Goal: Task Accomplishment & Management: Complete application form

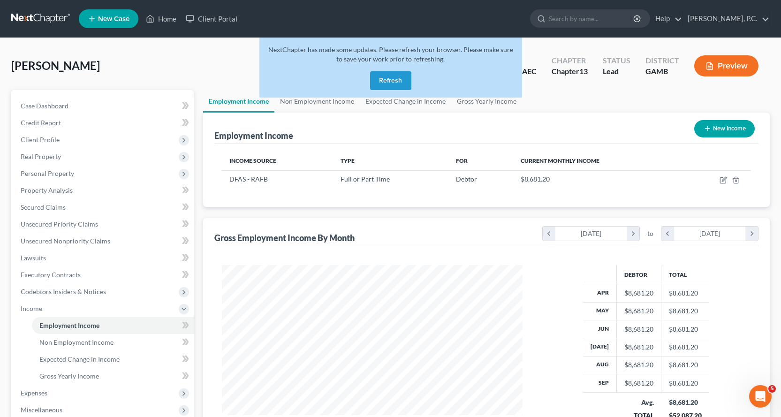
scroll to position [168, 320]
click at [392, 79] on button "Refresh" at bounding box center [390, 80] width 41 height 19
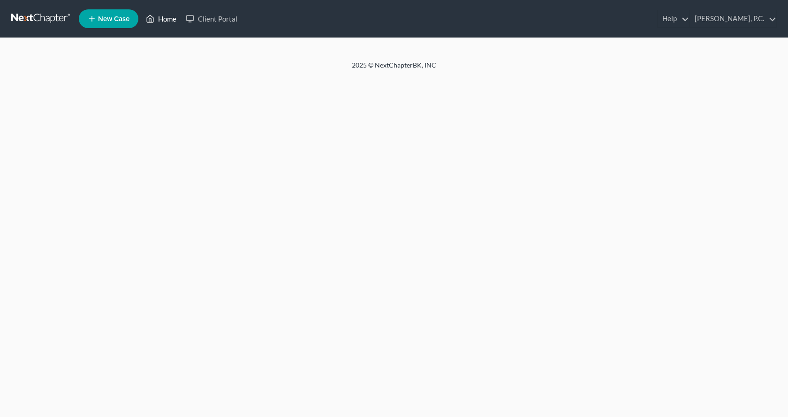
click at [167, 20] on link "Home" at bounding box center [161, 18] width 40 height 17
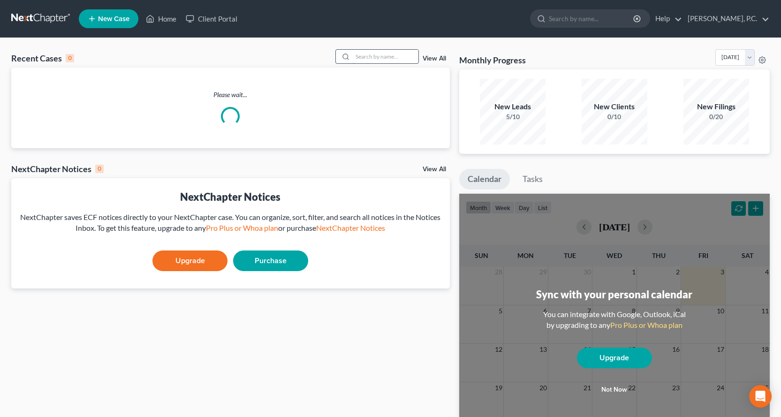
click at [375, 58] on input "search" at bounding box center [386, 57] width 66 height 14
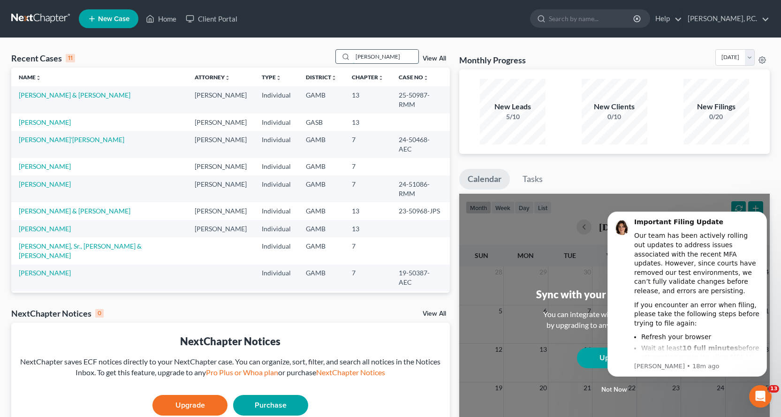
click at [374, 56] on input "lisa" at bounding box center [386, 57] width 66 height 14
drag, startPoint x: 374, startPoint y: 55, endPoint x: 54, endPoint y: 67, distance: 319.8
click at [54, 67] on div "Recent Cases 11 lisa View All" at bounding box center [230, 58] width 439 height 18
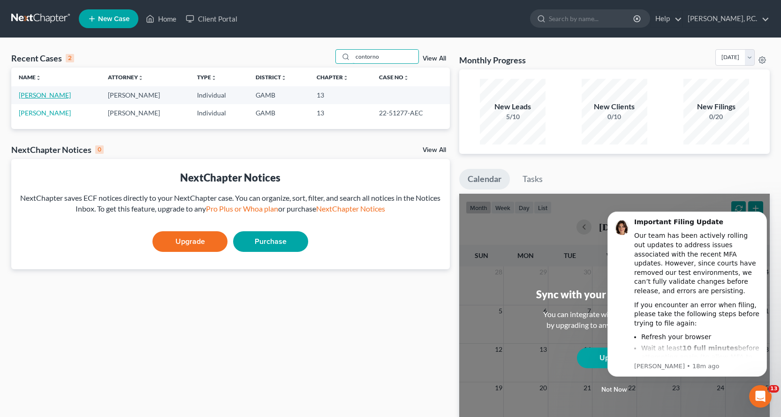
type input "contorno"
click at [56, 95] on link "Contorno-Gaston, Brian" at bounding box center [45, 95] width 52 height 8
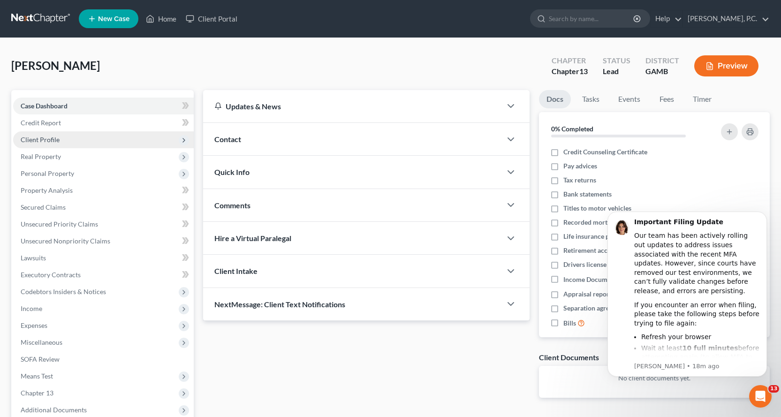
click at [47, 140] on span "Client Profile" at bounding box center [40, 140] width 39 height 8
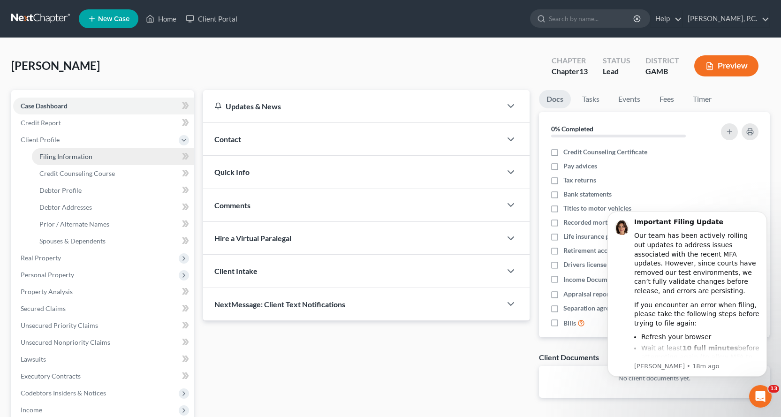
click at [66, 156] on span "Filing Information" at bounding box center [65, 157] width 53 height 8
select select "1"
select select "0"
select select "3"
select select "10"
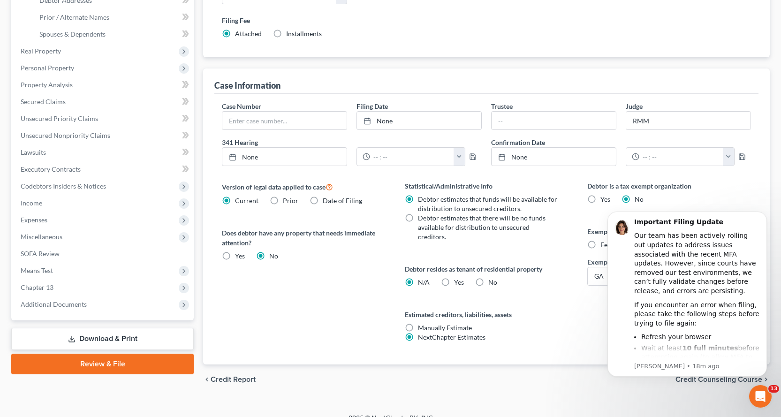
scroll to position [211, 0]
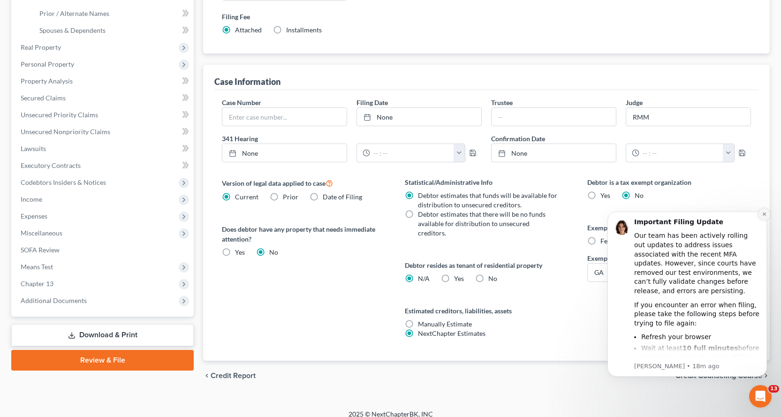
click at [764, 214] on icon "Dismiss notification" at bounding box center [764, 214] width 3 height 3
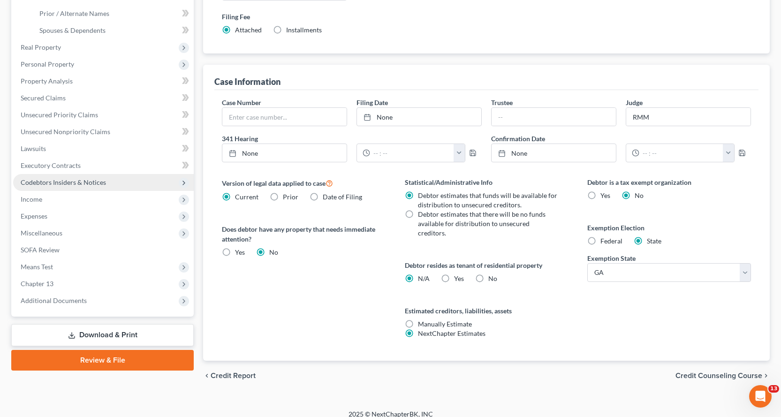
scroll to position [0, 0]
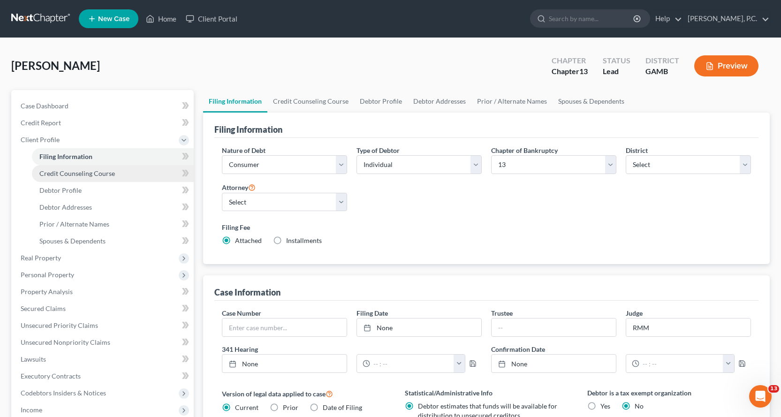
click at [85, 172] on span "Credit Counseling Course" at bounding box center [77, 173] width 76 height 8
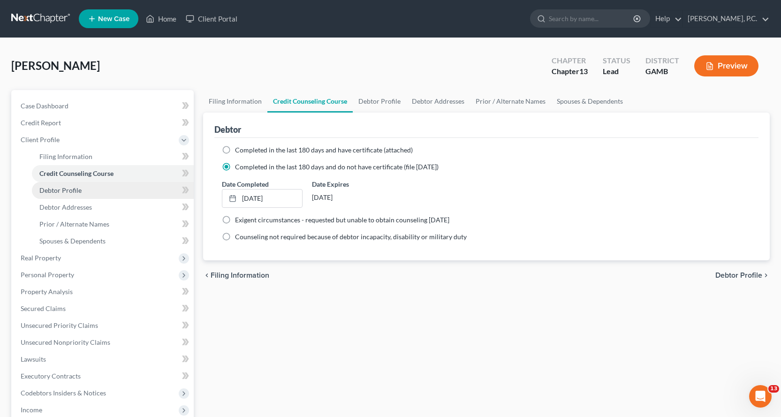
click at [74, 191] on span "Debtor Profile" at bounding box center [60, 190] width 42 height 8
select select "0"
select select "1"
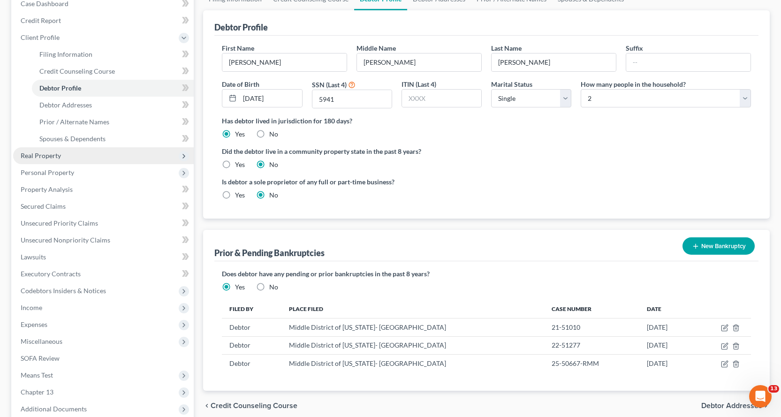
scroll to position [106, 0]
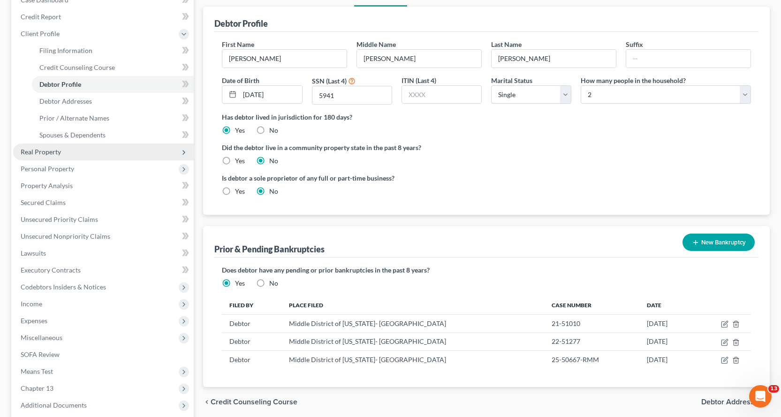
click at [42, 152] on span "Real Property" at bounding box center [41, 152] width 40 height 8
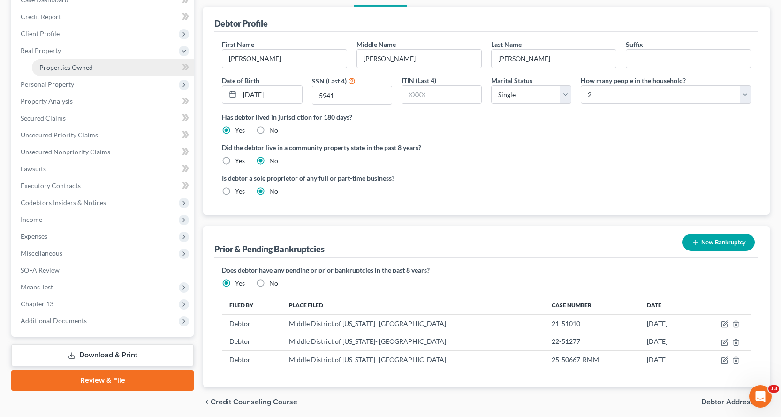
click at [68, 68] on span "Properties Owned" at bounding box center [65, 67] width 53 height 8
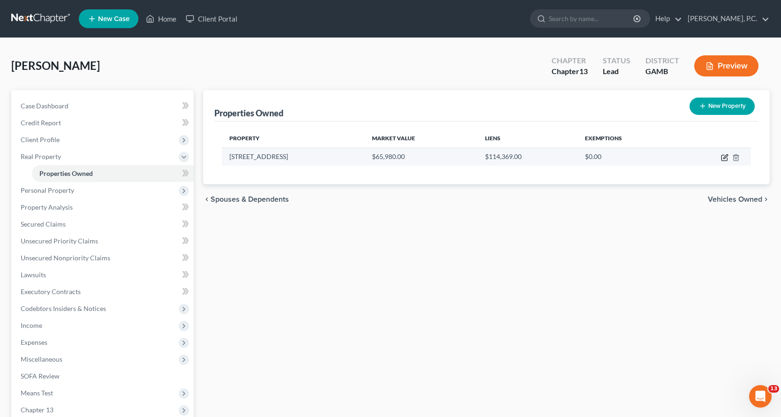
click at [726, 157] on icon "button" at bounding box center [726, 156] width 4 height 4
select select "10"
select select "2"
select select "0"
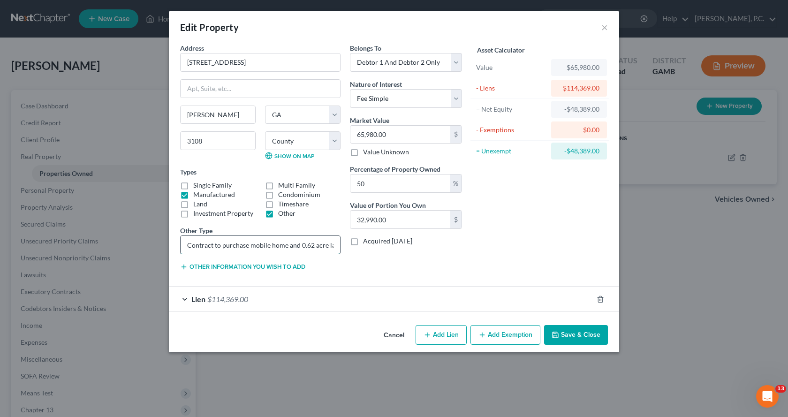
click at [330, 239] on input "Contract to purchase mobile home and 0.62 acre land lot located at 232 Hanover …" at bounding box center [261, 245] width 160 height 18
click at [185, 299] on div "Lien $114,369.00" at bounding box center [381, 299] width 424 height 25
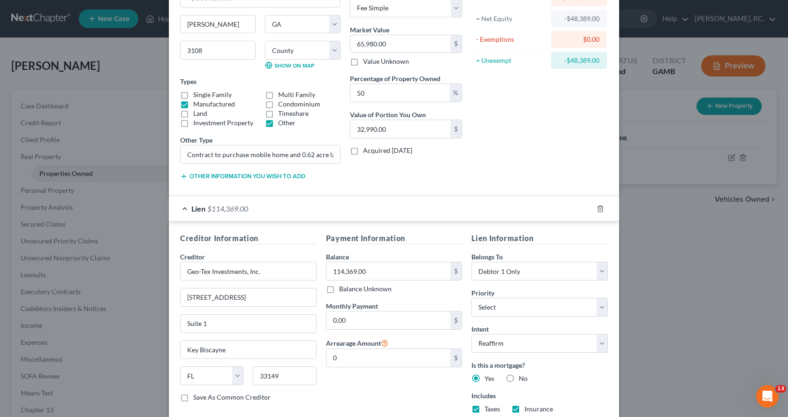
scroll to position [94, 0]
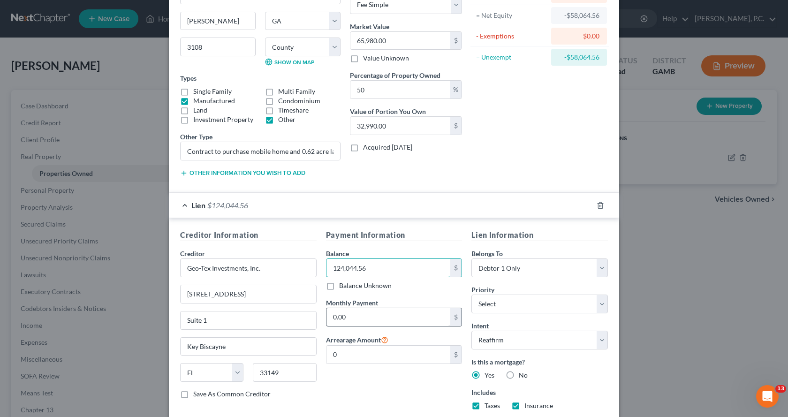
type input "124,044.56"
type input "1,178.50"
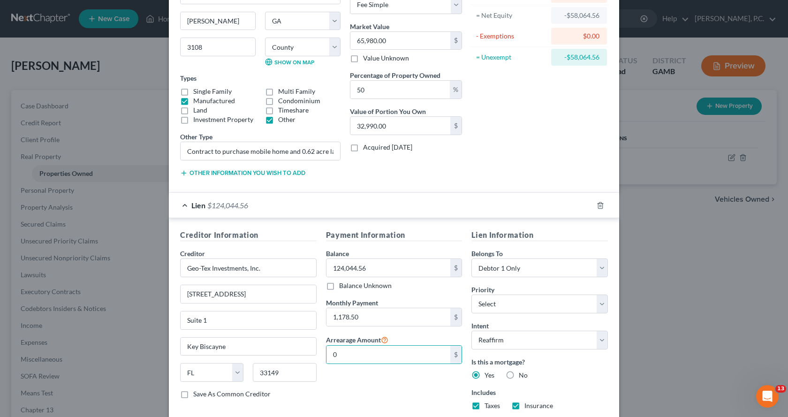
click at [500, 167] on div "Asset Calculator Value $65,980.00 - Liens $124,044.56 = Net Equity -$58,064.56 …" at bounding box center [540, 67] width 146 height 236
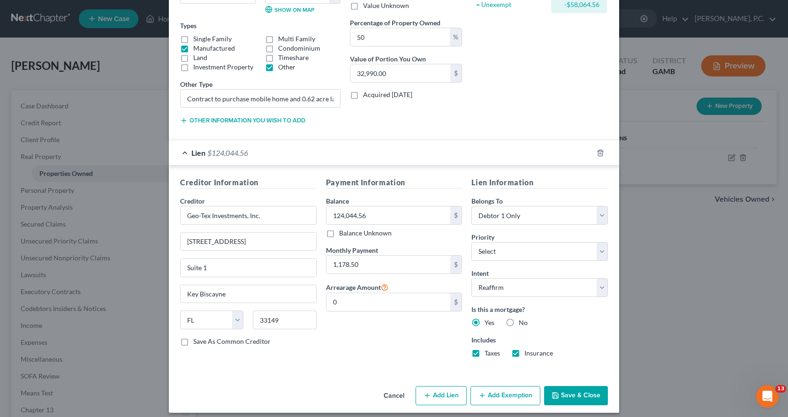
scroll to position [153, 0]
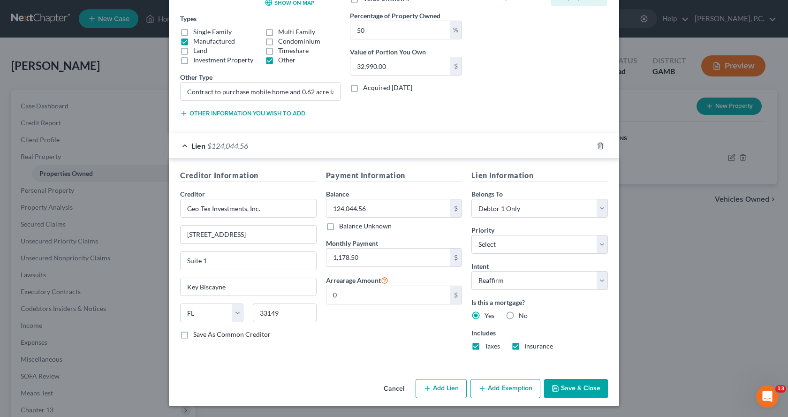
click at [571, 388] on button "Save & Close" at bounding box center [576, 389] width 64 height 20
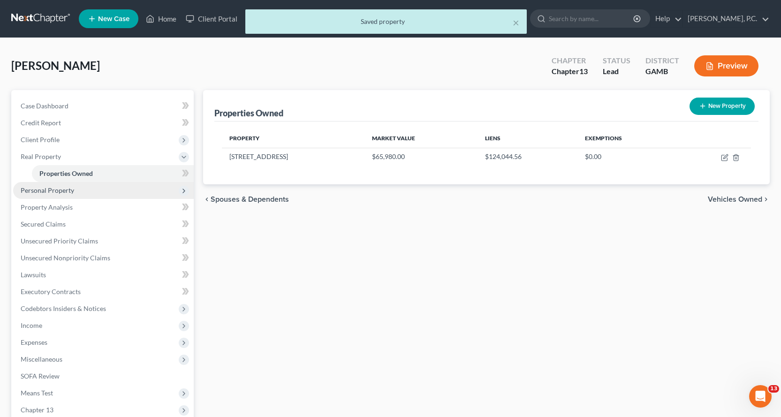
click at [50, 191] on span "Personal Property" at bounding box center [47, 190] width 53 height 8
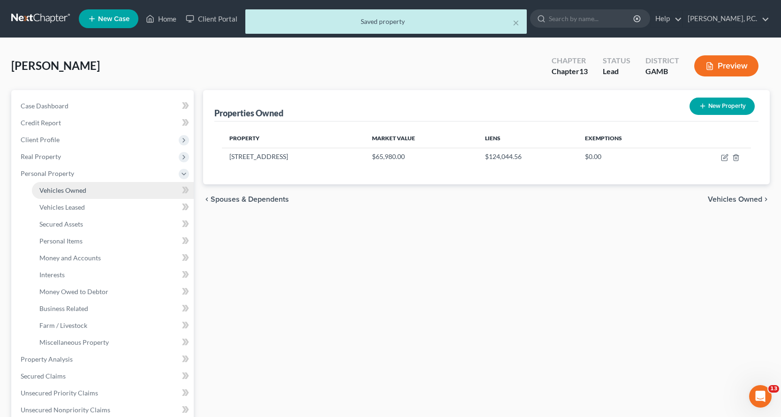
click at [69, 189] on span "Vehicles Owned" at bounding box center [62, 190] width 47 height 8
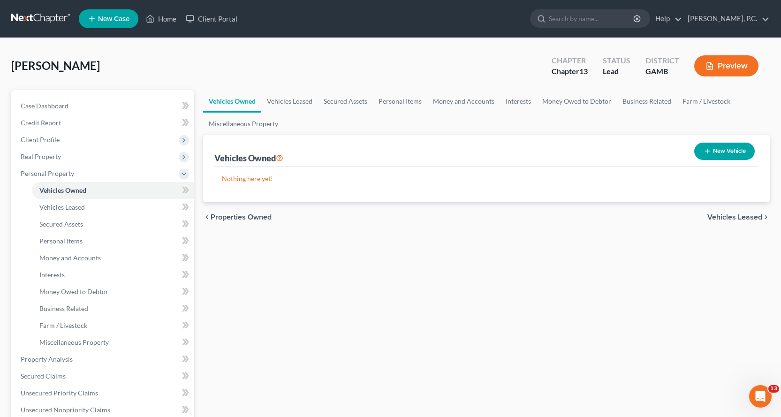
click at [733, 149] on button "New Vehicle" at bounding box center [725, 151] width 61 height 17
select select "0"
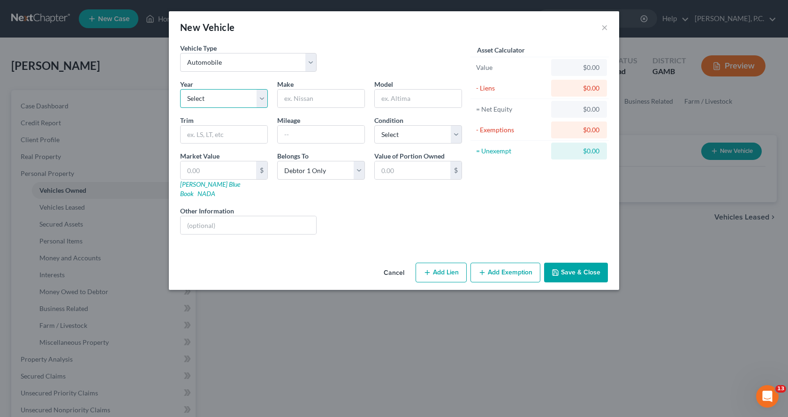
click at [251, 101] on select "Select 2026 2025 2024 2023 2022 2021 2020 2019 2018 2017 2016 2015 2014 2013 20…" at bounding box center [224, 98] width 88 height 19
select select "14"
click at [180, 89] on select "Select 2026 2025 2024 2023 2022 2021 2020 2019 2018 2017 2016 2015 2014 2013 20…" at bounding box center [224, 98] width 88 height 19
click at [311, 97] on input "text" at bounding box center [321, 99] width 87 height 18
type input "Lincoln"
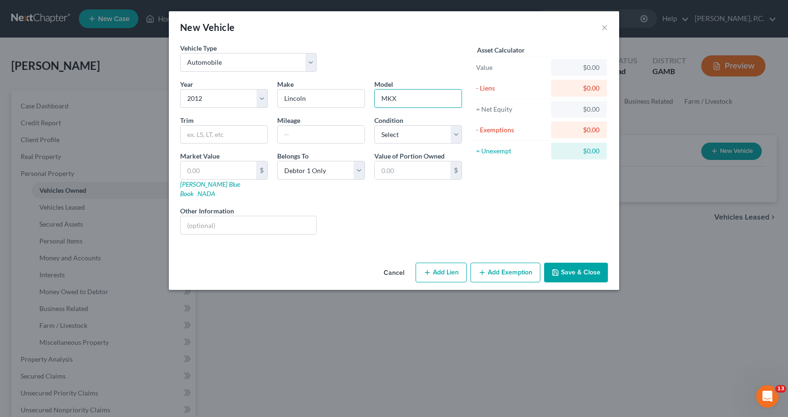
type input "MKX"
click at [354, 132] on input "text" at bounding box center [321, 135] width 87 height 18
click at [344, 135] on input "249,000.00" at bounding box center [321, 135] width 87 height 18
type input "249,000"
click at [458, 130] on select "Select Excellent Very Good Good Fair Poor" at bounding box center [418, 134] width 88 height 19
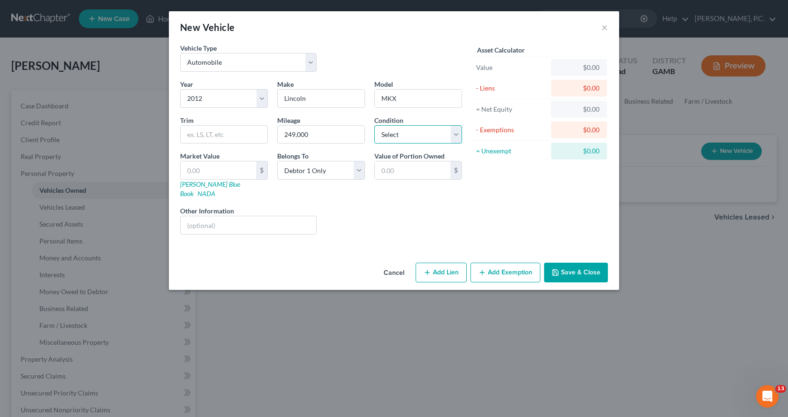
select select "3"
click at [374, 125] on select "Select Excellent Very Good Good Fair Poor" at bounding box center [418, 134] width 88 height 19
click at [245, 169] on input "text" at bounding box center [219, 170] width 76 height 18
type input "5"
type input "5.00"
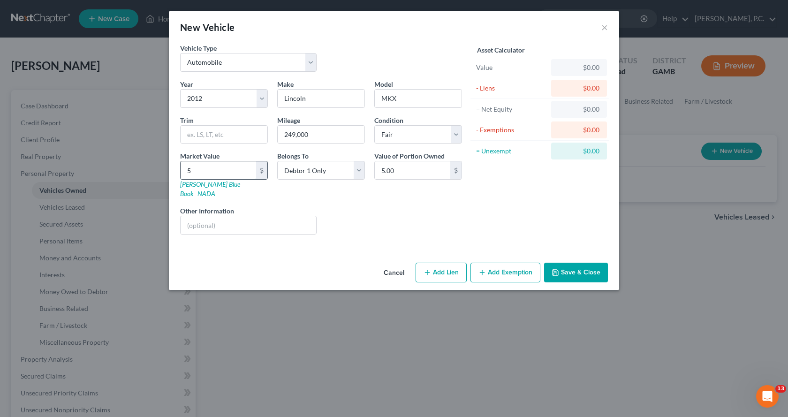
type input "53"
type input "53.00"
type input "535"
type input "535.00"
type input "5350"
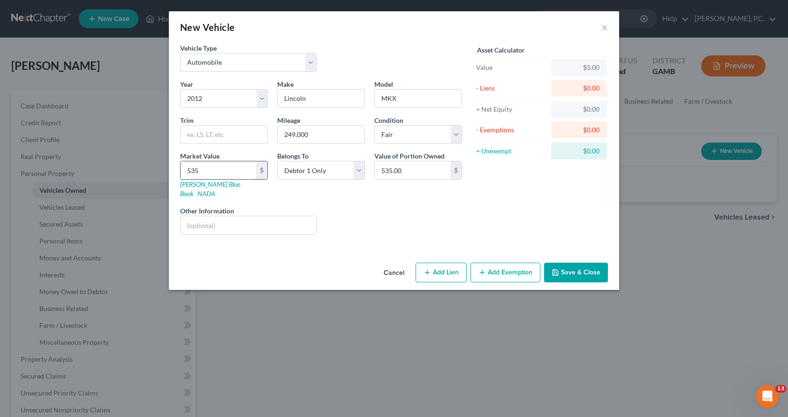
type input "5,350.00"
click at [429, 269] on icon "button" at bounding box center [428, 273] width 8 height 8
select select "0"
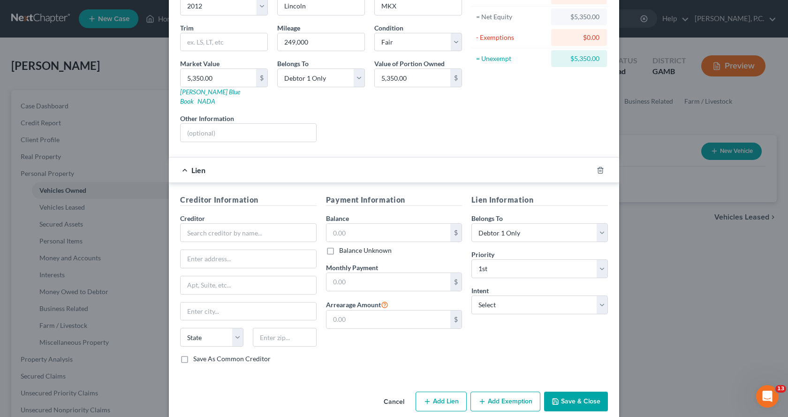
scroll to position [96, 0]
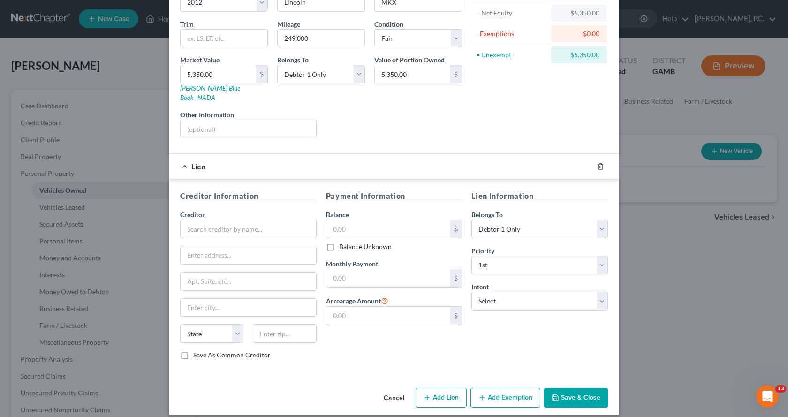
click at [579, 389] on button "Save & Close" at bounding box center [576, 398] width 64 height 20
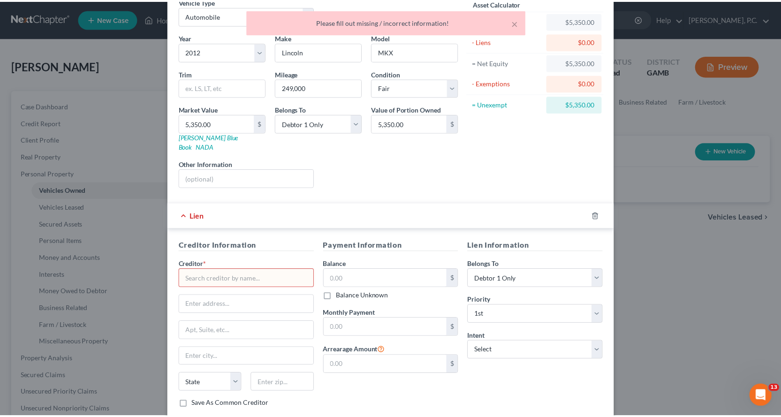
scroll to position [0, 0]
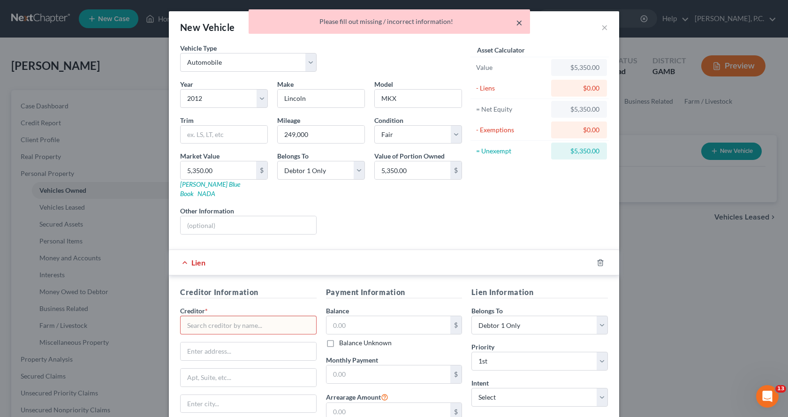
click at [516, 22] on button "×" at bounding box center [519, 22] width 7 height 11
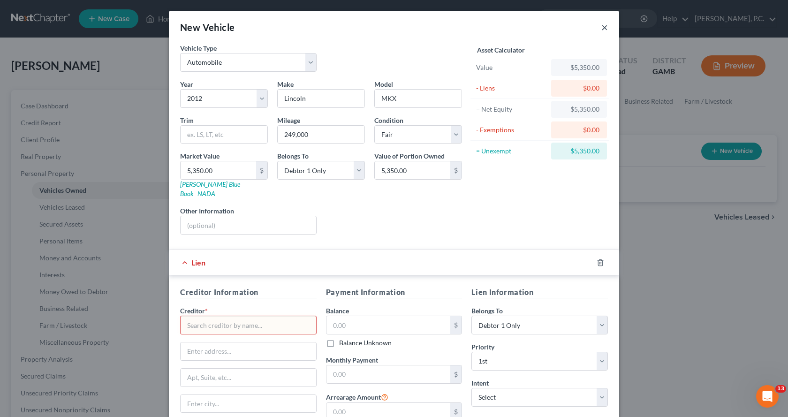
click at [603, 27] on button "×" at bounding box center [605, 27] width 7 height 11
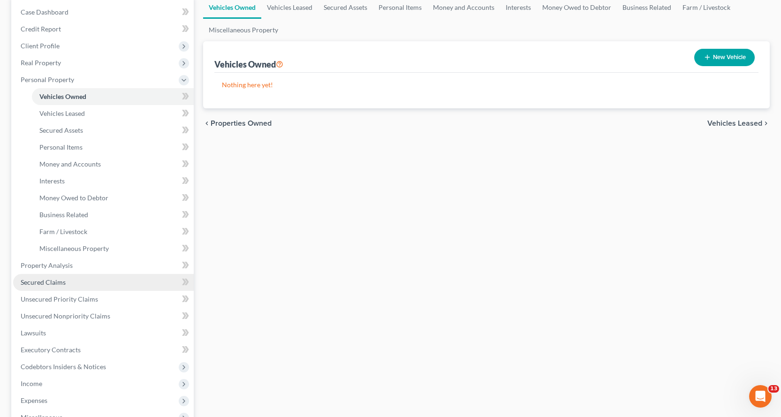
click at [45, 281] on span "Secured Claims" at bounding box center [43, 282] width 45 height 8
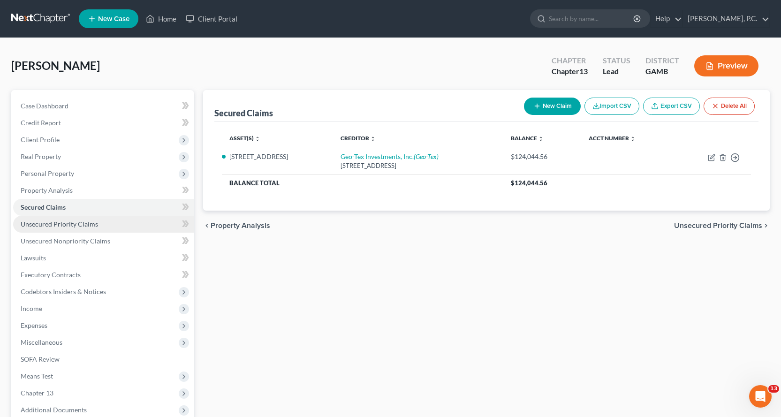
click at [62, 222] on span "Unsecured Priority Claims" at bounding box center [59, 224] width 77 height 8
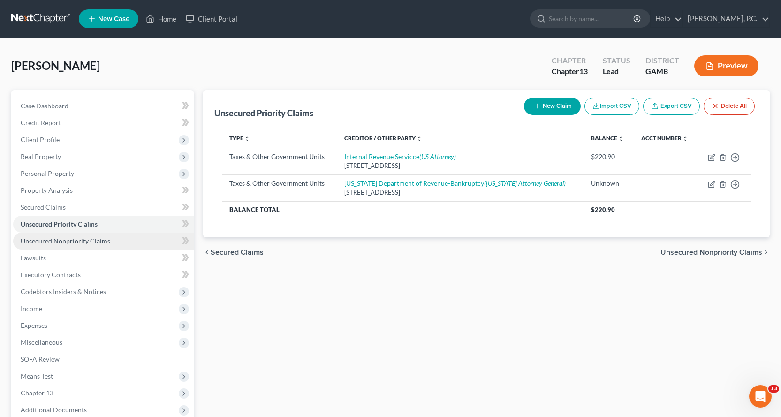
click at [76, 240] on span "Unsecured Nonpriority Claims" at bounding box center [66, 241] width 90 height 8
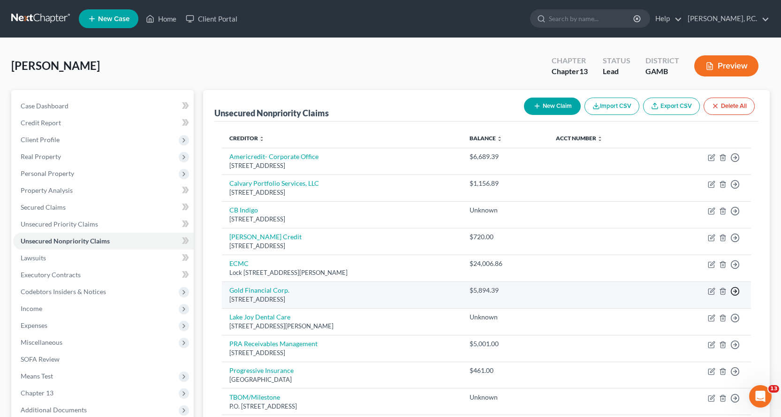
click at [735, 290] on icon "button" at bounding box center [735, 291] width 9 height 9
click at [688, 297] on link "Move to D" at bounding box center [692, 298] width 78 height 16
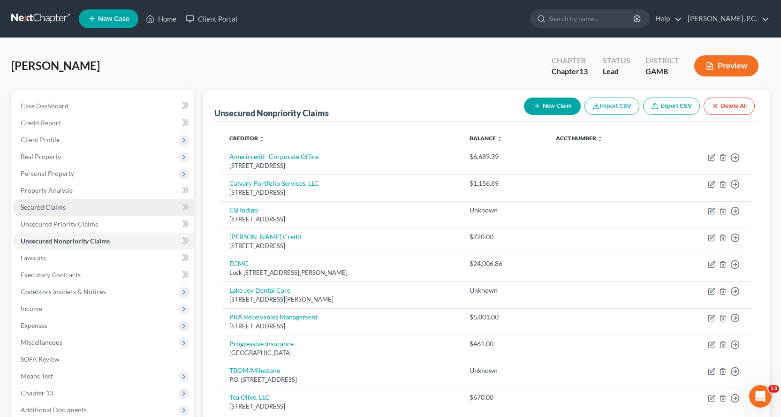
click at [54, 207] on span "Secured Claims" at bounding box center [43, 207] width 45 height 8
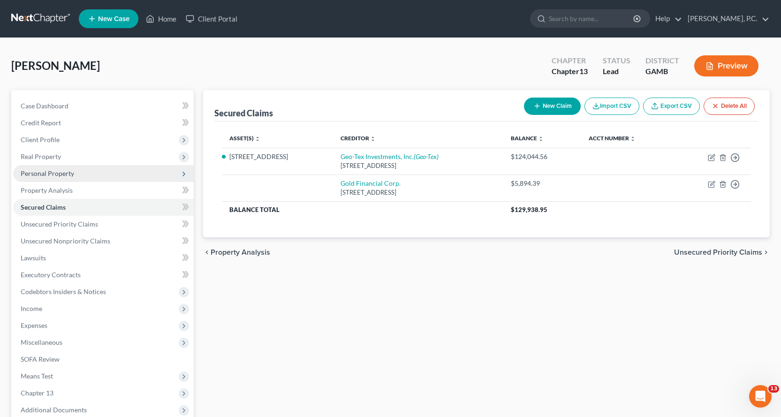
click at [49, 176] on span "Personal Property" at bounding box center [47, 173] width 53 height 8
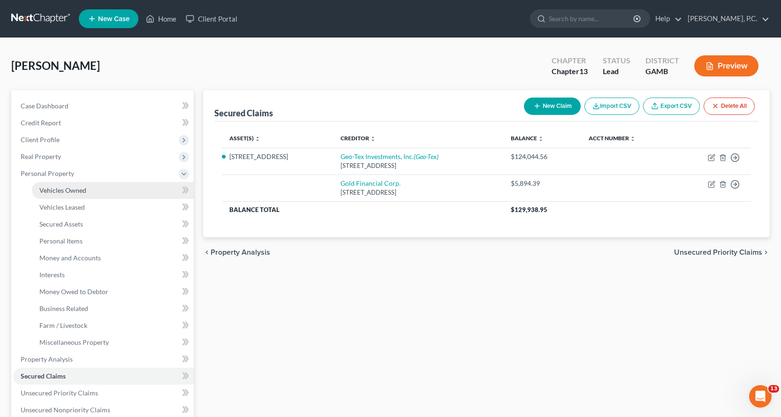
click at [68, 189] on span "Vehicles Owned" at bounding box center [62, 190] width 47 height 8
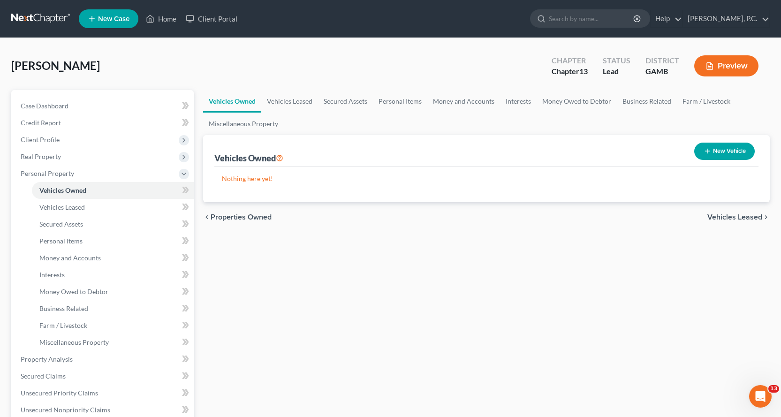
click at [731, 149] on button "New Vehicle" at bounding box center [725, 151] width 61 height 17
select select "0"
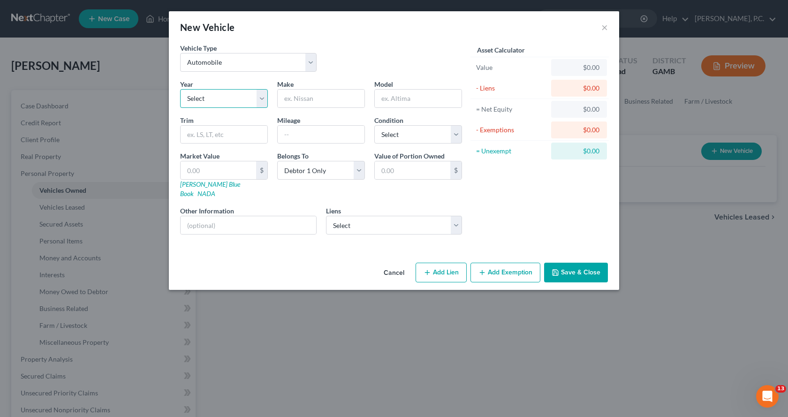
click at [260, 99] on select "Select 2026 2025 2024 2023 2022 2021 2020 2019 2018 2017 2016 2015 2014 2013 20…" at bounding box center [224, 98] width 88 height 19
select select "14"
click at [180, 89] on select "Select 2026 2025 2024 2023 2022 2021 2020 2019 2018 2017 2016 2015 2014 2013 20…" at bounding box center [224, 98] width 88 height 19
click at [302, 97] on input "text" at bounding box center [321, 99] width 87 height 18
type input "Lincoln"
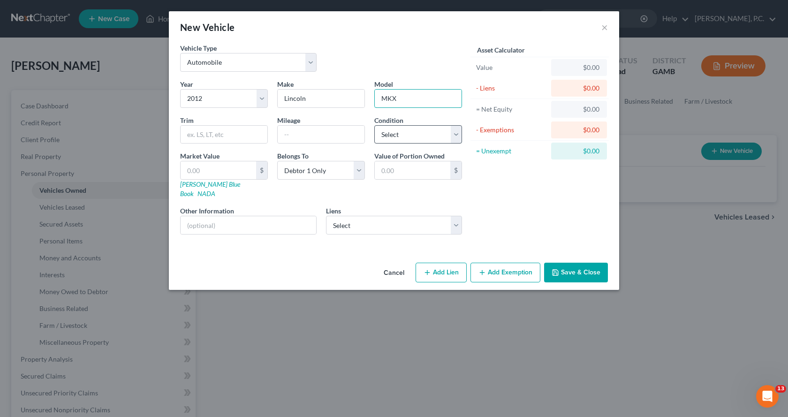
type input "MKX"
click at [457, 134] on select "Select Excellent Very Good Good Fair Poor" at bounding box center [418, 134] width 88 height 19
select select "3"
click at [374, 125] on select "Select Excellent Very Good Good Fair Poor" at bounding box center [418, 134] width 88 height 19
drag, startPoint x: 237, startPoint y: 168, endPoint x: 232, endPoint y: 168, distance: 5.7
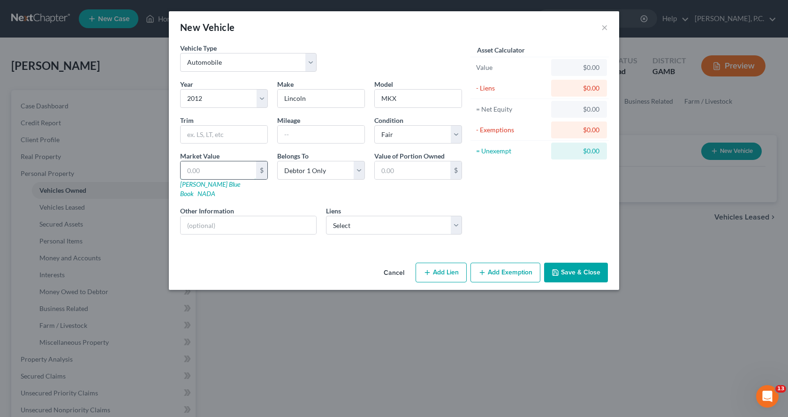
click at [235, 168] on input "text" at bounding box center [219, 170] width 76 height 18
type input "5"
type input "5.00"
type input "53"
type input "53.00"
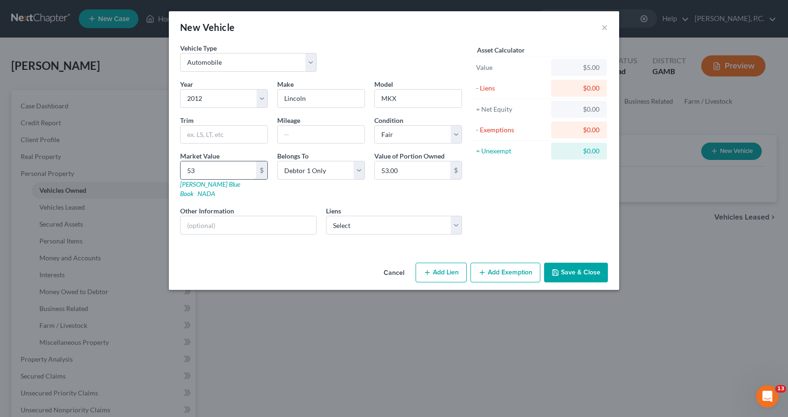
type input "535"
type input "535.00"
type input "5350"
type input "5,350.00"
click at [232, 168] on input "5,350" at bounding box center [219, 170] width 76 height 18
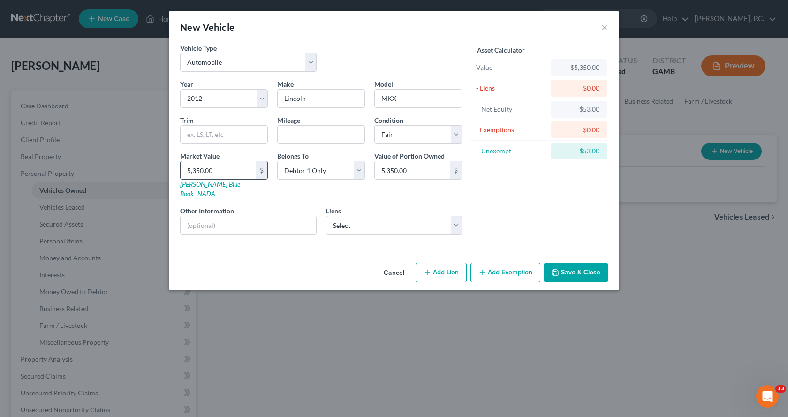
type input "5,350.00"
click at [455, 216] on select "Select Gold Financial Corp. - $5,894.39" at bounding box center [394, 225] width 137 height 19
select select "9"
select select "0"
select select "2"
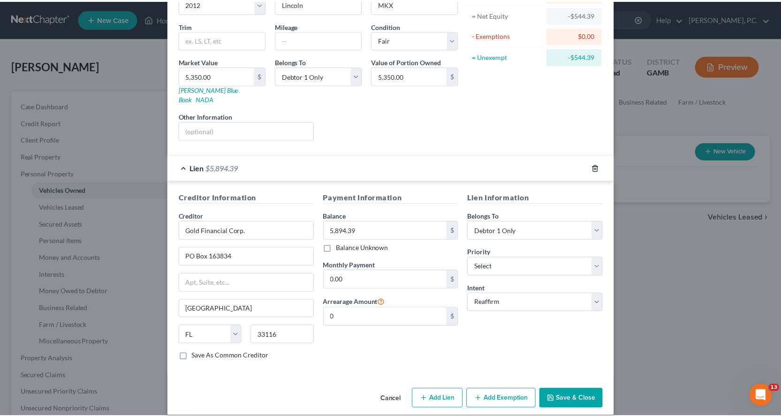
scroll to position [96, 0]
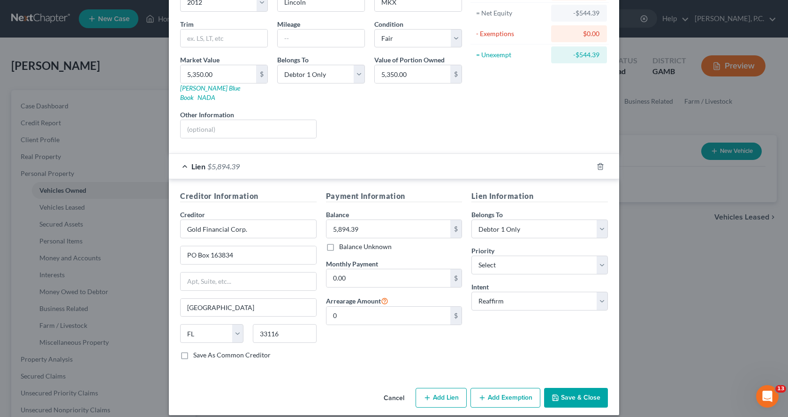
click at [562, 388] on button "Save & Close" at bounding box center [576, 398] width 64 height 20
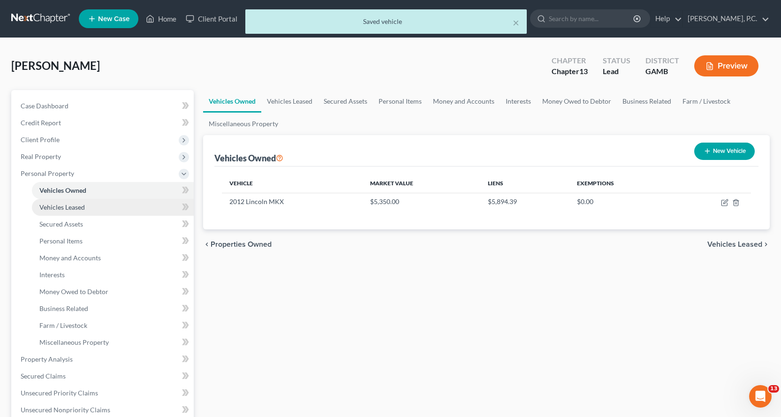
click at [74, 206] on span "Vehicles Leased" at bounding box center [62, 207] width 46 height 8
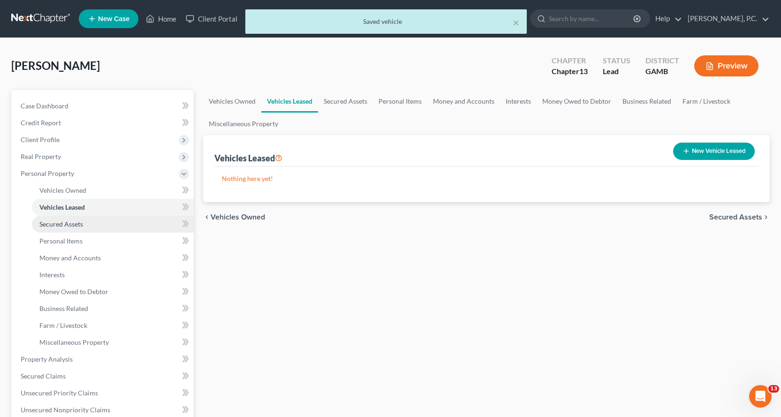
click at [63, 221] on span "Secured Assets" at bounding box center [61, 224] width 44 height 8
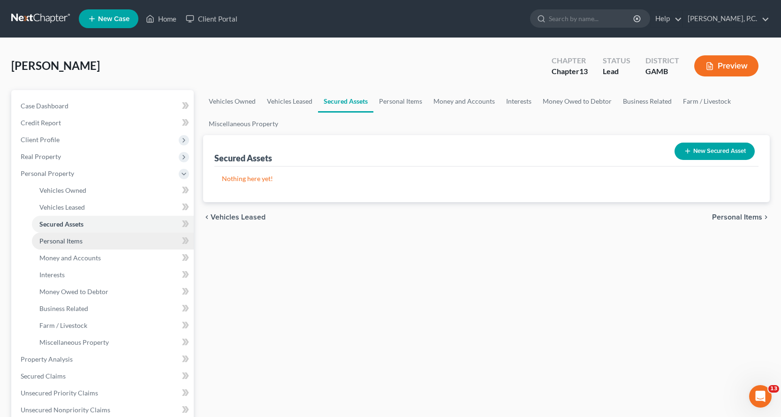
click at [66, 241] on span "Personal Items" at bounding box center [60, 241] width 43 height 8
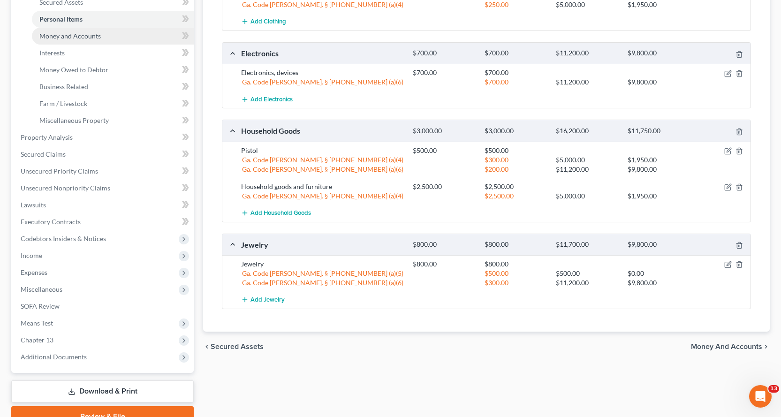
scroll to position [221, 0]
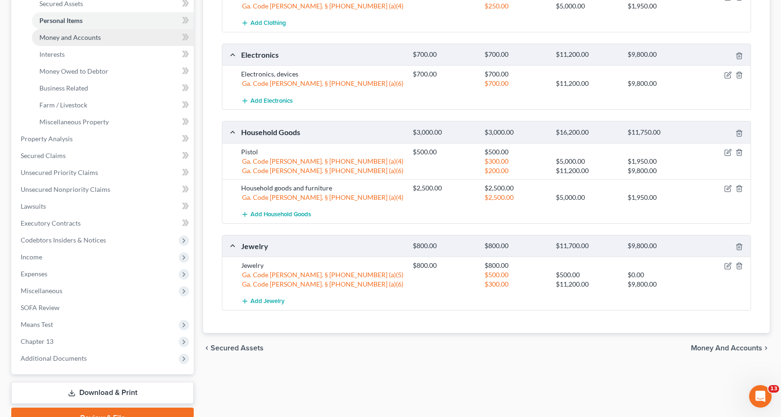
click at [79, 38] on span "Money and Accounts" at bounding box center [69, 37] width 61 height 8
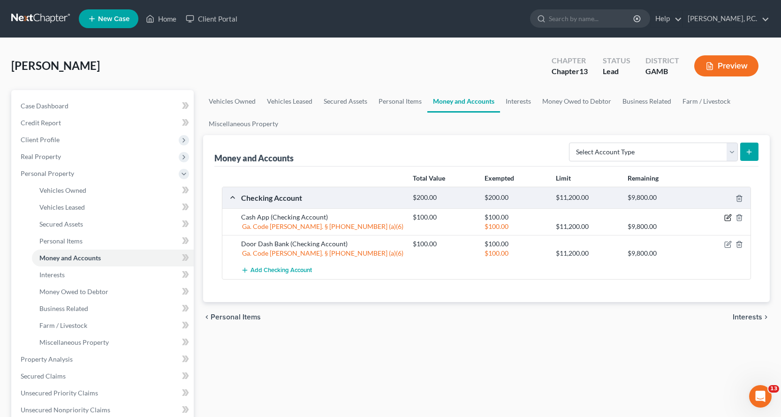
click at [729, 217] on icon "button" at bounding box center [729, 218] width 8 height 8
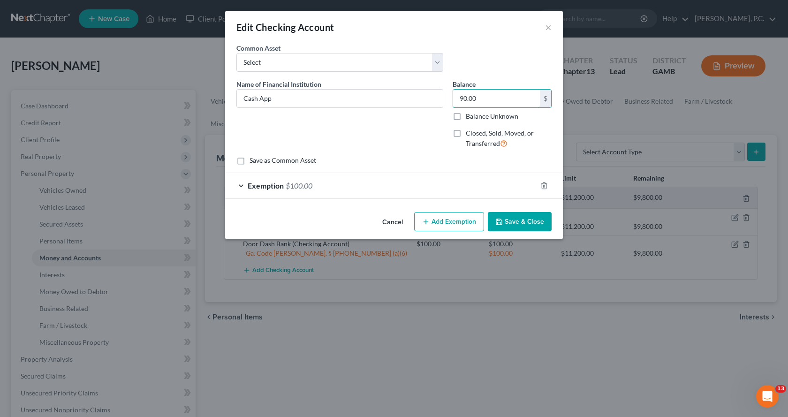
type input "90.00"
click at [241, 183] on div "Exemption $100.00" at bounding box center [381, 185] width 312 height 25
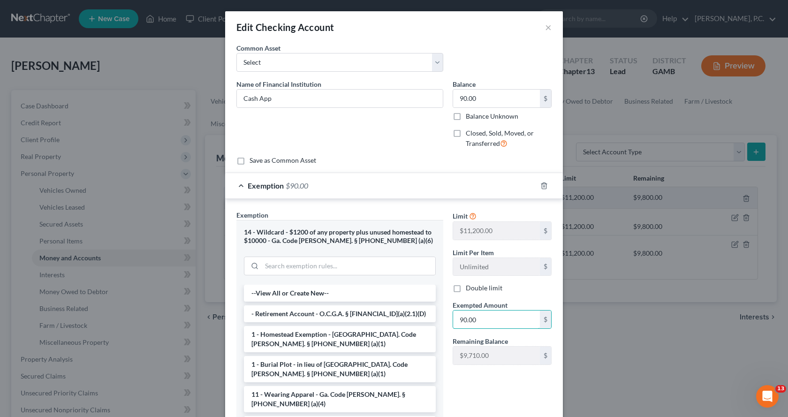
type input "90.00"
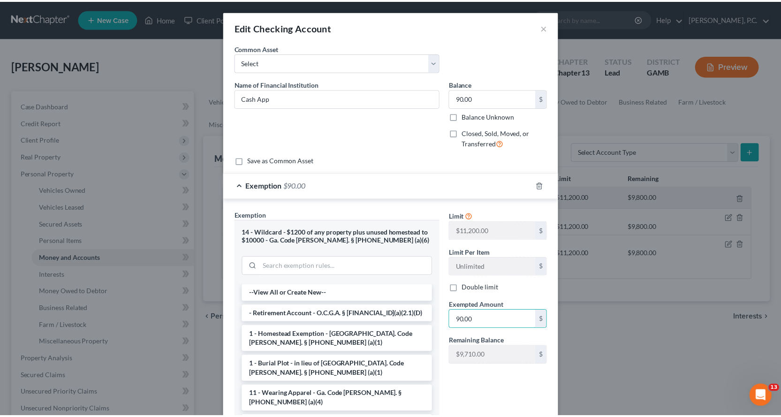
scroll to position [84, 0]
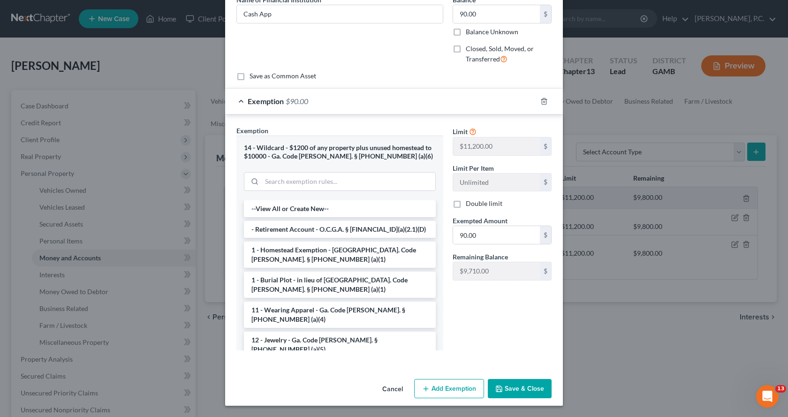
click at [526, 388] on button "Save & Close" at bounding box center [520, 389] width 64 height 20
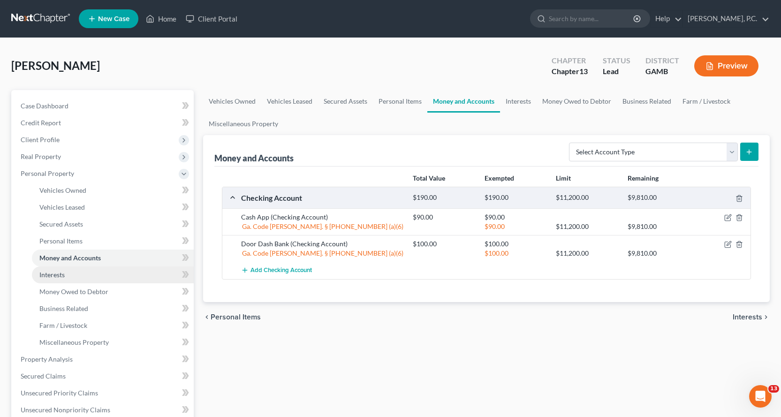
click at [52, 274] on span "Interests" at bounding box center [51, 275] width 25 height 8
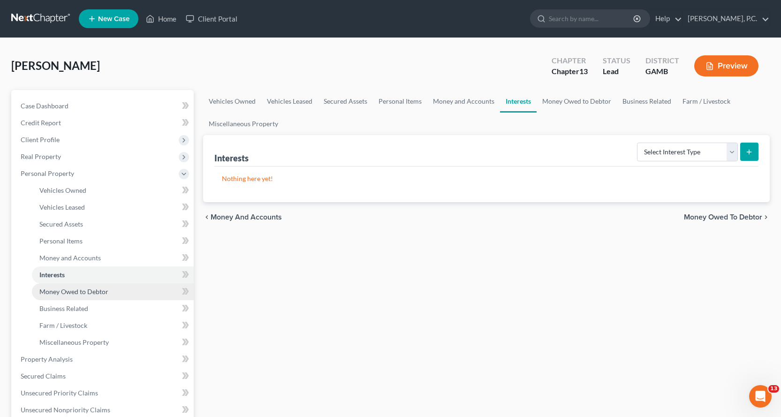
click at [87, 292] on span "Money Owed to Debtor" at bounding box center [73, 292] width 69 height 8
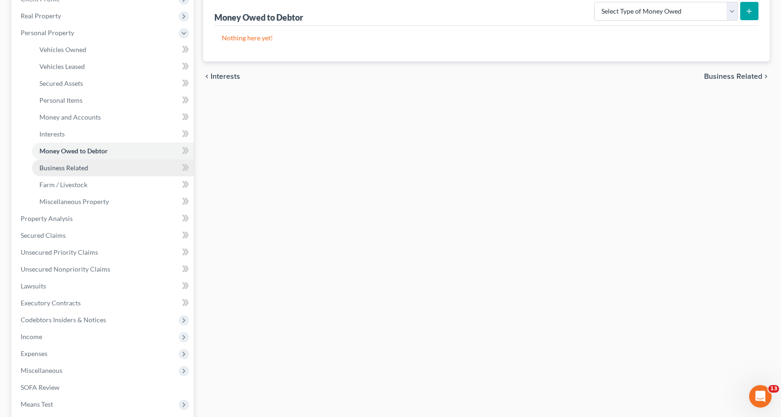
click at [67, 168] on span "Business Related" at bounding box center [63, 168] width 49 height 8
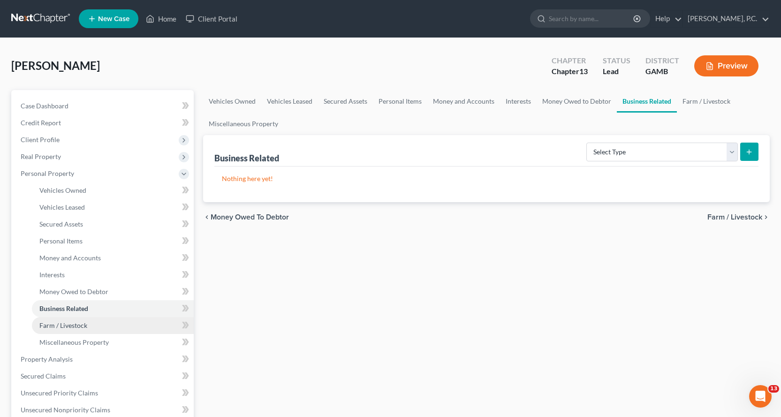
click at [75, 324] on span "Farm / Livestock" at bounding box center [63, 325] width 48 height 8
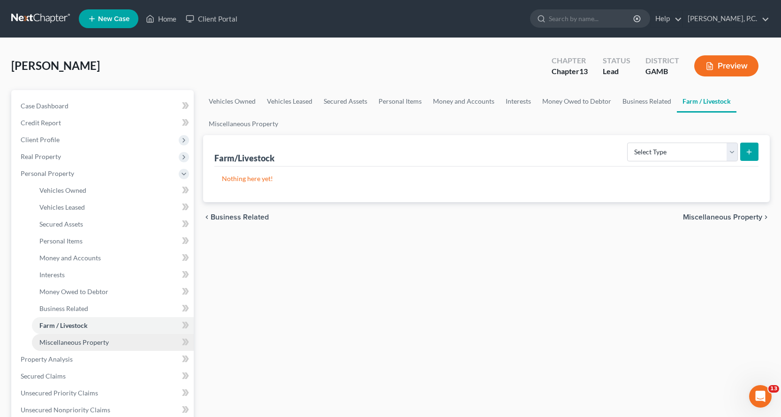
drag, startPoint x: 87, startPoint y: 341, endPoint x: 121, endPoint y: 335, distance: 34.3
click at [87, 341] on span "Miscellaneous Property" at bounding box center [73, 342] width 69 height 8
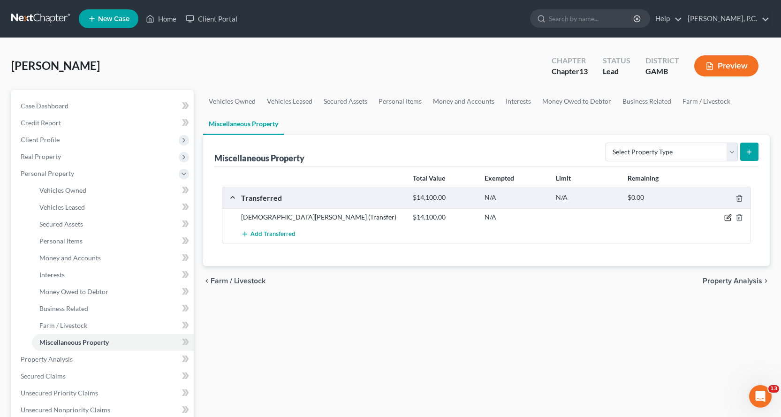
click at [728, 216] on icon "button" at bounding box center [729, 218] width 8 height 8
select select "Ordinary (within 2 years)"
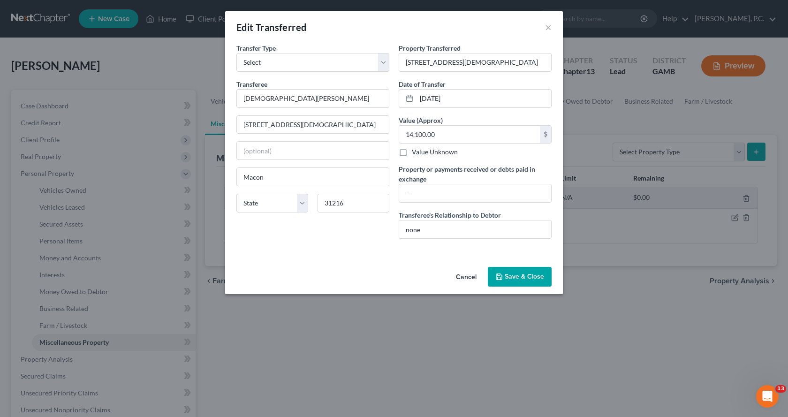
click at [527, 280] on button "Save & Close" at bounding box center [520, 277] width 64 height 20
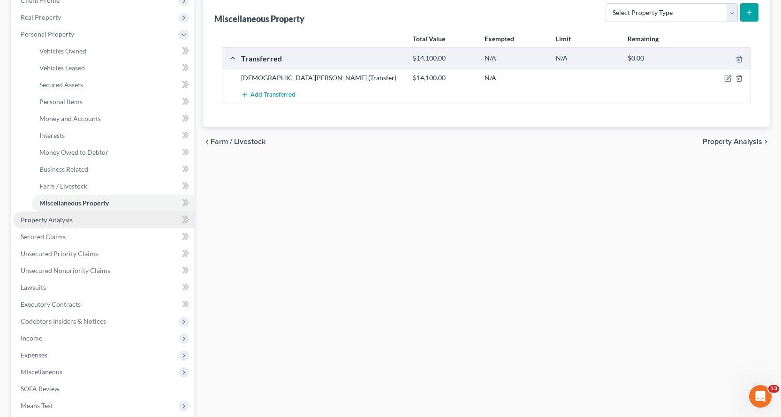
scroll to position [141, 0]
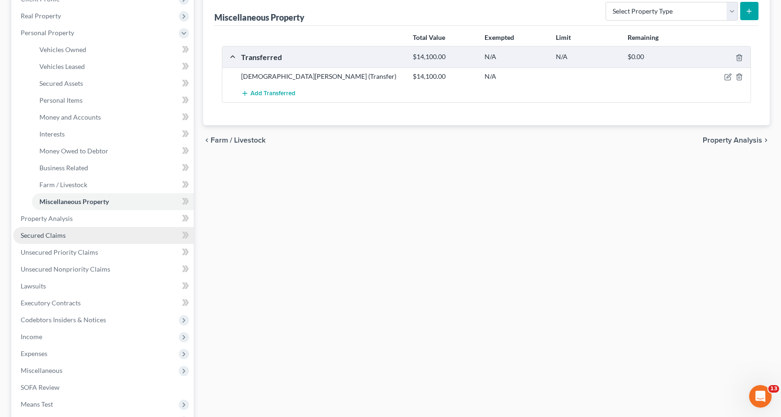
click at [43, 236] on span "Secured Claims" at bounding box center [43, 235] width 45 height 8
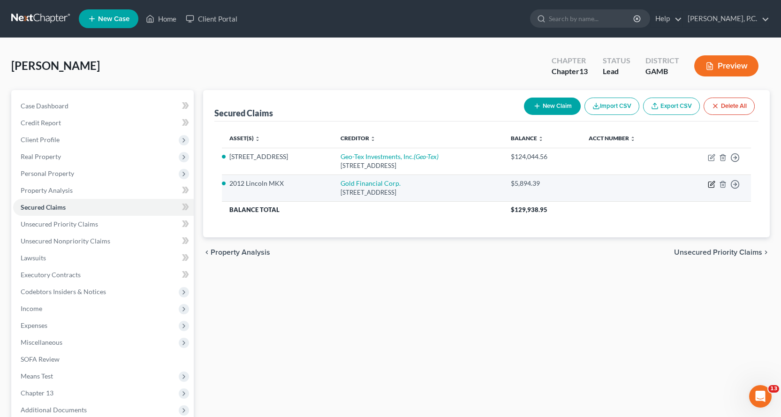
click at [711, 183] on icon "button" at bounding box center [712, 185] width 8 height 8
select select "9"
select select "4"
select select "2"
select select "0"
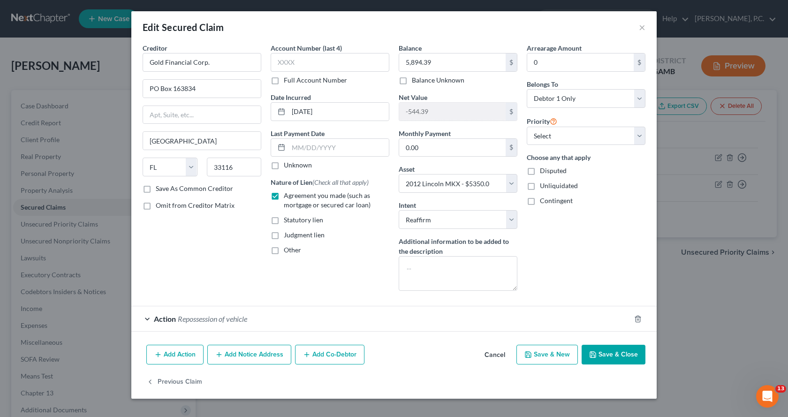
click at [146, 317] on div "Action Repossession of vehicle" at bounding box center [380, 318] width 499 height 25
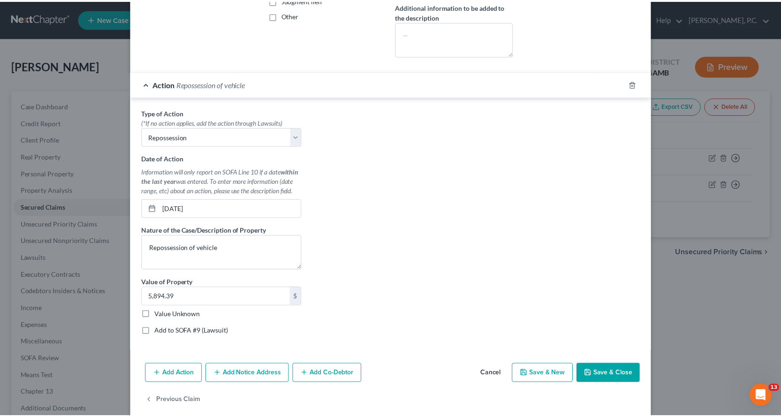
scroll to position [247, 0]
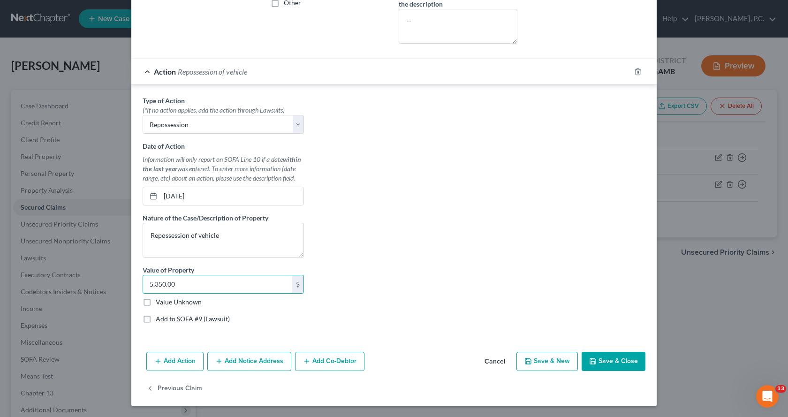
type input "5,350.00"
click at [615, 362] on button "Save & Close" at bounding box center [614, 362] width 64 height 20
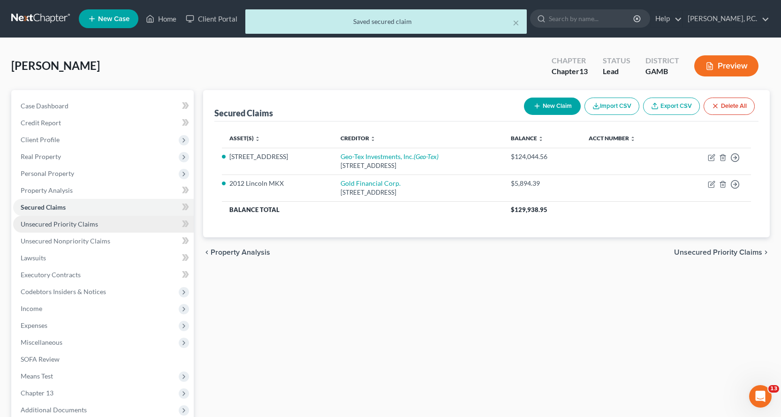
click at [60, 224] on span "Unsecured Priority Claims" at bounding box center [59, 224] width 77 height 8
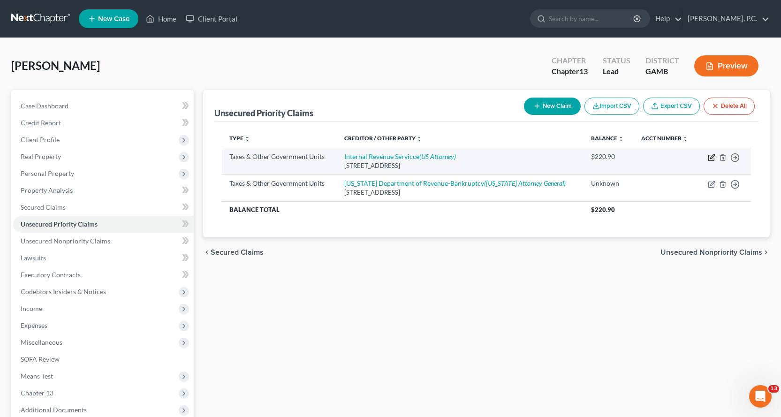
click at [711, 156] on icon "button" at bounding box center [712, 158] width 8 height 8
select select "0"
select select "39"
select select "0"
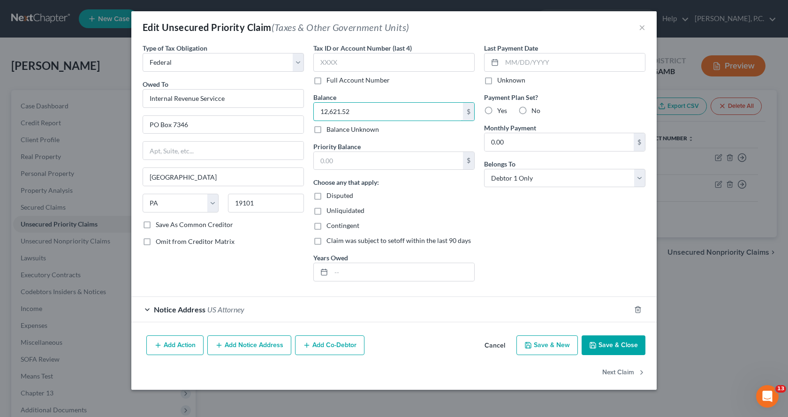
type input "12,621.52"
type input "220.90"
click at [620, 346] on button "Save & Close" at bounding box center [614, 346] width 64 height 20
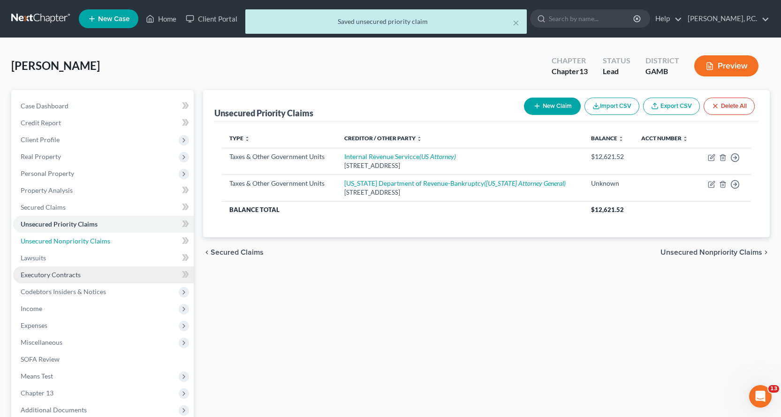
drag, startPoint x: 80, startPoint y: 237, endPoint x: 108, endPoint y: 275, distance: 48.1
click at [80, 236] on link "Unsecured Nonpriority Claims" at bounding box center [103, 241] width 181 height 17
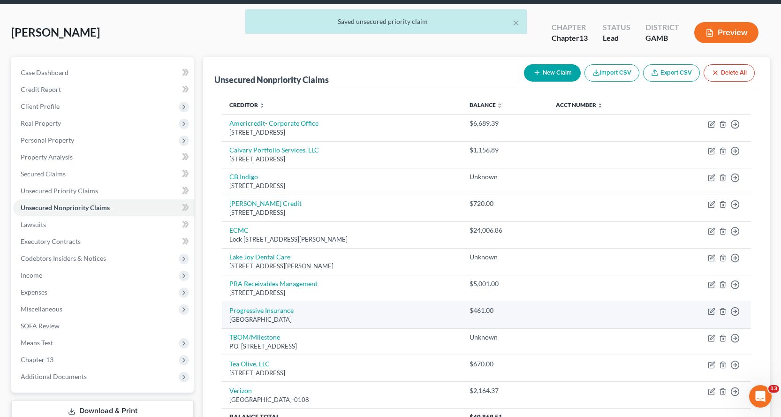
scroll to position [32, 0]
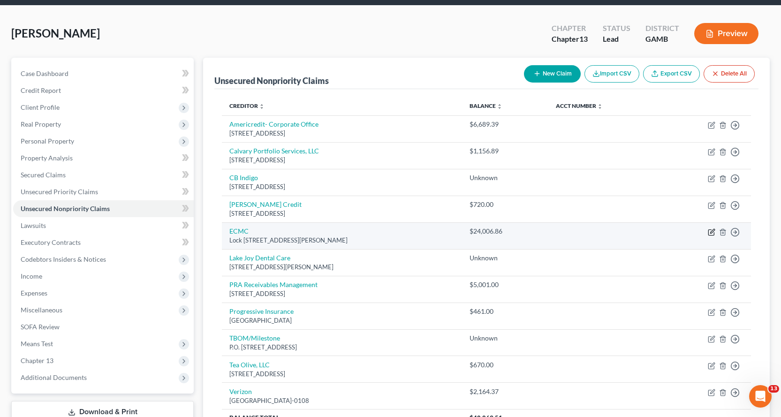
click at [710, 232] on icon "button" at bounding box center [712, 233] width 8 height 8
select select "24"
select select "17"
select select "0"
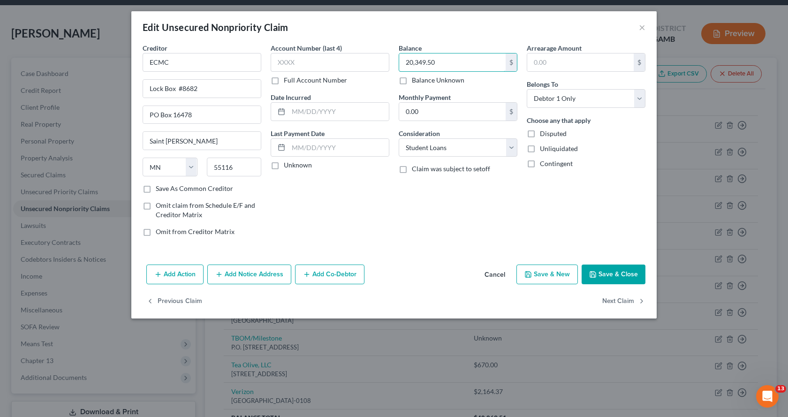
type input "20,349.50"
click at [619, 272] on button "Save & Close" at bounding box center [614, 275] width 64 height 20
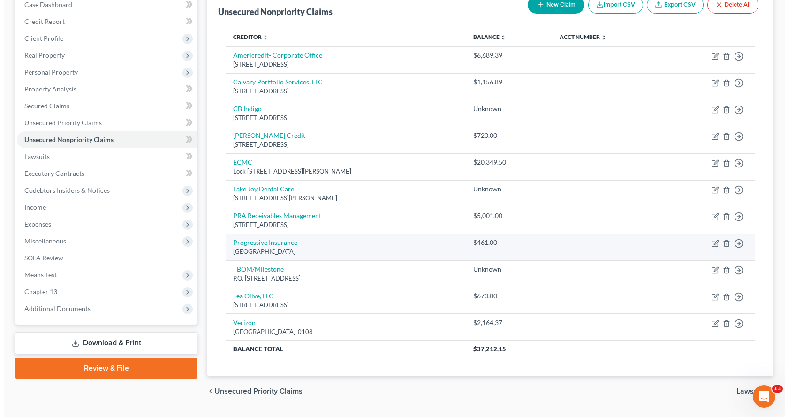
scroll to position [126, 0]
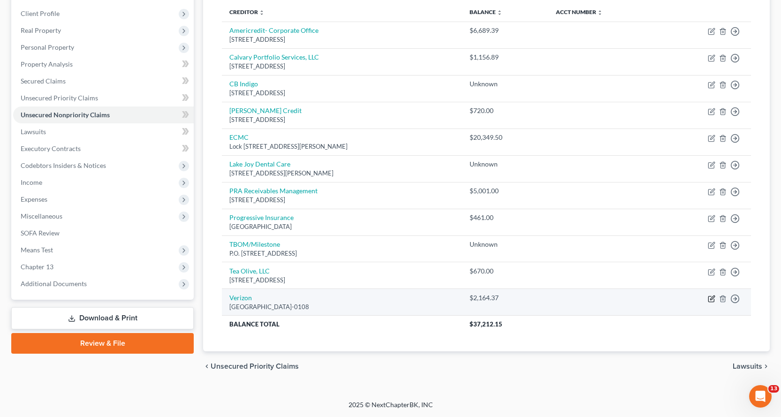
click at [711, 298] on icon "button" at bounding box center [712, 299] width 8 height 8
select select "45"
select select "19"
select select "0"
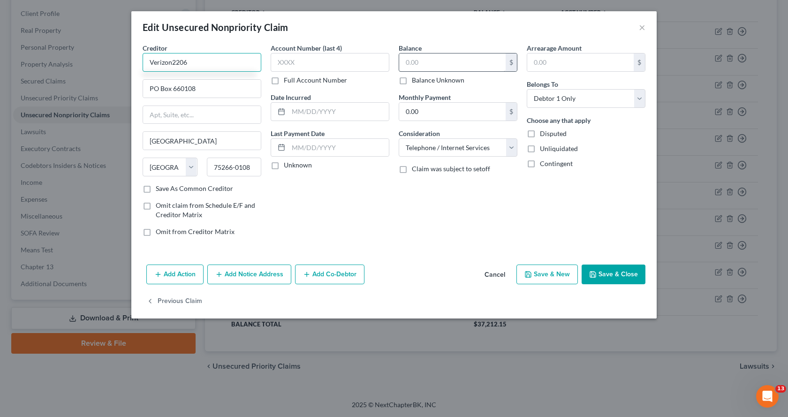
type input "Verizon2206"
click at [435, 63] on input "text" at bounding box center [452, 62] width 107 height 18
type input "2,206.51"
click at [217, 65] on input "Verizon2206" at bounding box center [202, 62] width 119 height 19
type input "Verizon Wireless"
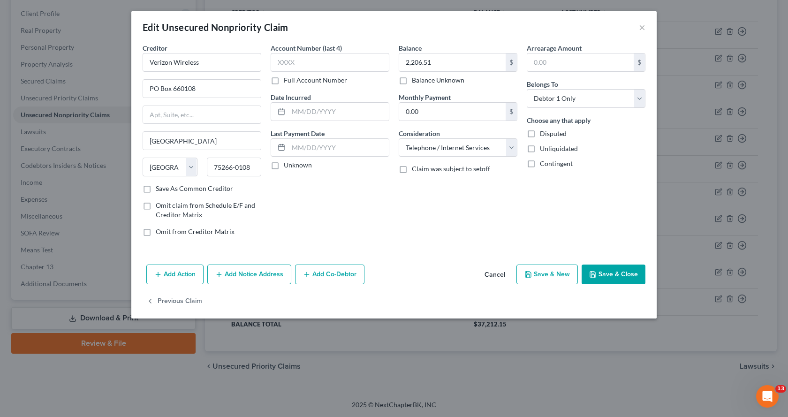
drag, startPoint x: 248, startPoint y: 275, endPoint x: 256, endPoint y: 288, distance: 15.4
click at [259, 299] on div "Edit Unsecured Nonpriority Claim × Creditor * Verizon Wireless PO Box 660108 Da…" at bounding box center [394, 164] width 526 height 307
click at [250, 274] on button "Add Notice Address" at bounding box center [249, 275] width 84 height 20
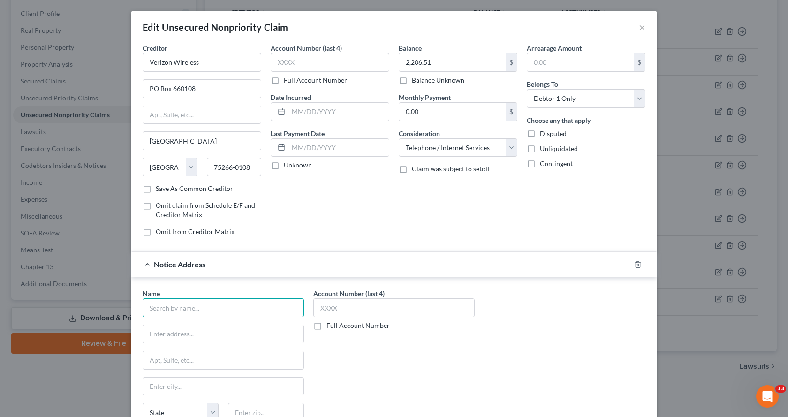
click at [188, 311] on input "text" at bounding box center [223, 307] width 161 height 19
click at [208, 307] on input "jefferson capital" at bounding box center [223, 307] width 161 height 19
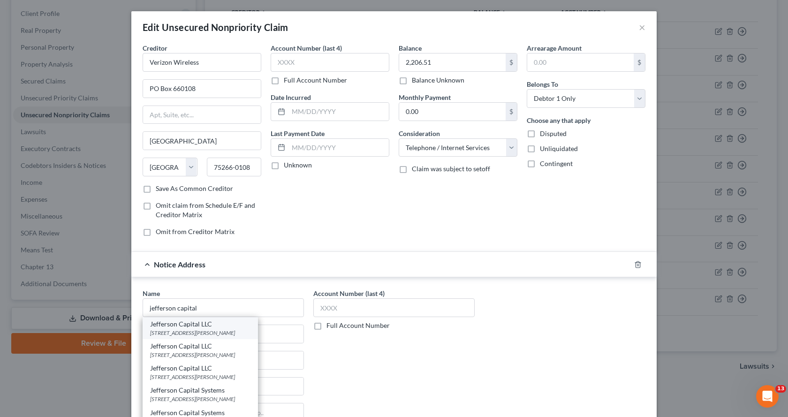
click at [174, 330] on div "16 Mccleland Road, St Cloud, MN 56303-2198" at bounding box center [200, 333] width 100 height 8
type input "Jefferson Capital LLC"
type input "16 Mccleland Road"
type input "St Cloud"
select select "24"
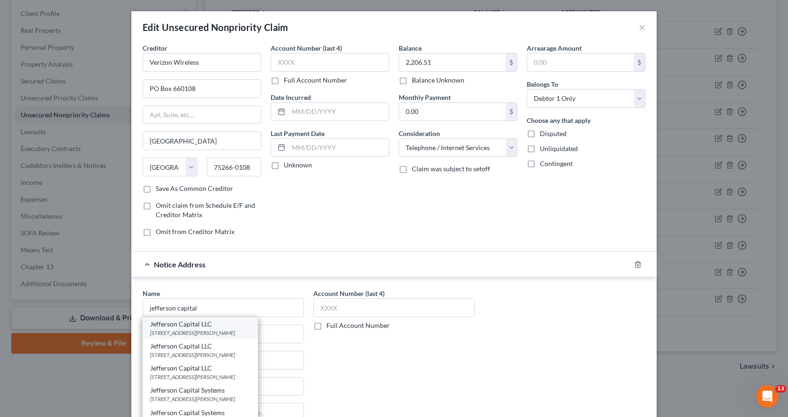
type input "56303-2198"
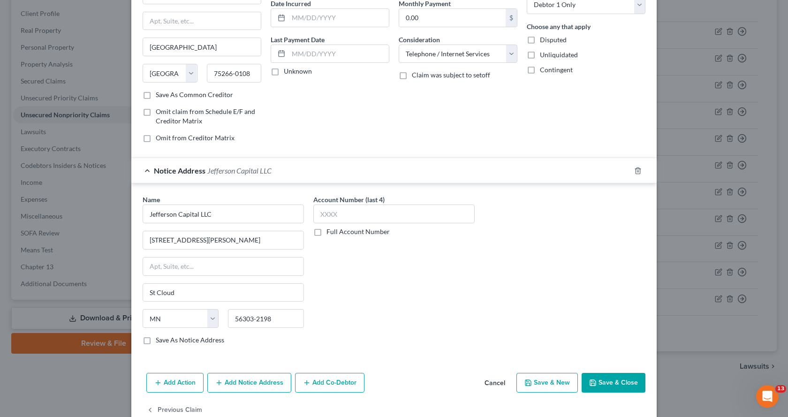
scroll to position [115, 0]
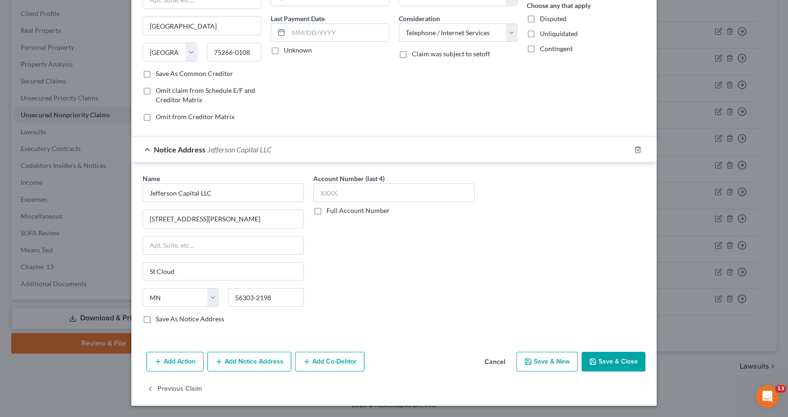
click at [613, 362] on button "Save & Close" at bounding box center [614, 362] width 64 height 20
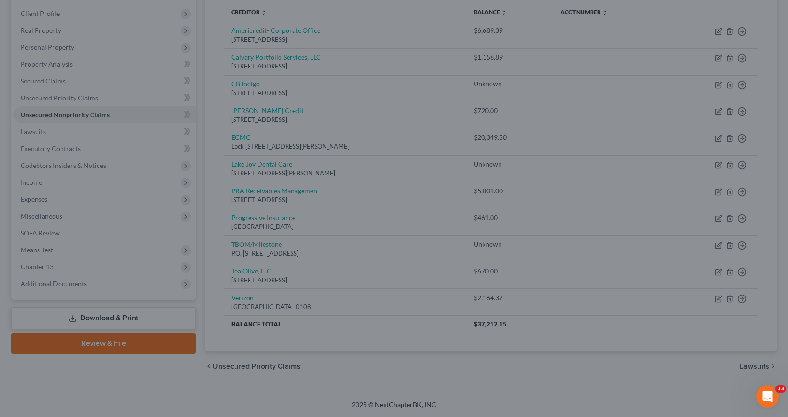
type input "0"
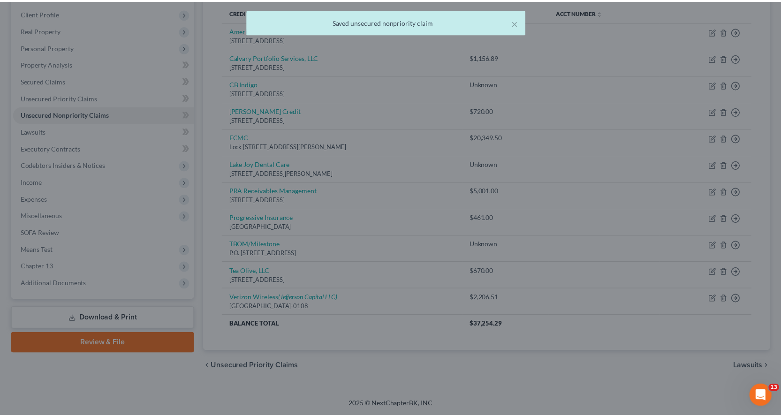
scroll to position [0, 0]
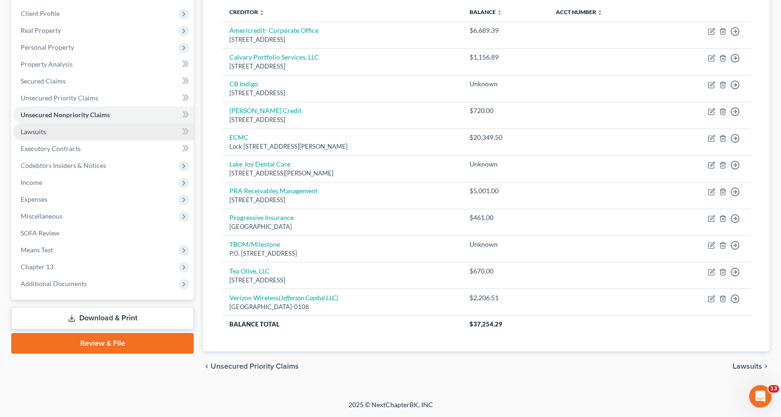
click at [33, 128] on span "Lawsuits" at bounding box center [33, 132] width 25 height 8
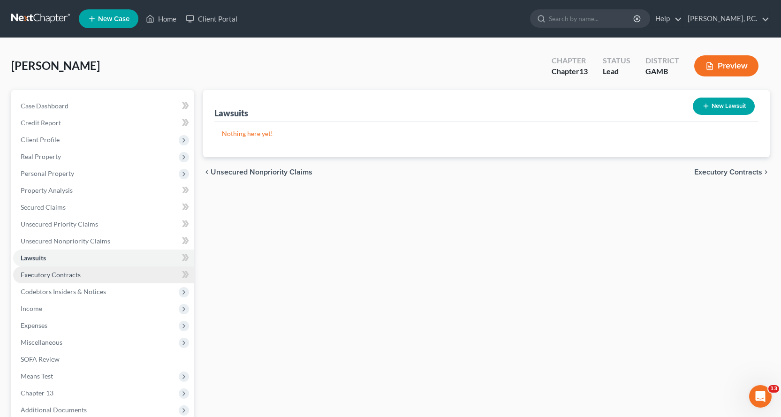
click at [56, 278] on span "Executory Contracts" at bounding box center [51, 275] width 60 height 8
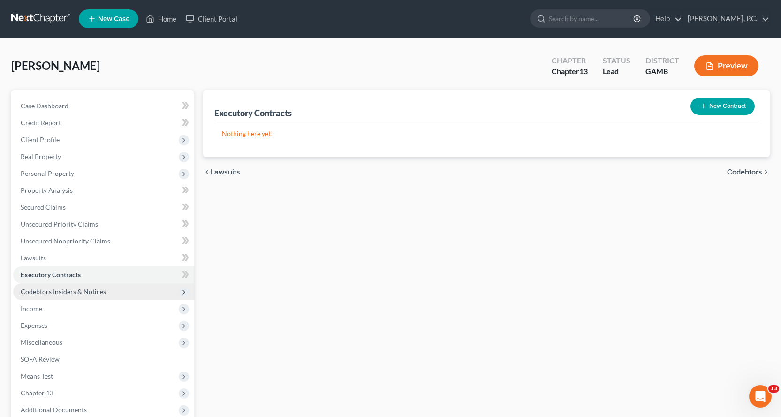
click at [65, 293] on span "Codebtors Insiders & Notices" at bounding box center [63, 292] width 85 height 8
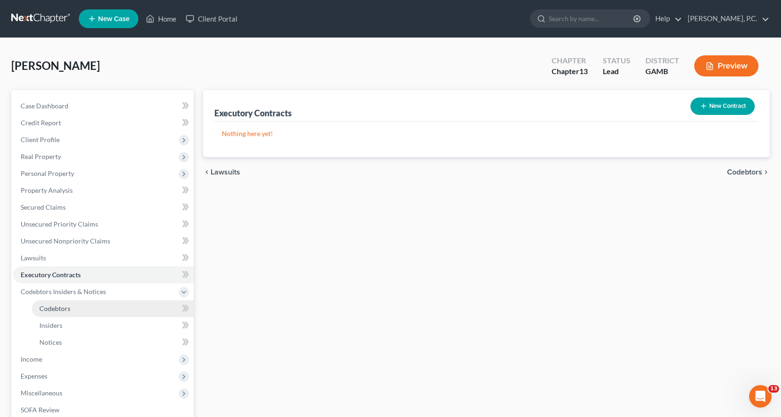
click at [65, 308] on span "Codebtors" at bounding box center [54, 309] width 31 height 8
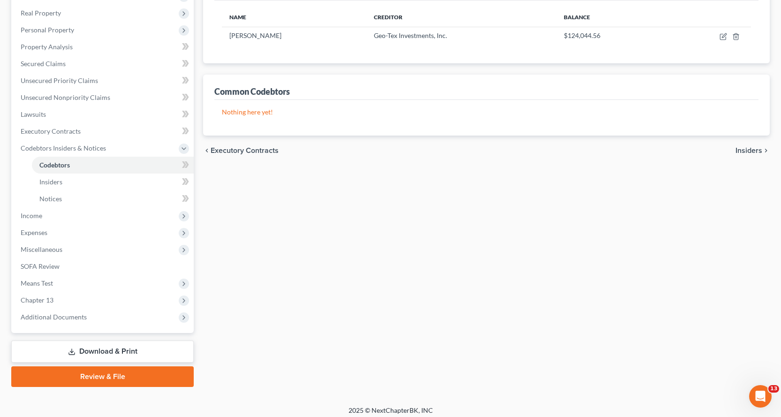
scroll to position [149, 0]
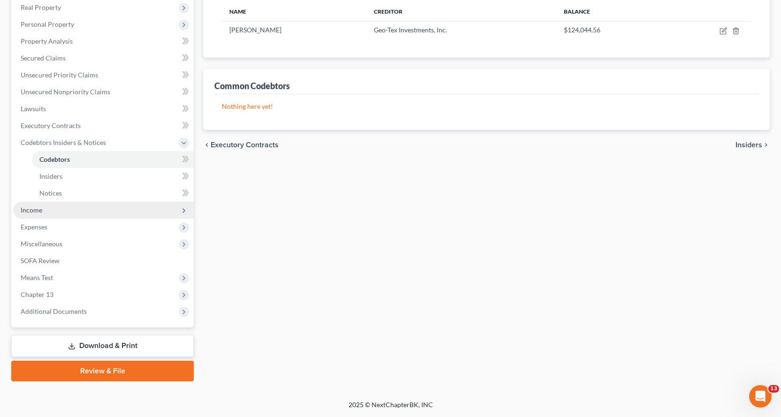
click at [35, 209] on span "Income" at bounding box center [32, 210] width 22 height 8
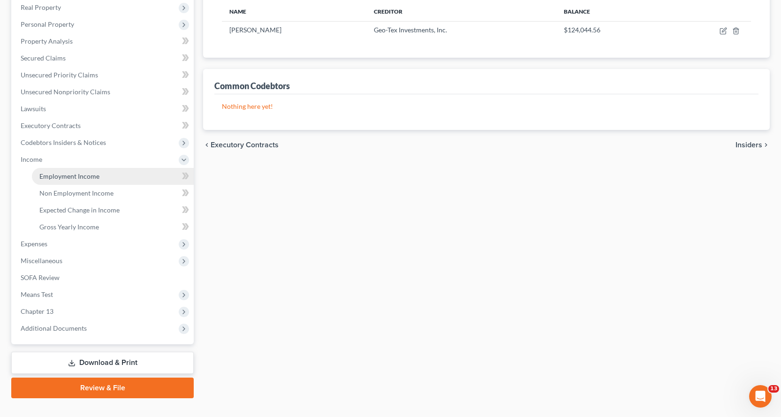
click at [82, 175] on span "Employment Income" at bounding box center [69, 176] width 60 height 8
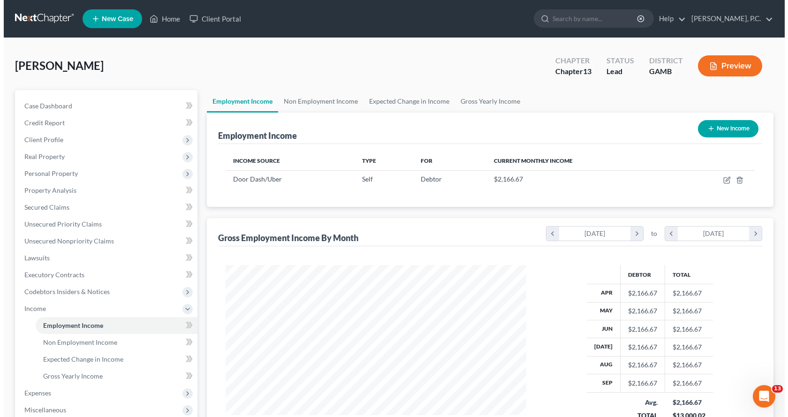
scroll to position [168, 320]
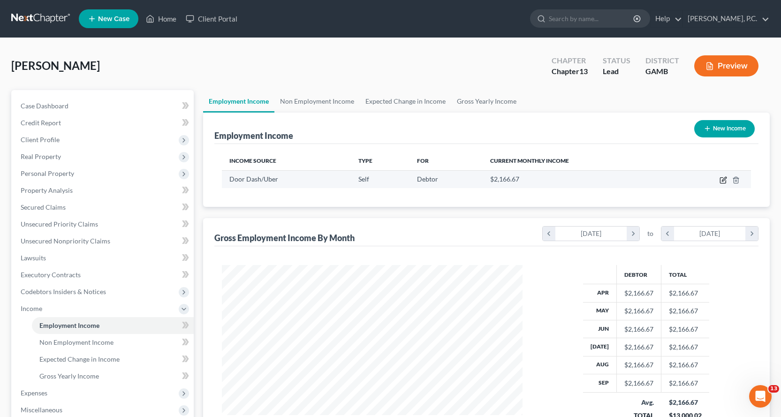
click at [724, 181] on icon "button" at bounding box center [724, 179] width 4 height 4
select select "1"
select select "10"
select select "0"
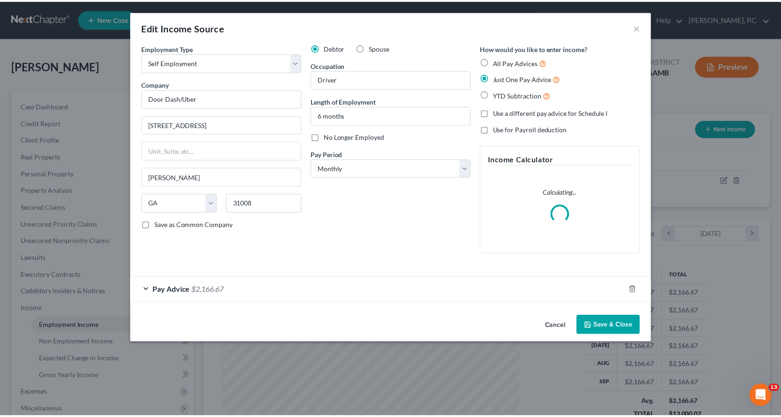
scroll to position [168, 323]
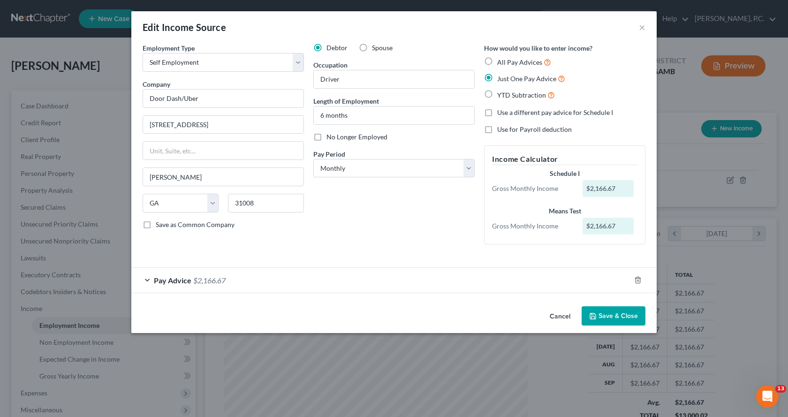
click at [618, 317] on button "Save & Close" at bounding box center [614, 316] width 64 height 20
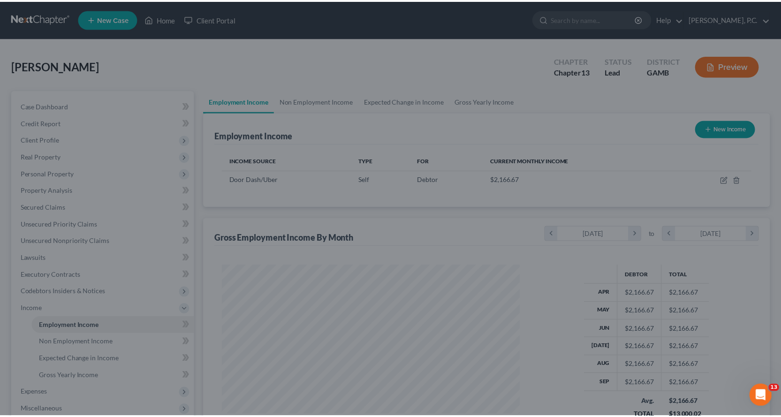
scroll to position [469103, 468952]
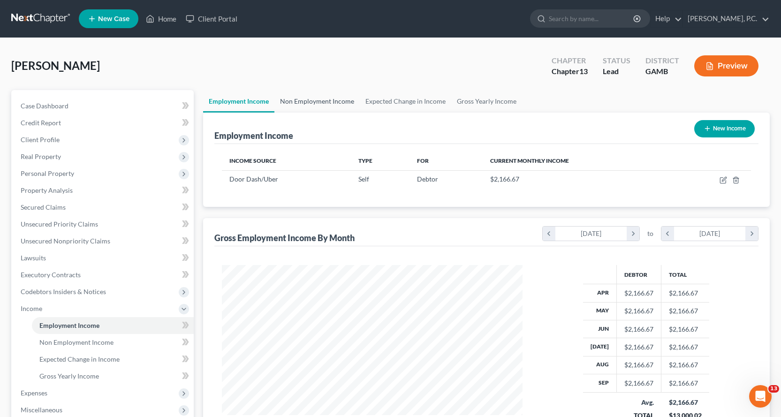
click at [311, 99] on link "Non Employment Income" at bounding box center [317, 101] width 85 height 23
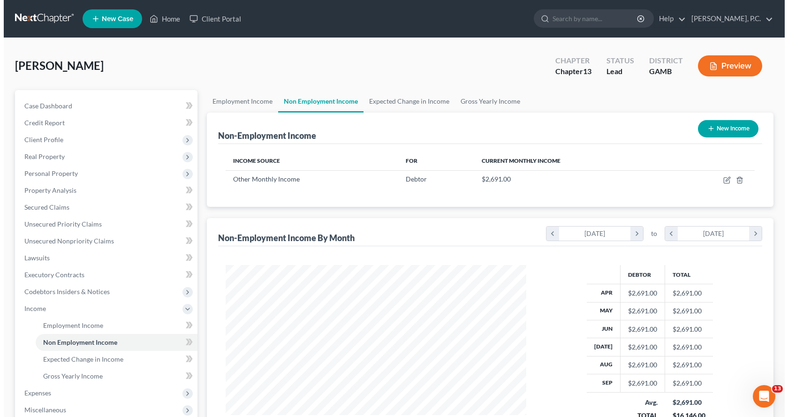
scroll to position [168, 320]
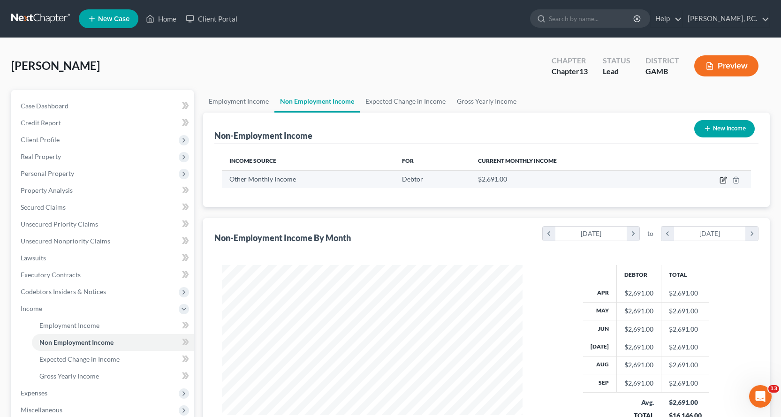
click at [724, 182] on icon "button" at bounding box center [724, 180] width 8 height 8
select select "13"
select select "0"
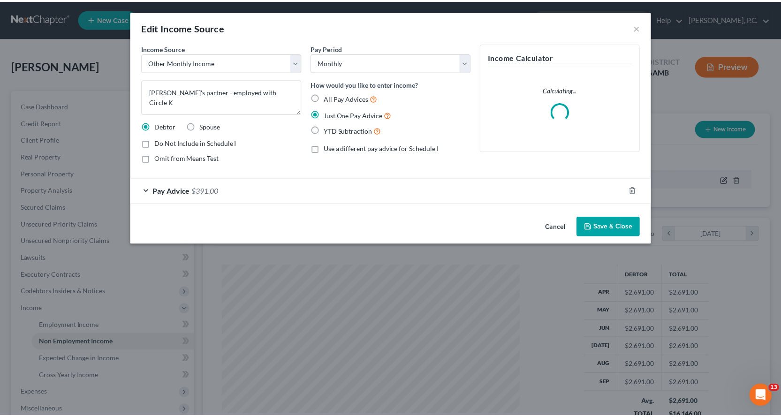
scroll to position [168, 323]
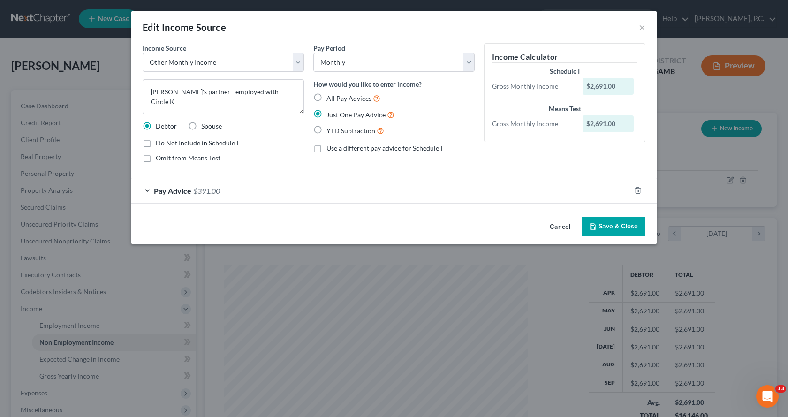
click at [147, 189] on div "Pay Advice $391.00" at bounding box center [380, 190] width 499 height 25
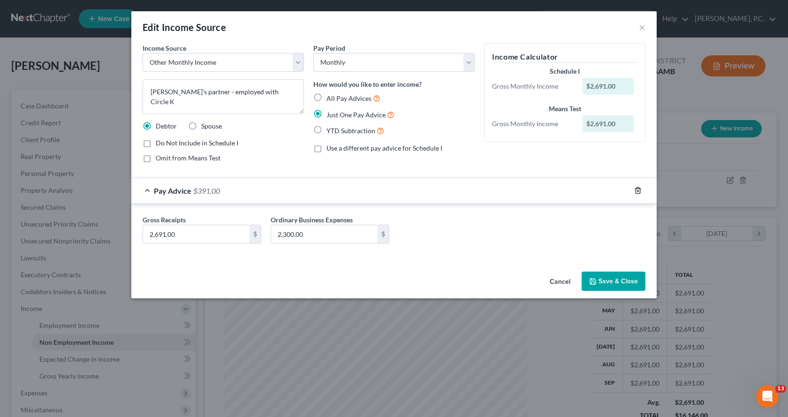
click at [637, 190] on icon "button" at bounding box center [638, 191] width 8 height 8
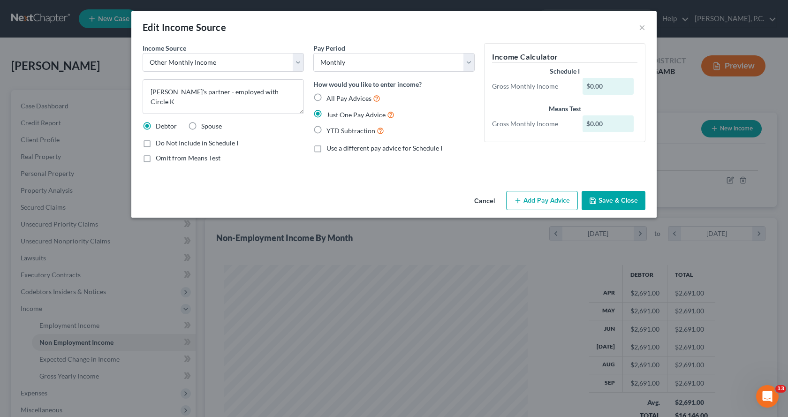
click at [535, 199] on button "Add Pay Advice" at bounding box center [542, 201] width 72 height 20
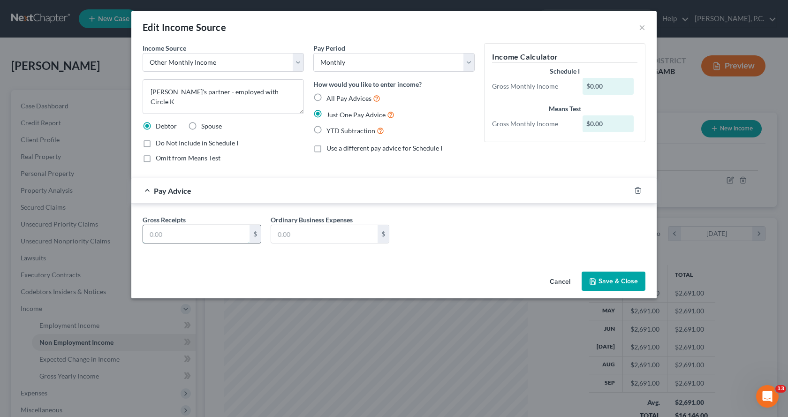
click at [176, 234] on input "text" at bounding box center [196, 234] width 107 height 18
type input "2,200.00"
click at [613, 282] on button "Save & Close" at bounding box center [614, 282] width 64 height 20
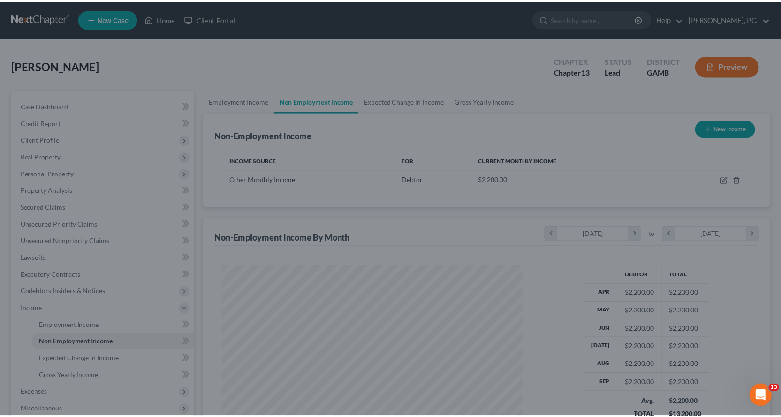
scroll to position [469103, 468952]
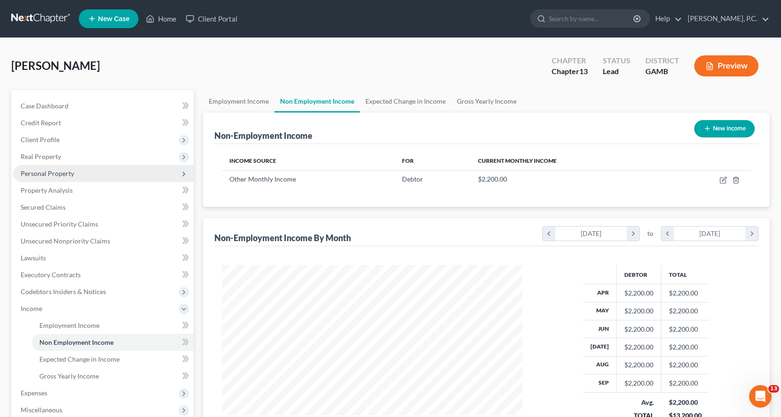
click at [45, 173] on span "Personal Property" at bounding box center [47, 173] width 53 height 8
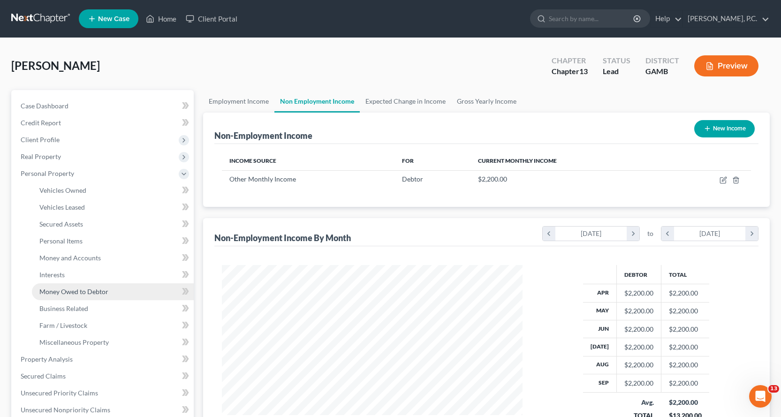
click at [77, 289] on span "Money Owed to Debtor" at bounding box center [73, 292] width 69 height 8
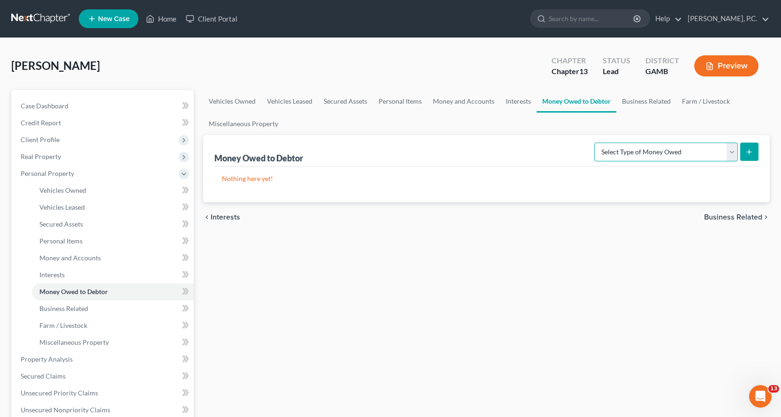
click at [730, 150] on select "Select Type of Money Owed Accounts Receivable Alimony Child Support Claims Agai…" at bounding box center [667, 152] width 144 height 19
select select "other_contingent_and_unliquidated_claims"
click at [596, 143] on select "Select Type of Money Owed Accounts Receivable Alimony Child Support Claims Agai…" at bounding box center [667, 152] width 144 height 19
click at [751, 152] on line "submit" at bounding box center [750, 152] width 4 height 0
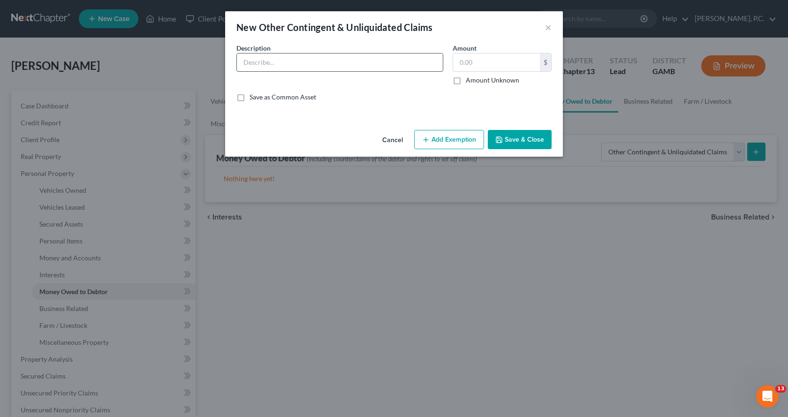
drag, startPoint x: 284, startPoint y: 59, endPoint x: 316, endPoint y: 54, distance: 32.3
click at [284, 59] on input "text" at bounding box center [340, 62] width 206 height 18
type input "Claim for Social Security Disability"
click at [466, 81] on label "Amount Unknown" at bounding box center [492, 80] width 53 height 9
click at [470, 81] on input "Amount Unknown" at bounding box center [473, 79] width 6 height 6
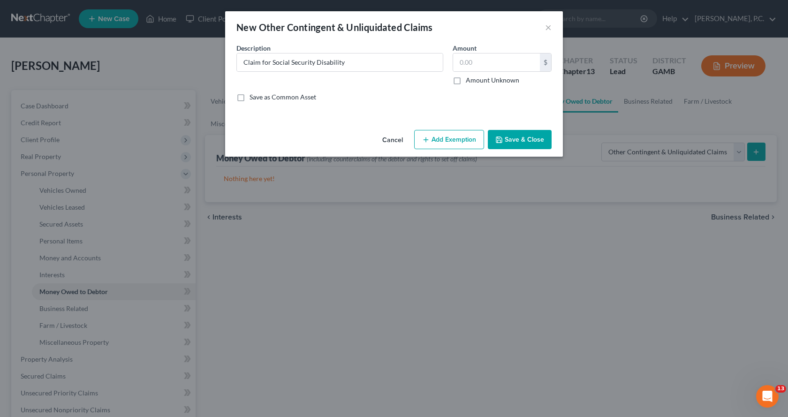
checkbox input "true"
type input "0.00"
click at [519, 139] on button "Save & Close" at bounding box center [520, 140] width 64 height 20
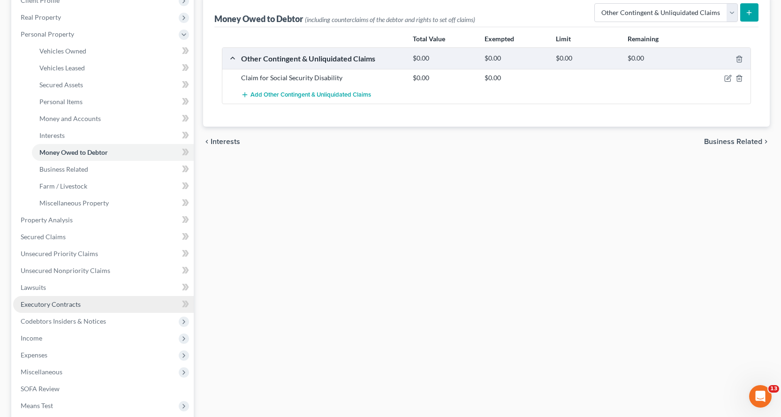
scroll to position [141, 0]
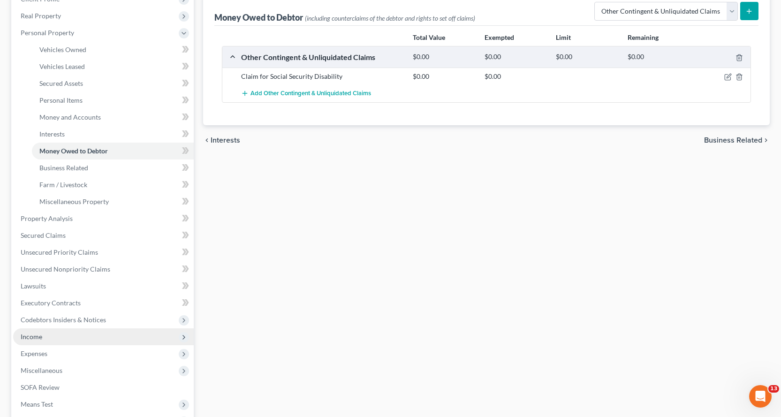
click at [29, 335] on span "Income" at bounding box center [32, 337] width 22 height 8
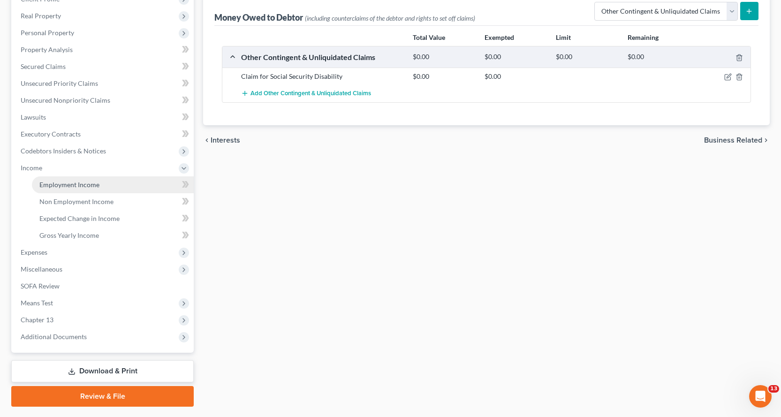
click at [59, 185] on span "Employment Income" at bounding box center [69, 185] width 60 height 8
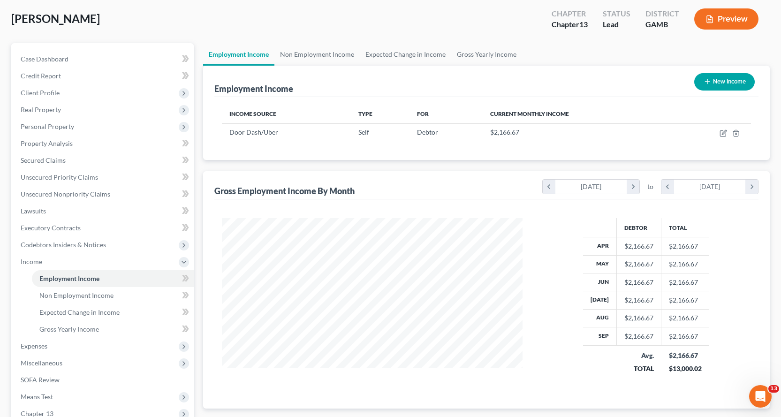
scroll to position [94, 0]
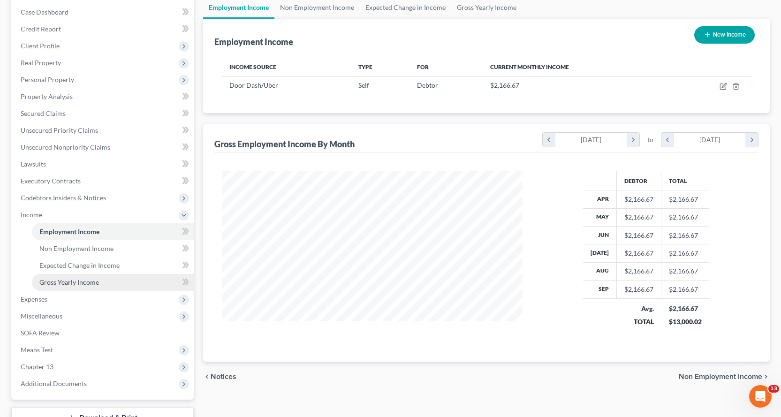
click at [79, 282] on span "Gross Yearly Income" at bounding box center [69, 282] width 60 height 8
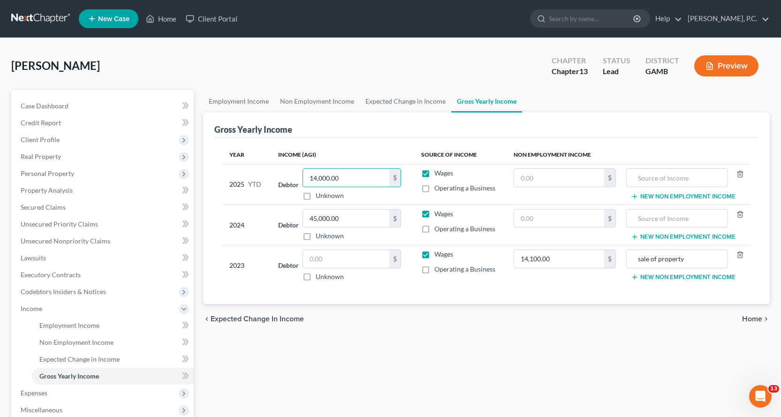
type input "14,000.00"
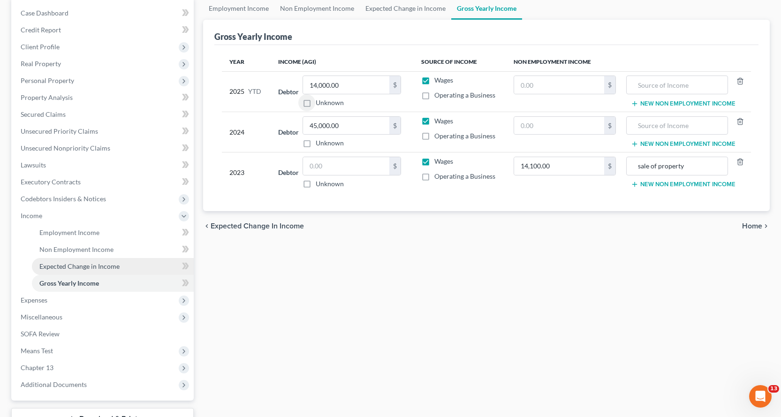
scroll to position [94, 0]
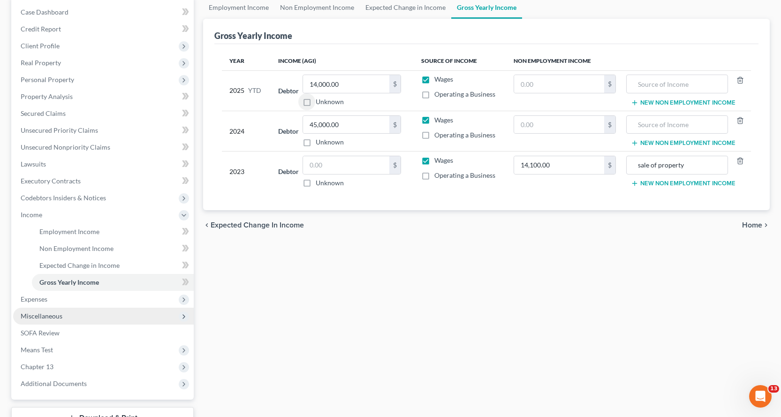
drag, startPoint x: 47, startPoint y: 314, endPoint x: 57, endPoint y: 319, distance: 10.3
click at [47, 314] on span "Miscellaneous" at bounding box center [42, 316] width 42 height 8
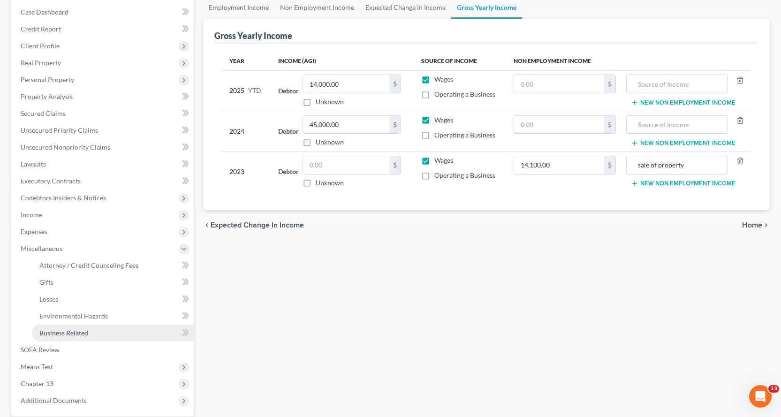
click at [74, 332] on span "Business Related" at bounding box center [63, 333] width 49 height 8
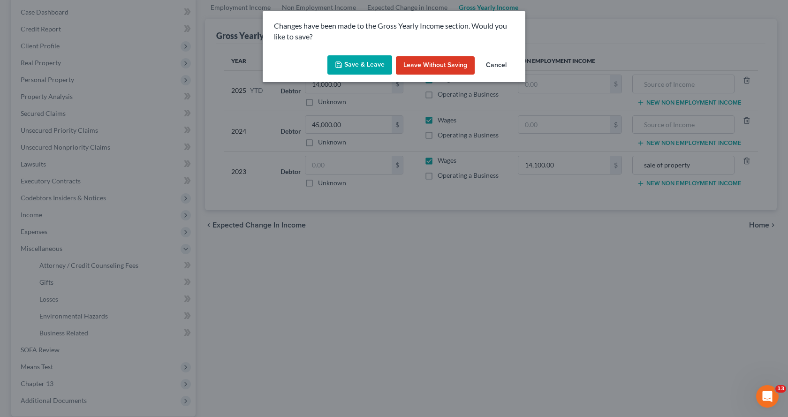
click at [352, 69] on button "Save & Leave" at bounding box center [360, 65] width 65 height 20
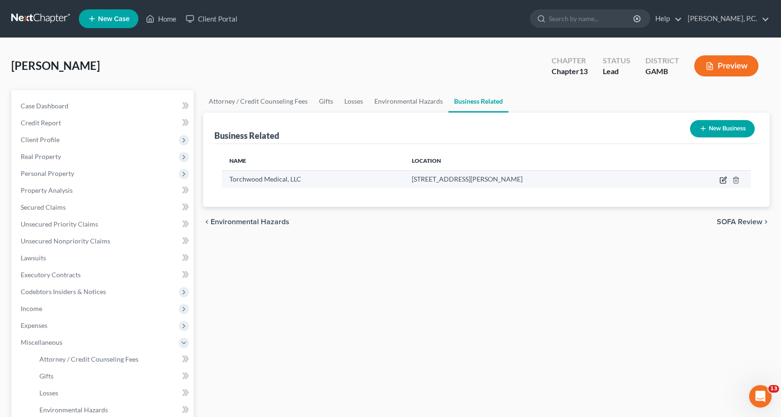
click at [723, 179] on icon "button" at bounding box center [724, 180] width 8 height 8
select select "member"
select select "10"
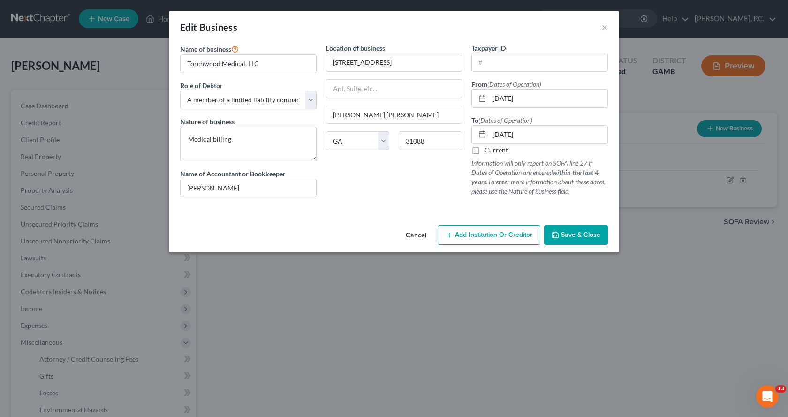
drag, startPoint x: 573, startPoint y: 234, endPoint x: 568, endPoint y: 242, distance: 9.5
click at [573, 233] on span "Save & Close" at bounding box center [580, 235] width 39 height 8
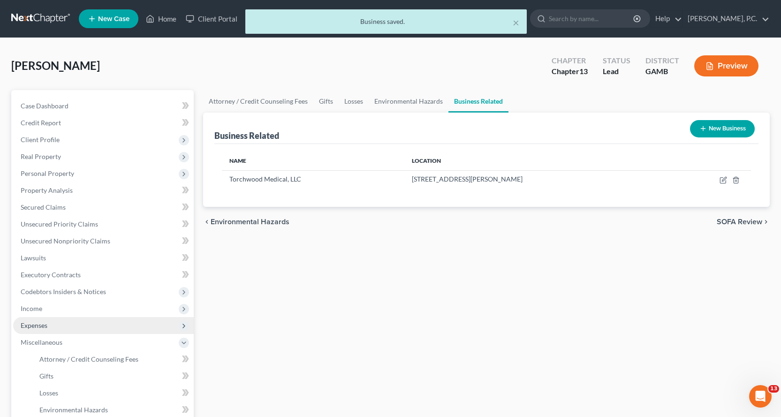
click at [34, 326] on span "Expenses" at bounding box center [34, 325] width 27 height 8
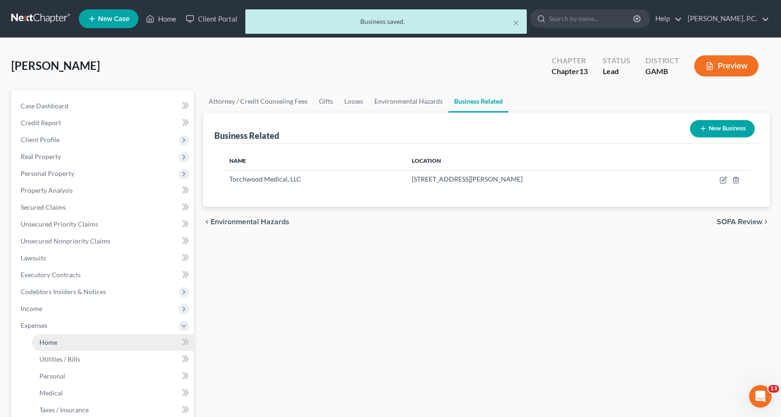
click at [48, 339] on span "Home" at bounding box center [48, 342] width 18 height 8
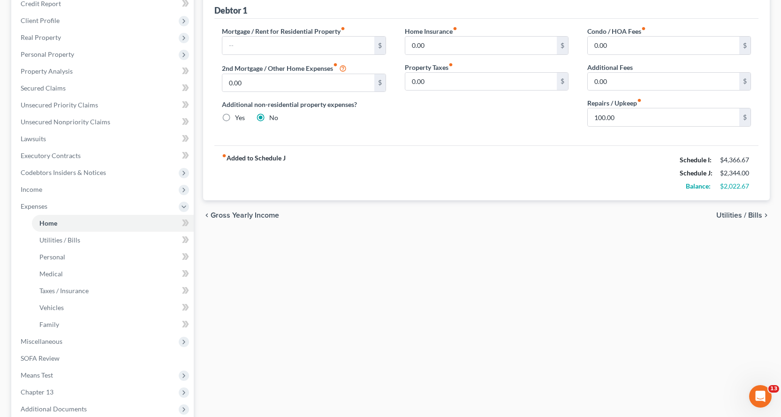
scroll to position [188, 0]
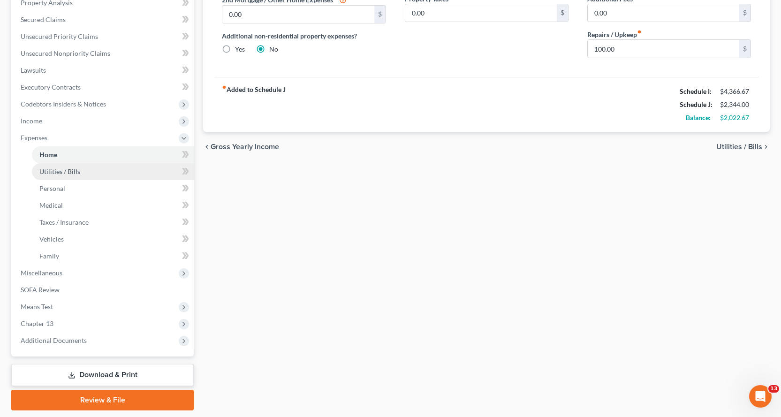
click at [61, 169] on span "Utilities / Bills" at bounding box center [59, 172] width 41 height 8
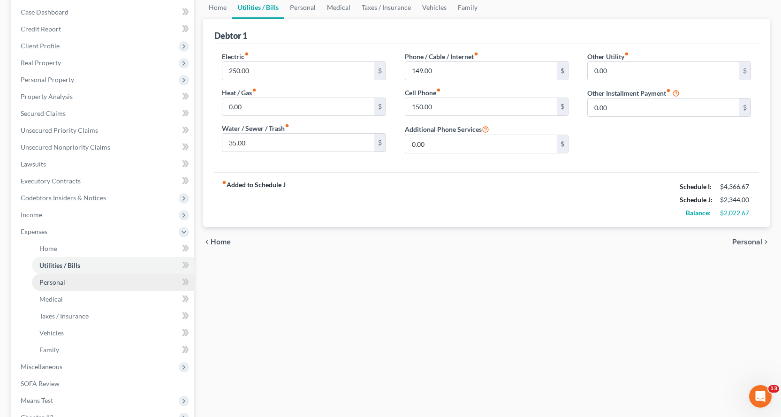
click at [41, 280] on span "Personal" at bounding box center [52, 282] width 26 height 8
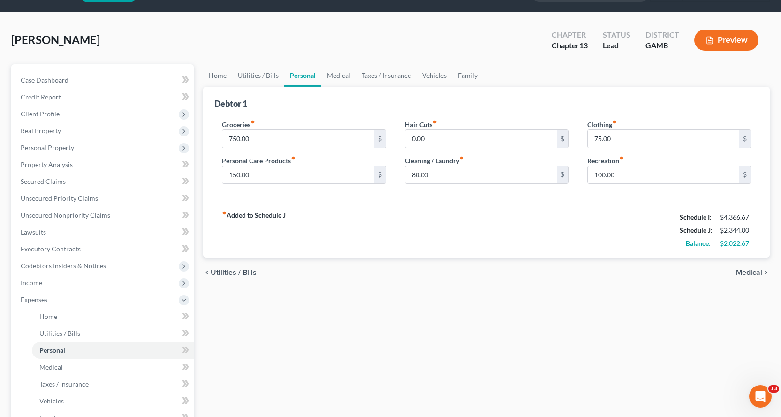
scroll to position [47, 0]
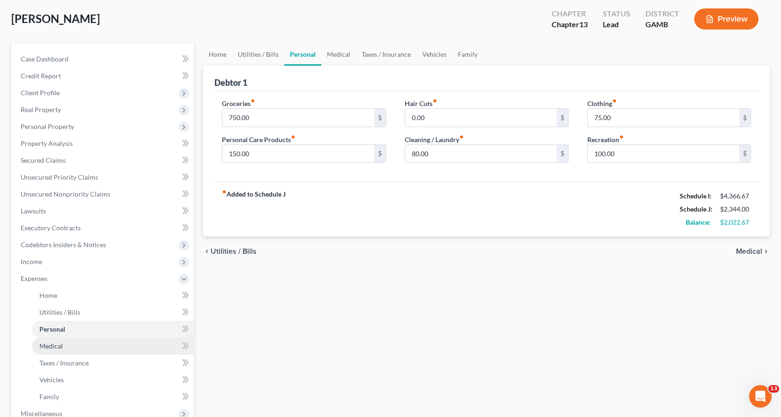
click at [52, 344] on span "Medical" at bounding box center [50, 346] width 23 height 8
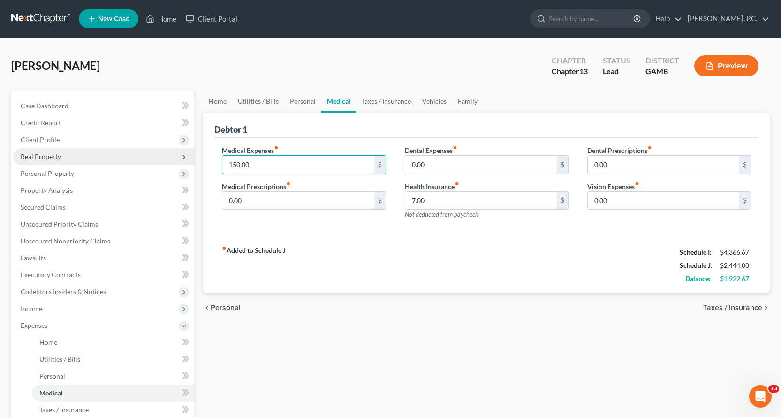
type input "150.00"
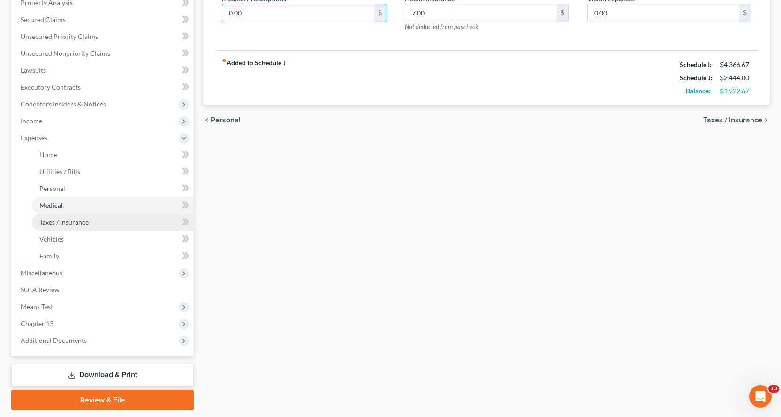
click at [72, 221] on span "Taxes / Insurance" at bounding box center [63, 222] width 49 height 8
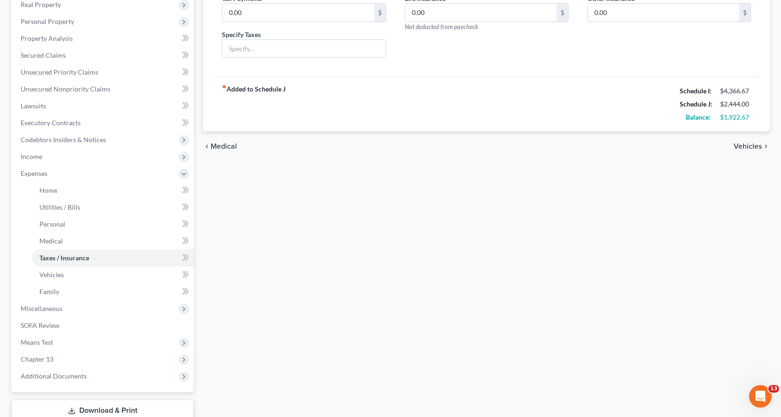
scroll to position [188, 0]
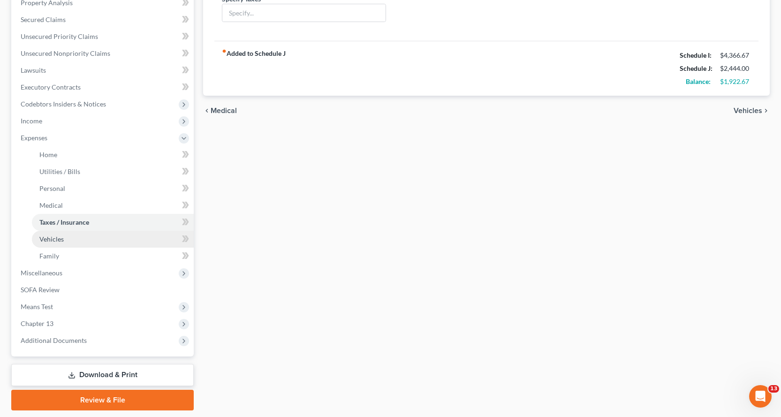
click at [55, 238] on span "Vehicles" at bounding box center [51, 239] width 24 height 8
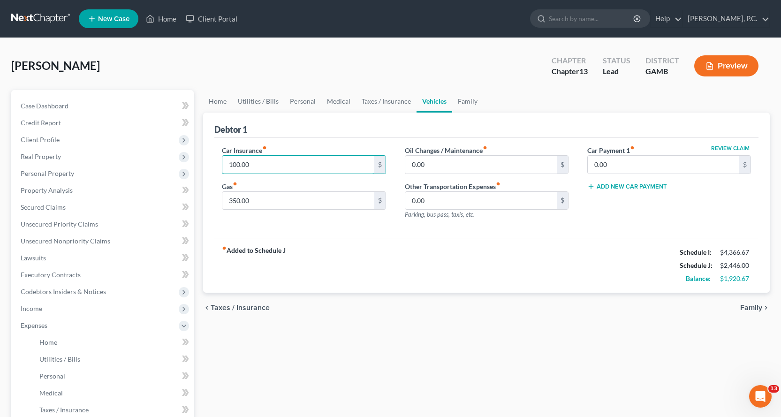
type input "100.00"
type input "500.00"
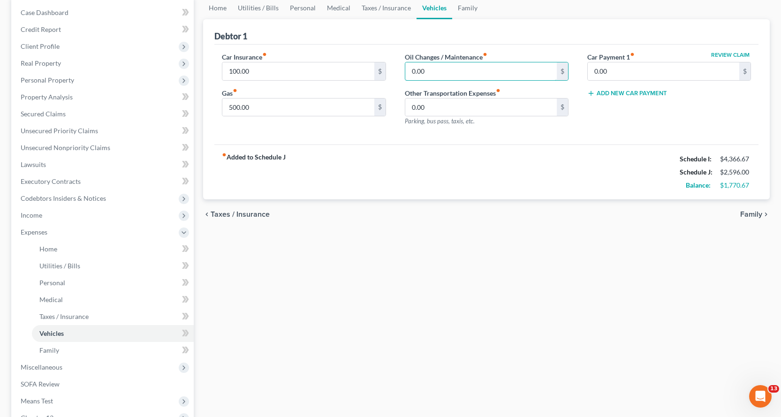
scroll to position [94, 0]
click at [48, 350] on span "Family" at bounding box center [49, 350] width 20 height 8
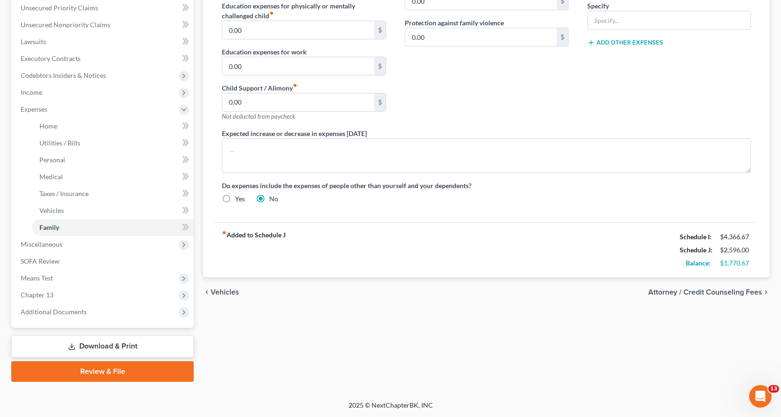
scroll to position [217, 0]
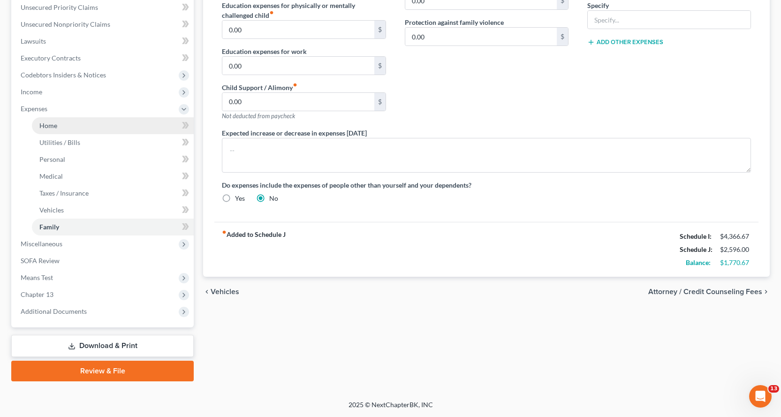
click at [48, 124] on span "Home" at bounding box center [48, 126] width 18 height 8
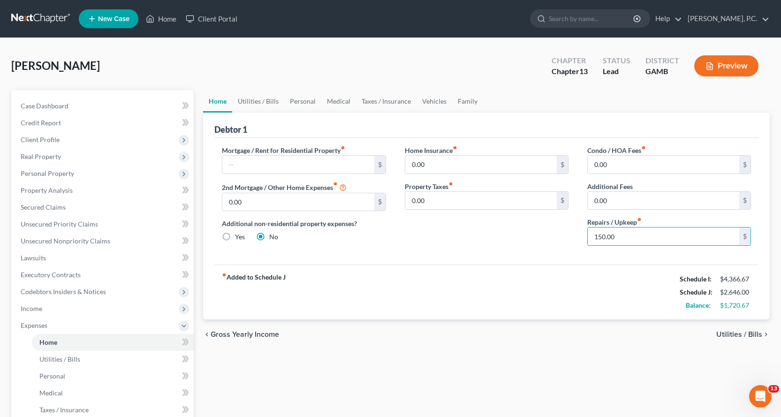
type input "150.00"
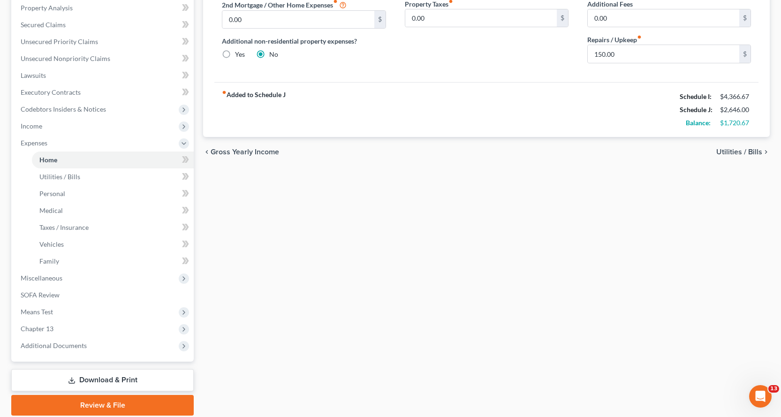
scroll to position [188, 0]
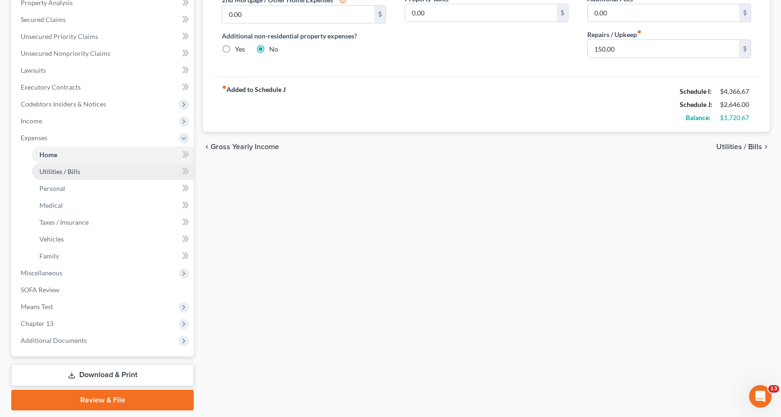
click at [65, 168] on span "Utilities / Bills" at bounding box center [59, 172] width 41 height 8
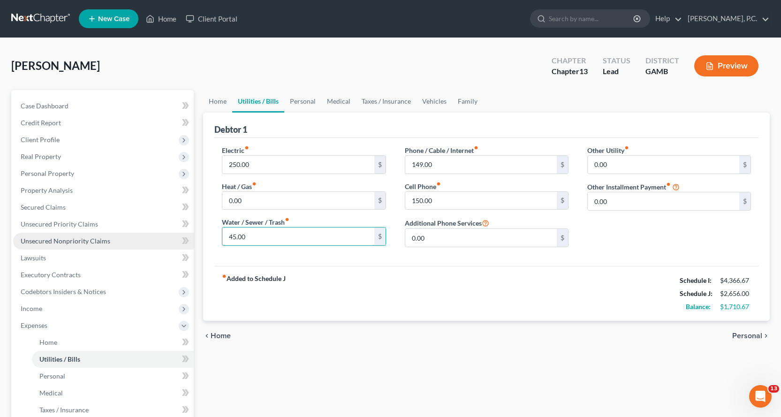
type input "45.00"
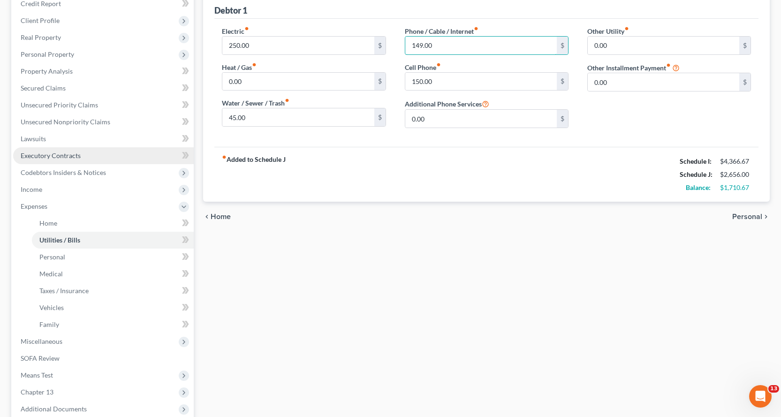
scroll to position [141, 0]
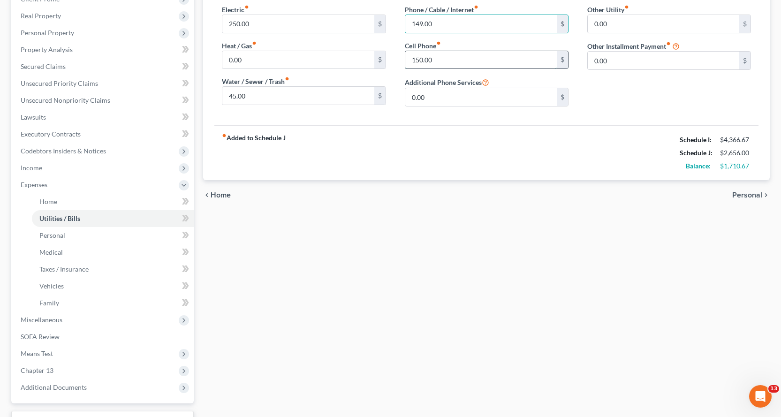
click at [459, 61] on input "150.00" at bounding box center [481, 60] width 152 height 18
type input "200.00"
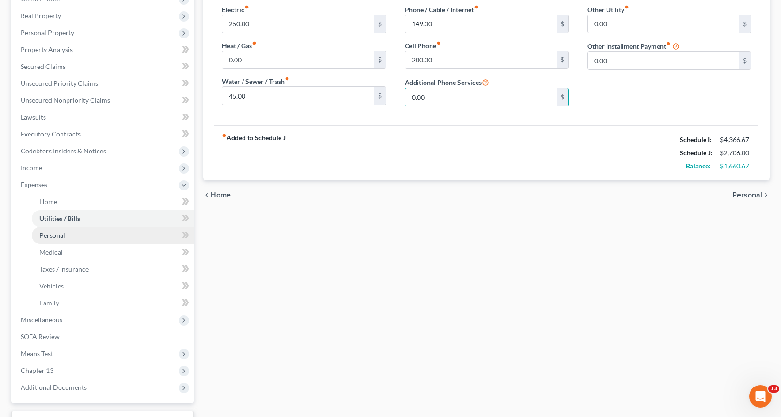
click at [51, 235] on span "Personal" at bounding box center [52, 235] width 26 height 8
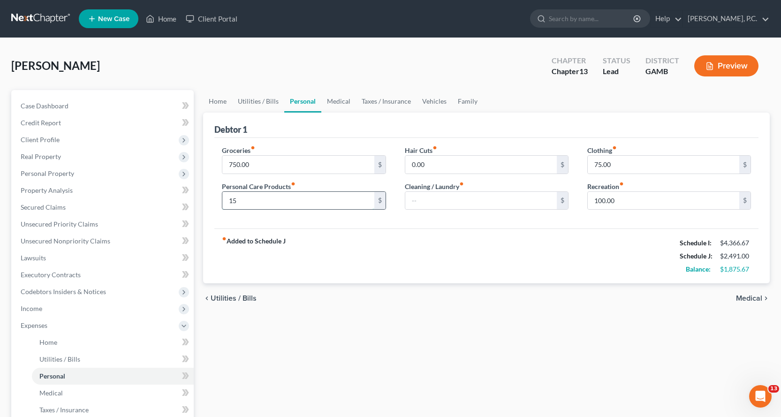
type input "1"
type input "165.00"
type input "85.00"
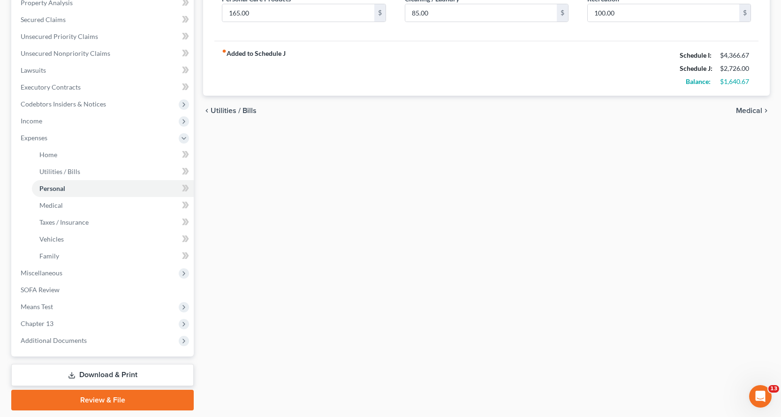
scroll to position [217, 0]
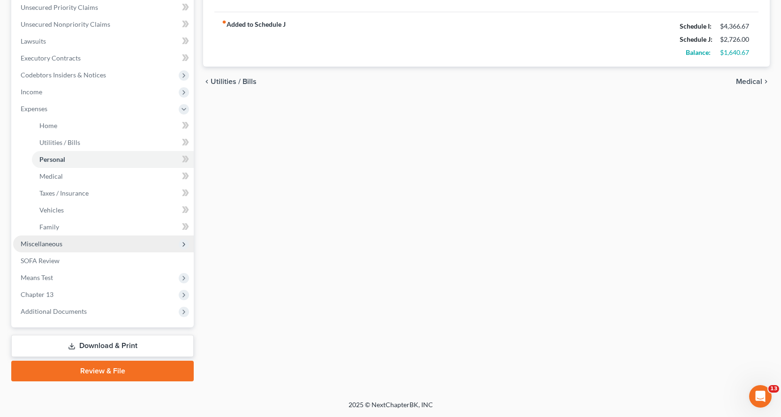
click at [47, 241] on span "Miscellaneous" at bounding box center [42, 244] width 42 height 8
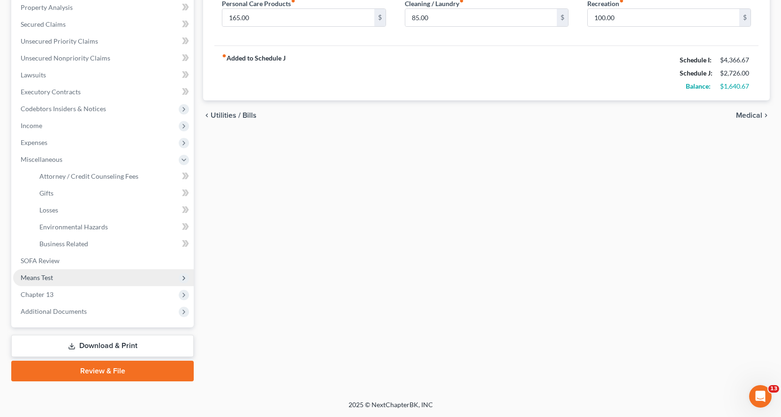
scroll to position [183, 0]
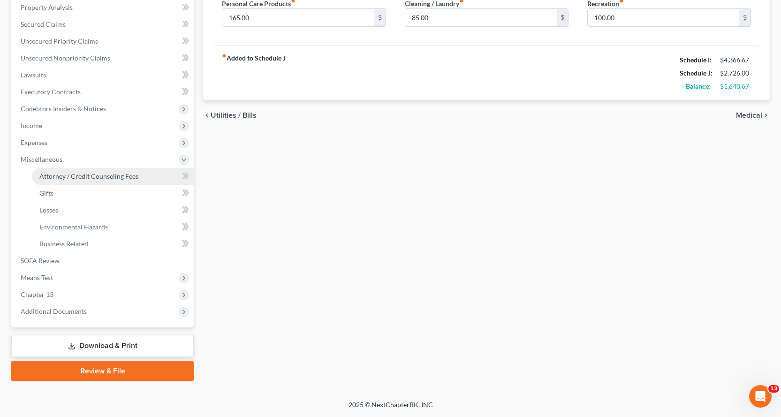
click at [98, 171] on link "Attorney / Credit Counseling Fees" at bounding box center [113, 176] width 162 height 17
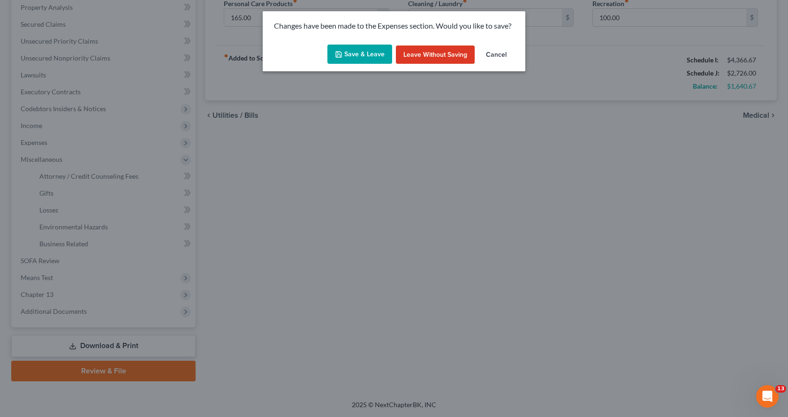
click at [374, 53] on button "Save & Leave" at bounding box center [360, 55] width 65 height 20
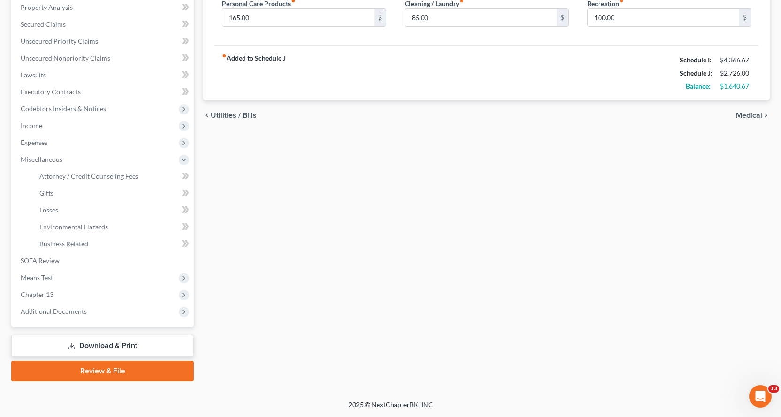
select select "0"
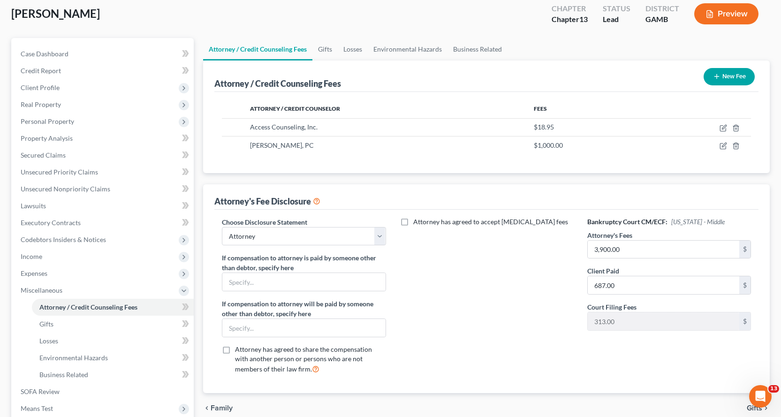
scroll to position [42, 0]
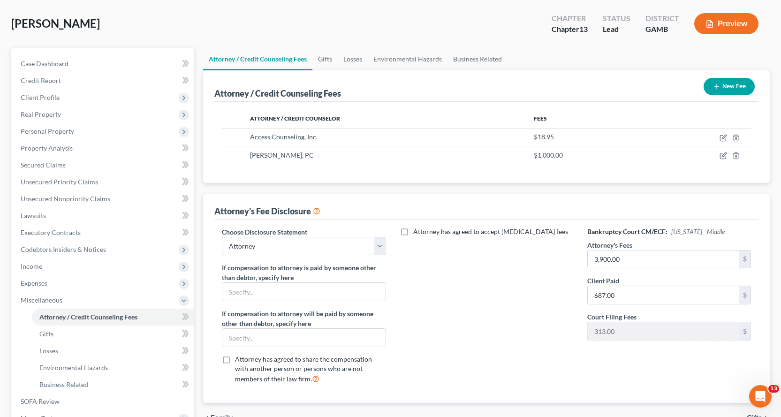
click at [737, 84] on button "New Fee" at bounding box center [729, 86] width 51 height 17
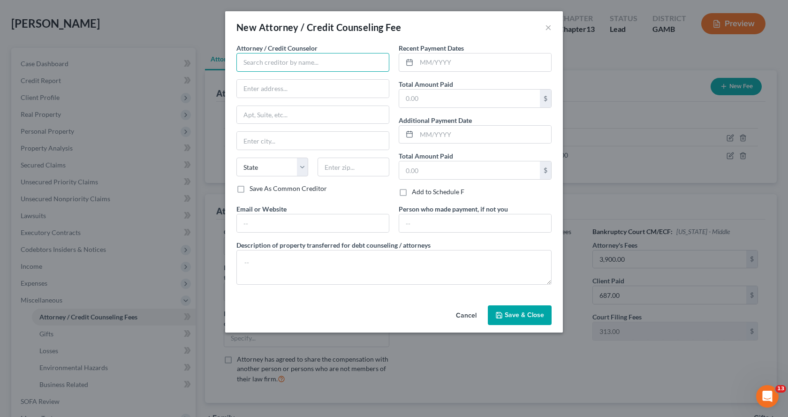
click at [299, 60] on input "text" at bounding box center [313, 62] width 153 height 19
type input "Calvin L Jackson PC"
type input "P.O. Box 7221"
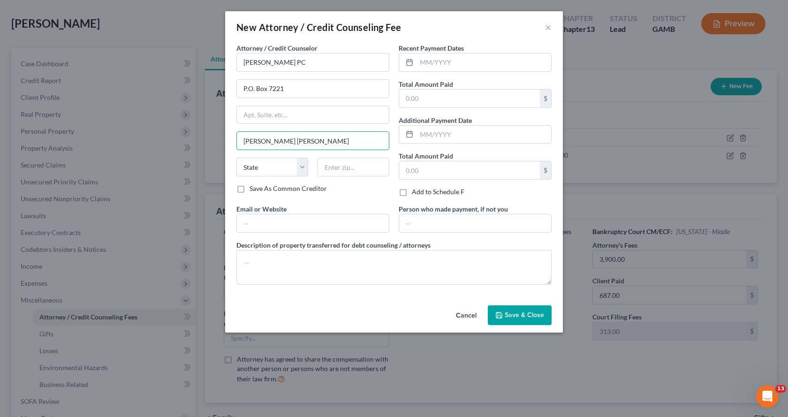
type input "Warner Robins"
select select "10"
type input "31095"
type input "10/2025"
type input "1,500.00"
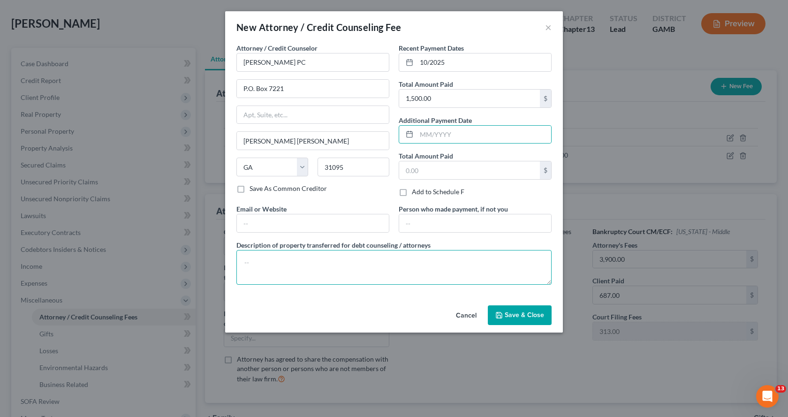
click at [267, 261] on textarea at bounding box center [394, 267] width 315 height 35
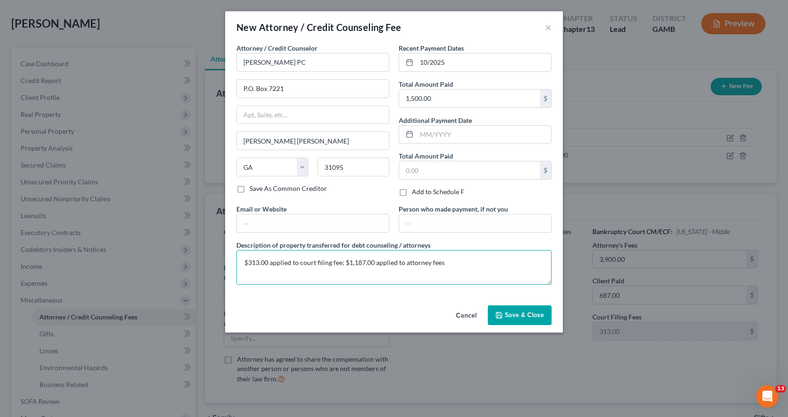
type textarea "$313.00 applied to court filing fee; $1,187.00 applied to attorney fees"
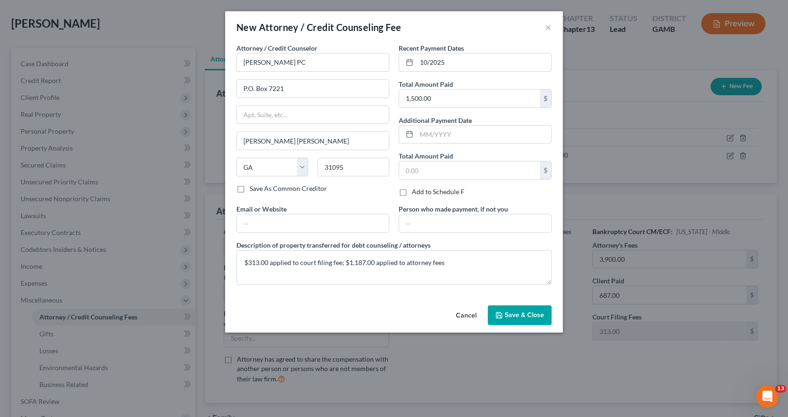
click at [513, 313] on span "Save & Close" at bounding box center [524, 315] width 39 height 8
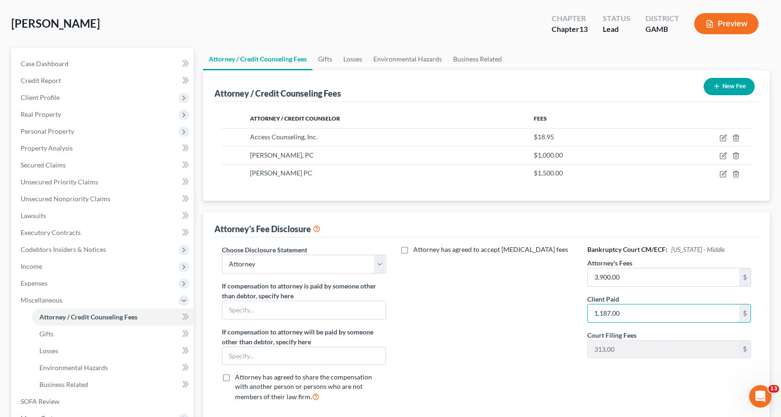
type input "1,187.00"
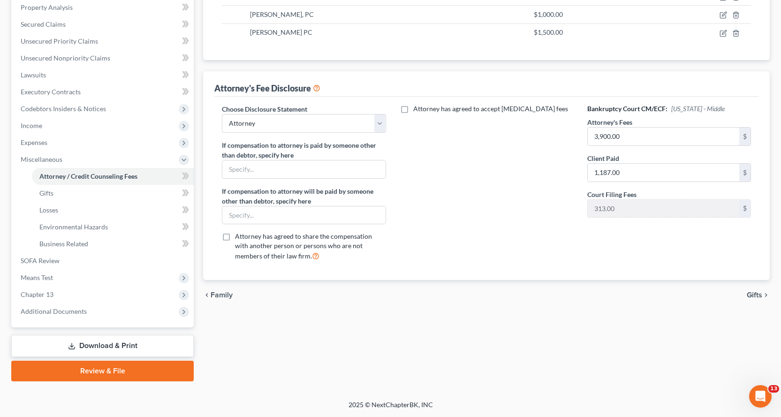
drag, startPoint x: 568, startPoint y: 329, endPoint x: 573, endPoint y: 333, distance: 6.5
click at [568, 330] on div "Attorney / Credit Counseling Fees Gifts Losses Environmental Hazards Business R…" at bounding box center [487, 144] width 576 height 474
click at [46, 277] on span "Means Test" at bounding box center [37, 278] width 32 height 8
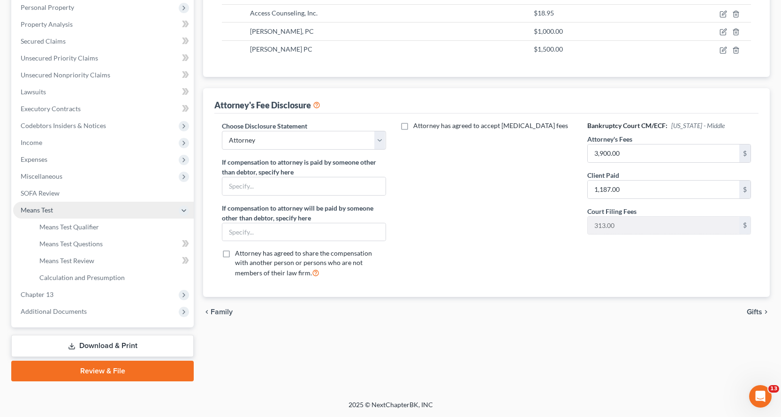
scroll to position [166, 0]
click at [87, 226] on span "Means Test Qualifier" at bounding box center [69, 227] width 60 height 8
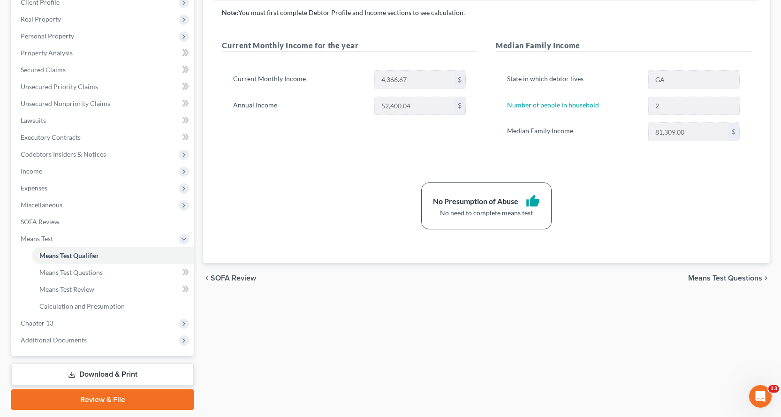
scroll to position [141, 0]
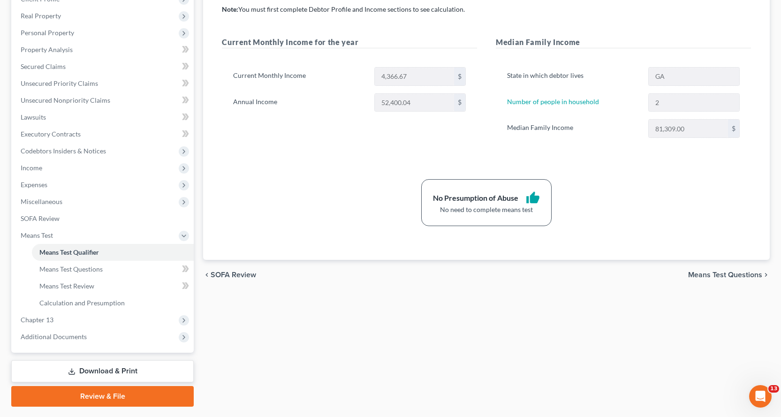
click at [125, 370] on link "Download & Print" at bounding box center [102, 371] width 183 height 22
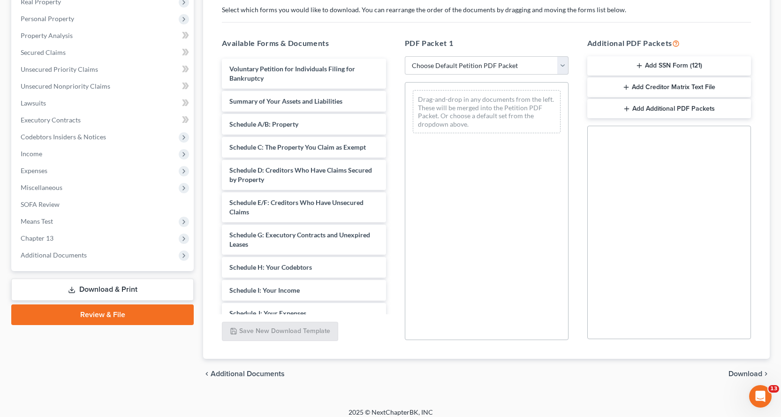
scroll to position [162, 0]
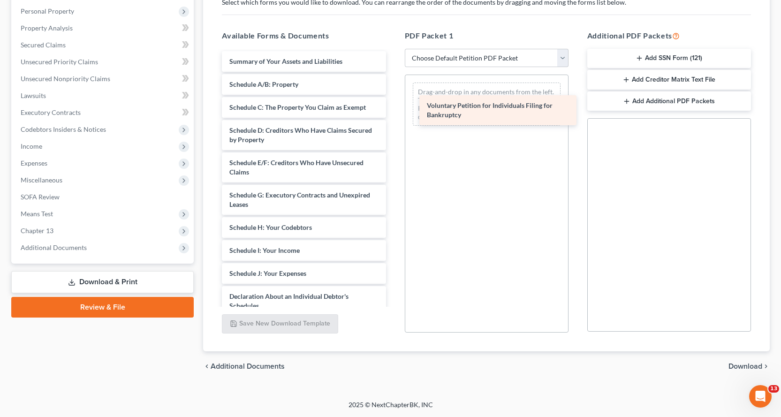
drag, startPoint x: 240, startPoint y: 63, endPoint x: 440, endPoint y: 106, distance: 204.3
click at [393, 106] on div "Voluntary Petition for Individuals Filing for Bankruptcy Voluntary Petition for…" at bounding box center [303, 266] width 179 height 431
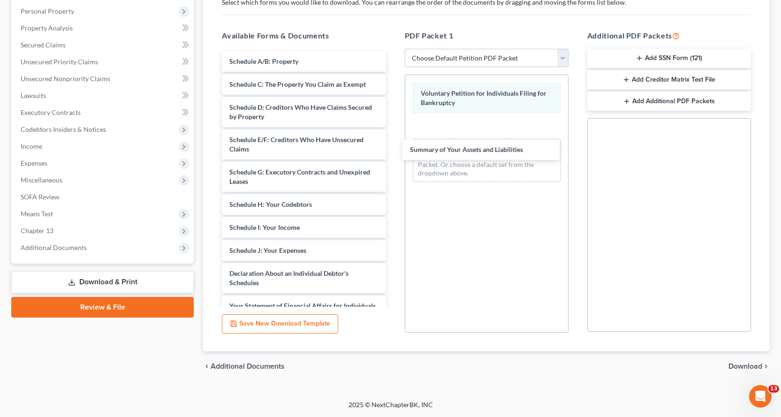
drag, startPoint x: 250, startPoint y: 61, endPoint x: 398, endPoint y: 104, distance: 154.4
click at [393, 137] on div "Summary of Your Assets and Liabilities Summary of Your Assets and Liabilities S…" at bounding box center [303, 255] width 179 height 408
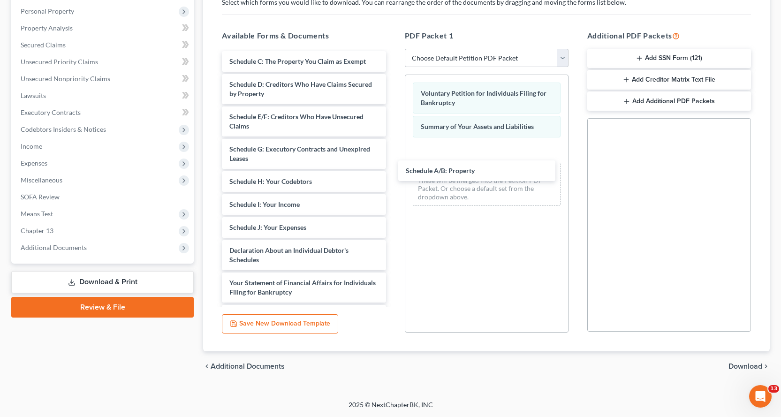
drag, startPoint x: 276, startPoint y: 60, endPoint x: 387, endPoint y: 107, distance: 120.6
click at [393, 159] on div "Schedule A/B: Property Schedule A/B: Property Schedule C: The Property You Clai…" at bounding box center [303, 243] width 179 height 385
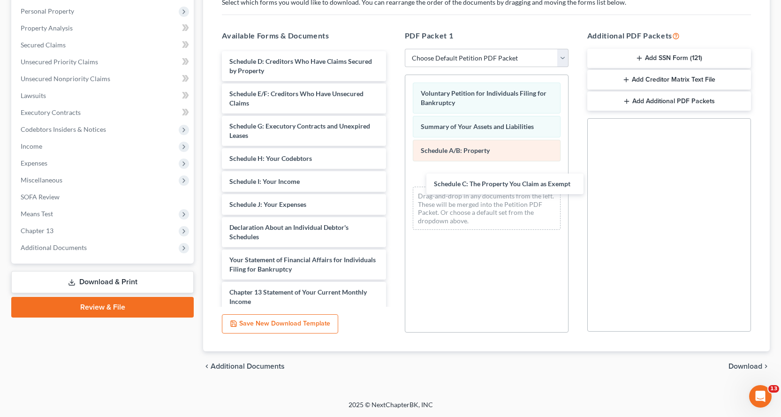
drag, startPoint x: 258, startPoint y: 59, endPoint x: 429, endPoint y: 145, distance: 191.8
click at [393, 179] on div "Schedule C: The Property You Claim as Exempt Schedule C: The Property You Claim…" at bounding box center [303, 232] width 179 height 362
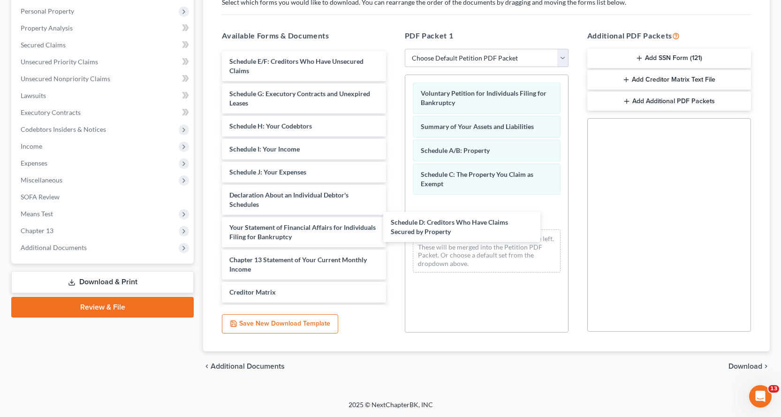
drag, startPoint x: 251, startPoint y: 62, endPoint x: 410, endPoint y: 168, distance: 190.7
click at [393, 206] on div "Schedule D: Creditors Who Have Claims Secured by Property Schedule D: Creditors…" at bounding box center [303, 216] width 179 height 330
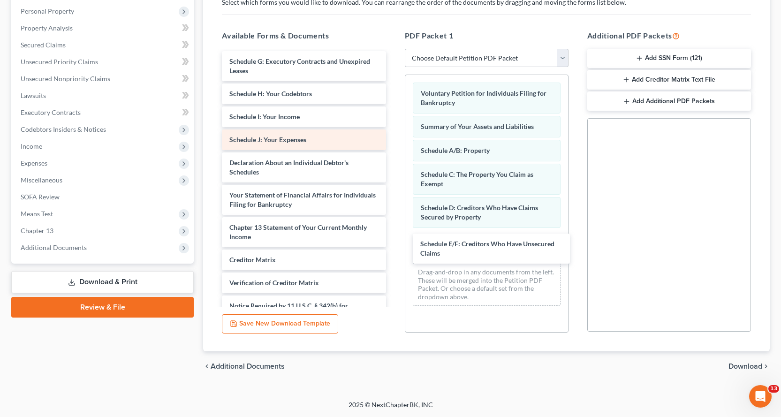
drag, startPoint x: 242, startPoint y: 62, endPoint x: 336, endPoint y: 144, distance: 124.4
click at [393, 237] on div "Schedule E/F: Creditors Who Have Unsecured Claims Schedule E/F: Creditors Who H…" at bounding box center [303, 200] width 179 height 298
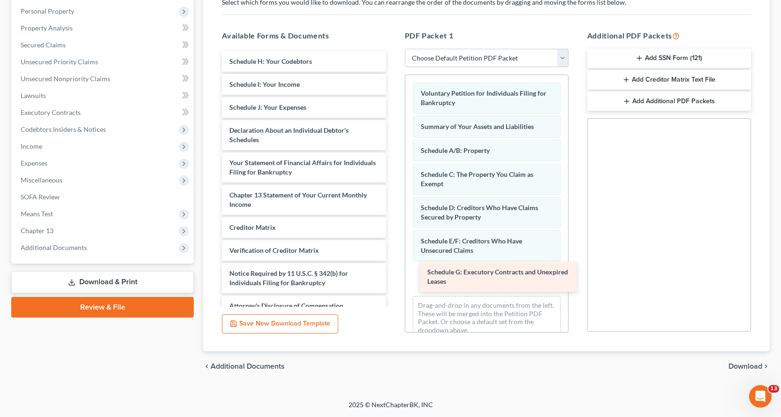
drag, startPoint x: 236, startPoint y: 68, endPoint x: 434, endPoint y: 277, distance: 287.8
click at [393, 277] on div "Schedule G: Executory Contracts and Unexpired Leases Schedule G: Executory Cont…" at bounding box center [303, 183] width 179 height 265
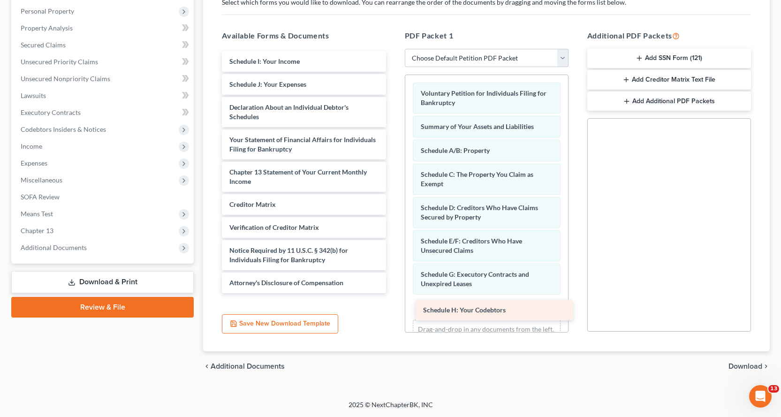
drag, startPoint x: 290, startPoint y: 59, endPoint x: 484, endPoint y: 308, distance: 315.3
click at [393, 293] on div "Schedule H: Your Codebtors Schedule H: Your Codebtors Schedule I: Your Income S…" at bounding box center [303, 172] width 179 height 242
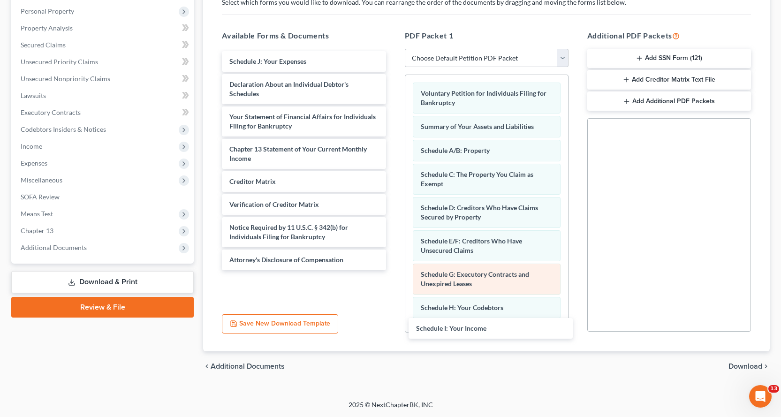
drag, startPoint x: 259, startPoint y: 60, endPoint x: 481, endPoint y: 289, distance: 318.9
click at [393, 270] on div "Schedule I: Your Income Schedule I: Your Income Schedule J: Your Expenses Decla…" at bounding box center [303, 160] width 179 height 219
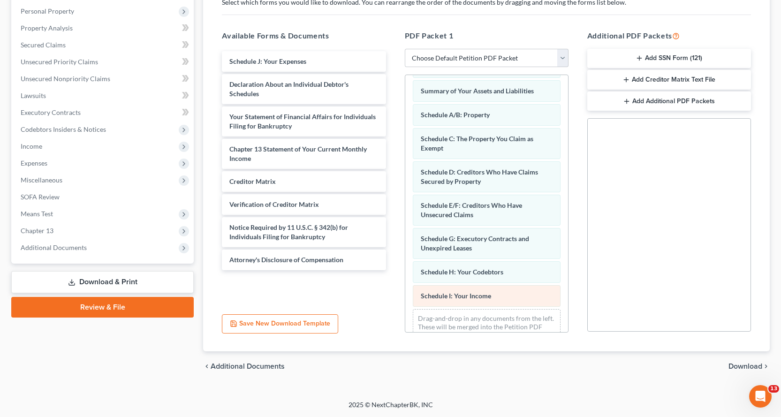
scroll to position [63, 0]
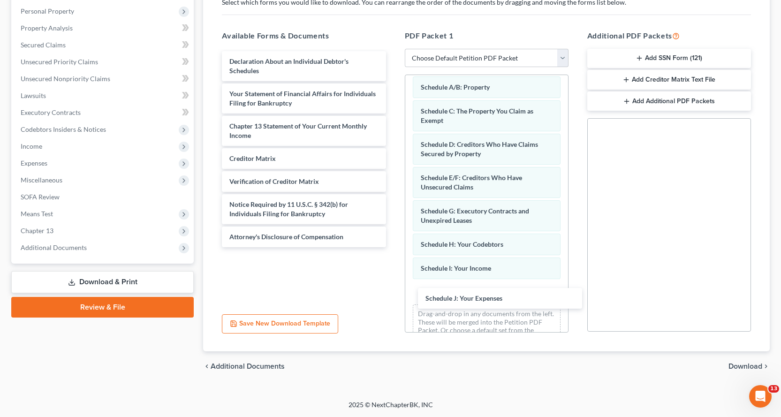
drag, startPoint x: 244, startPoint y: 61, endPoint x: 441, endPoint y: 286, distance: 299.6
click at [393, 247] on div "Schedule J: Your Expenses Schedule J: Your Expenses Declaration About an Indivi…" at bounding box center [303, 149] width 179 height 196
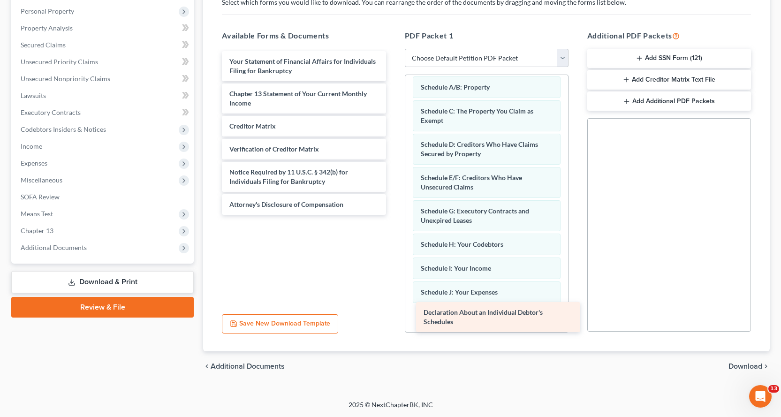
drag, startPoint x: 240, startPoint y: 67, endPoint x: 435, endPoint y: 317, distance: 317.1
click at [393, 215] on div "Declaration About an Individual Debtor's Schedules Declaration About an Individ…" at bounding box center [303, 133] width 179 height 164
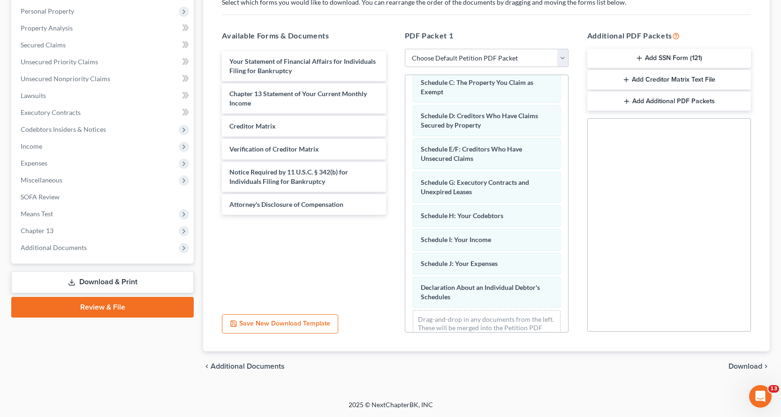
scroll to position [121, 0]
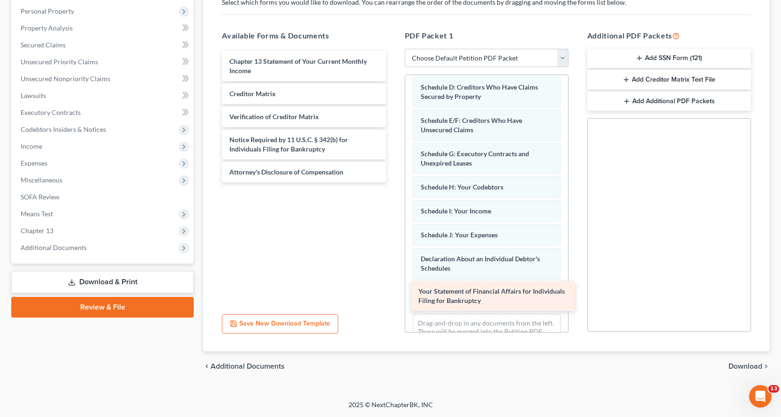
drag, startPoint x: 244, startPoint y: 67, endPoint x: 434, endPoint y: 295, distance: 297.2
click at [393, 183] on div "Your Statement of Financial Affairs for Individuals Filing for Bankruptcy Your …" at bounding box center [303, 116] width 179 height 131
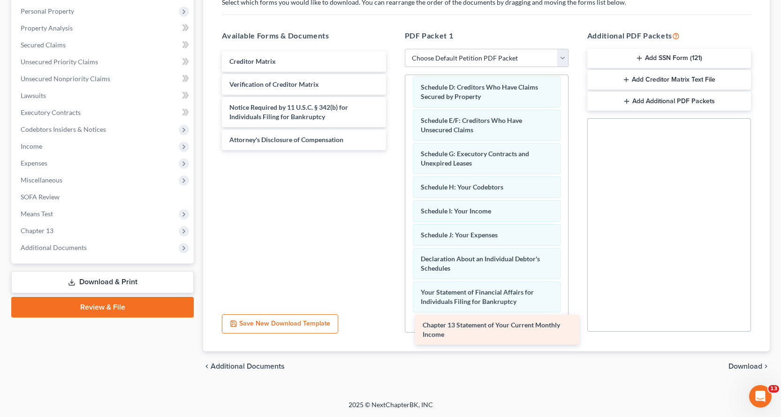
drag, startPoint x: 241, startPoint y: 65, endPoint x: 434, endPoint y: 328, distance: 326.6
click at [393, 150] on div "Chapter 13 Statement of Your Current Monthly Income Chapter 13 Statement of You…" at bounding box center [303, 100] width 179 height 99
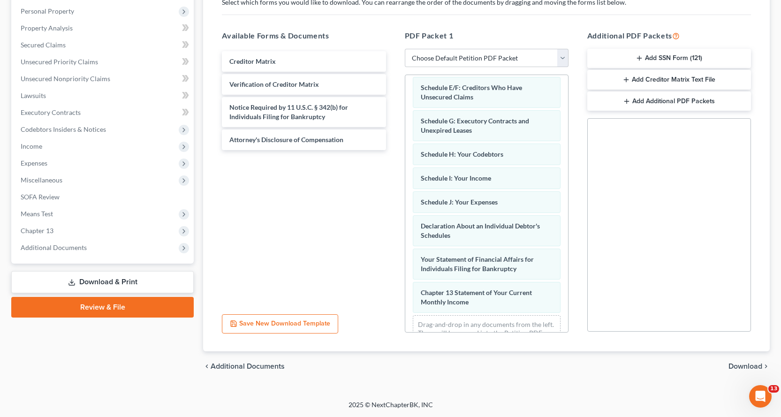
scroll to position [187, 0]
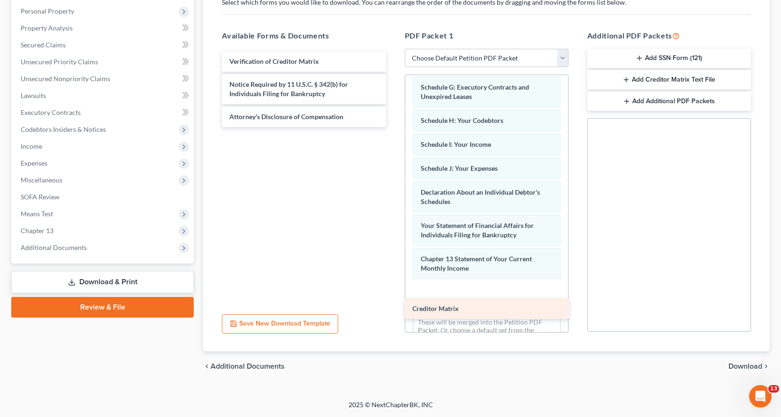
drag, startPoint x: 235, startPoint y: 61, endPoint x: 424, endPoint y: 294, distance: 300.3
click at [393, 127] on div "Creditor Matrix Creditor Matrix Verification of Creditor Matrix Notice Required…" at bounding box center [303, 89] width 179 height 76
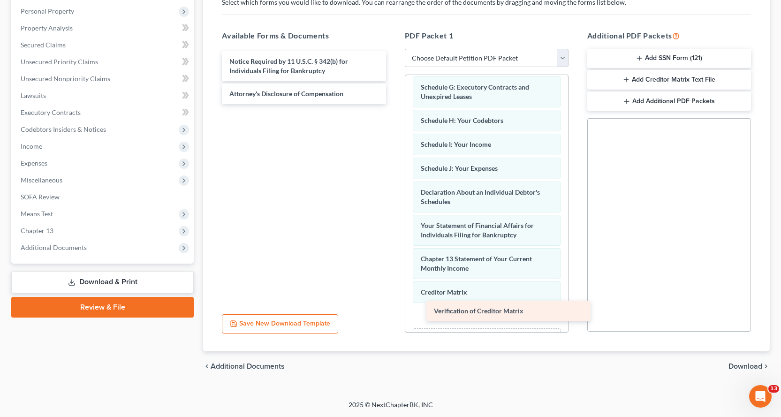
drag, startPoint x: 237, startPoint y: 60, endPoint x: 443, endPoint y: 305, distance: 320.4
click at [393, 104] on div "Verification of Creditor Matrix Verification of Creditor Matrix Notice Required…" at bounding box center [303, 77] width 179 height 53
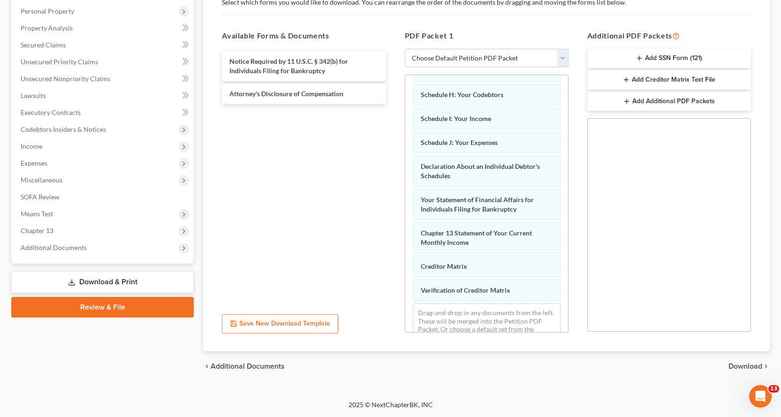
scroll to position [235, 0]
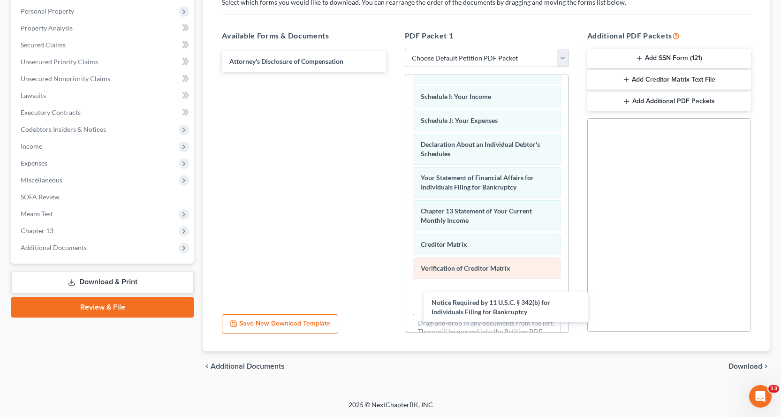
drag, startPoint x: 265, startPoint y: 65, endPoint x: 462, endPoint y: 274, distance: 287.8
click at [393, 72] on div "Notice Required by 11 U.S.C. § 342(b) for Individuals Filing for Bankruptcy Not…" at bounding box center [303, 61] width 179 height 21
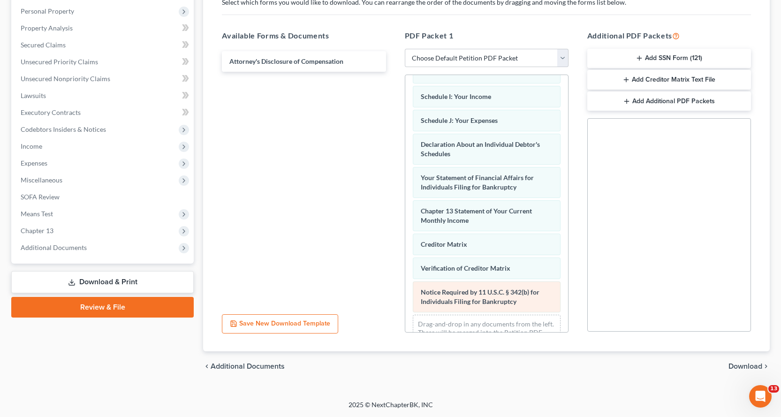
scroll to position [268, 0]
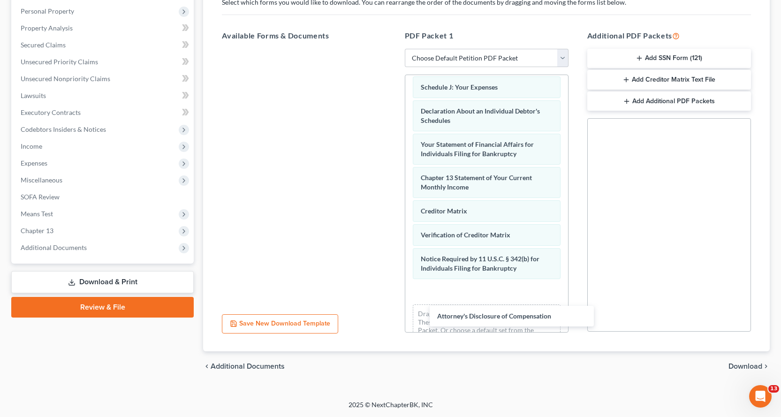
drag, startPoint x: 279, startPoint y: 61, endPoint x: 505, endPoint y: 284, distance: 317.9
click at [393, 49] on div "Attorney's Disclosure of Compensation Attorney's Disclosure of Compensation" at bounding box center [303, 49] width 179 height 0
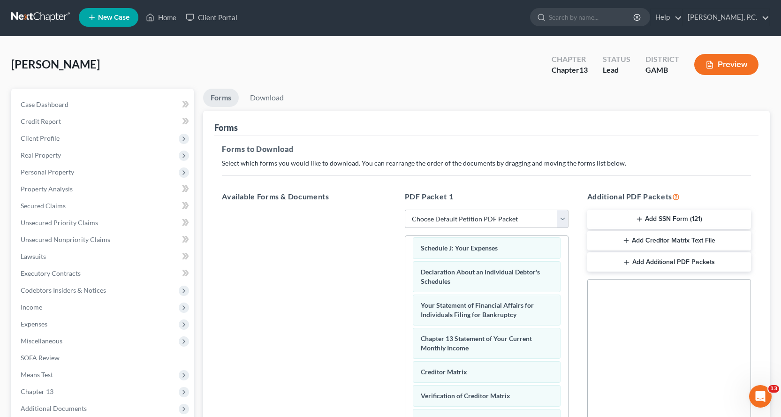
scroll to position [0, 0]
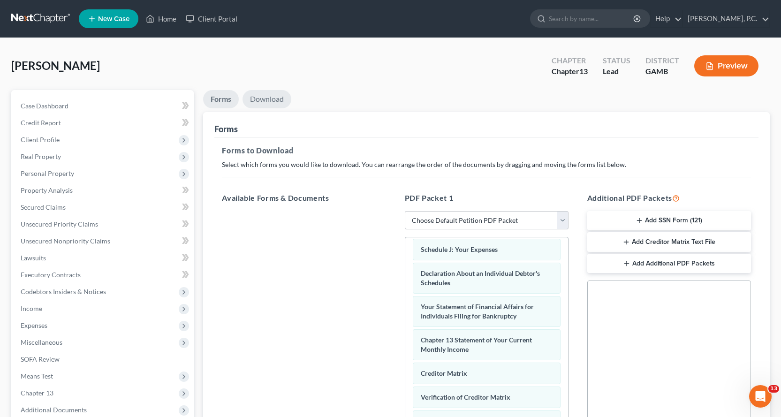
click at [270, 97] on link "Download" at bounding box center [267, 99] width 49 height 18
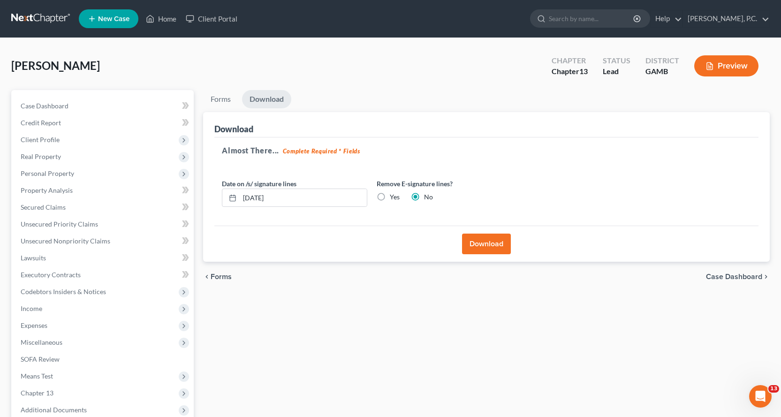
click at [483, 241] on button "Download" at bounding box center [486, 244] width 49 height 21
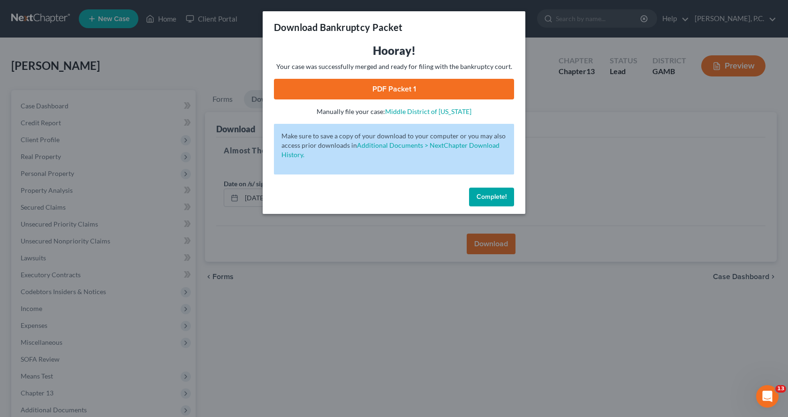
click at [397, 84] on link "PDF Packet 1" at bounding box center [394, 89] width 240 height 21
click at [490, 198] on span "Complete!" at bounding box center [492, 197] width 30 height 8
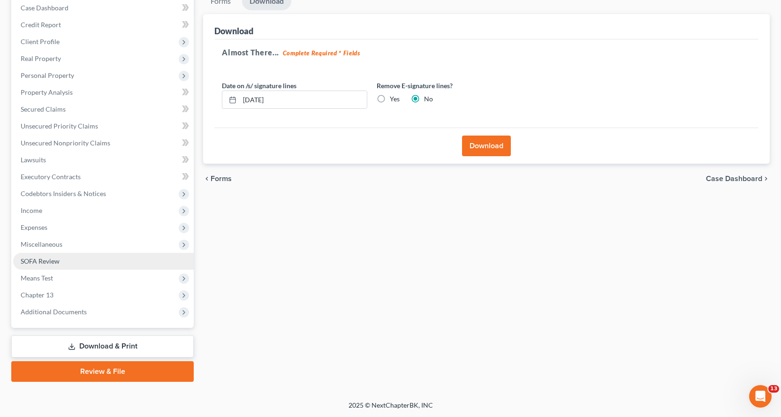
scroll to position [99, 0]
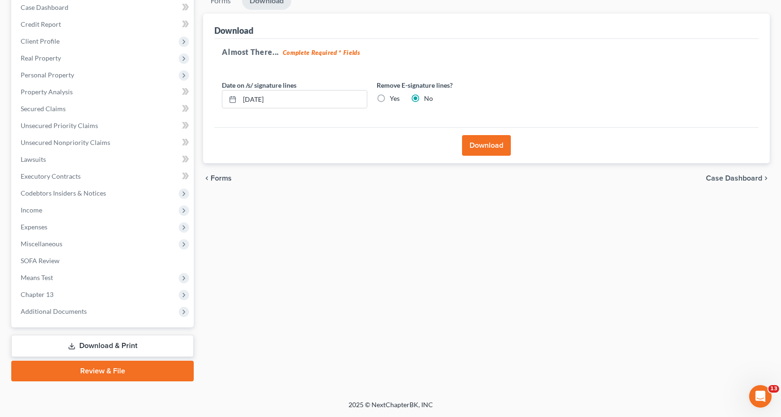
click at [96, 373] on link "Review & File" at bounding box center [102, 371] width 183 height 21
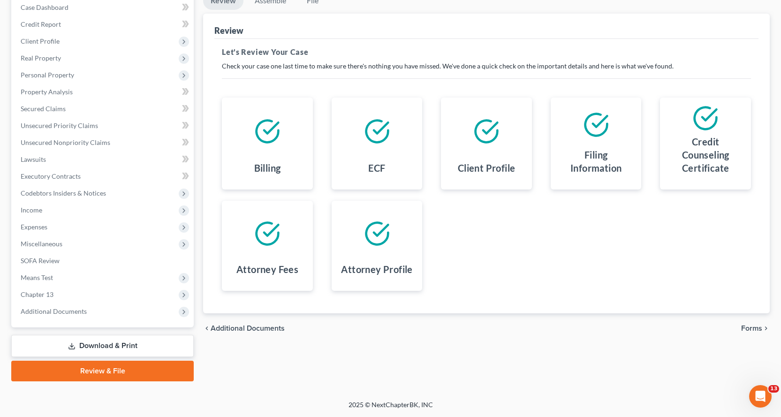
click at [116, 346] on link "Download & Print" at bounding box center [102, 346] width 183 height 22
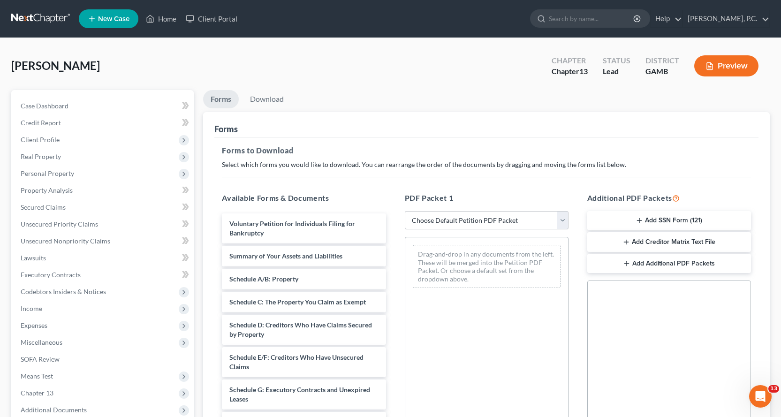
click at [673, 220] on button "Add SSN Form (121)" at bounding box center [670, 221] width 164 height 20
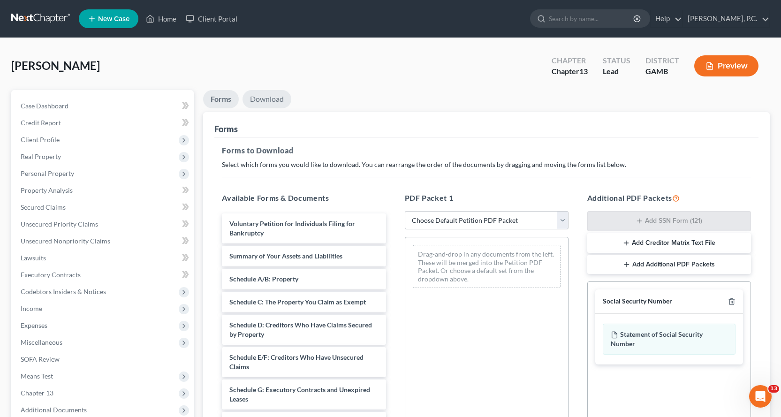
click at [274, 97] on link "Download" at bounding box center [267, 99] width 49 height 18
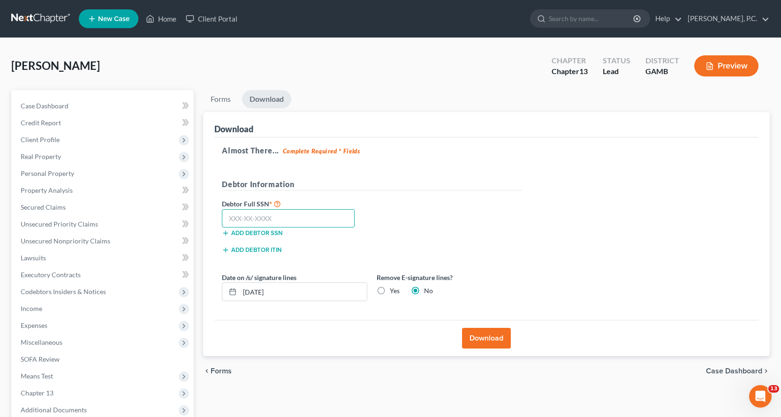
click at [266, 221] on input "text" at bounding box center [288, 218] width 133 height 19
type input "437-84-5941"
click at [488, 336] on button "Download" at bounding box center [486, 338] width 49 height 21
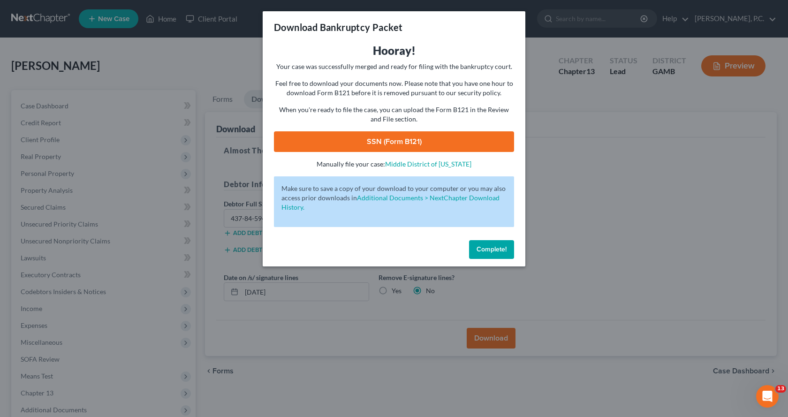
click at [383, 142] on link "SSN (Form B121)" at bounding box center [394, 141] width 240 height 21
drag, startPoint x: 493, startPoint y: 247, endPoint x: 476, endPoint y: 258, distance: 20.0
click at [493, 247] on span "Complete!" at bounding box center [492, 249] width 30 height 8
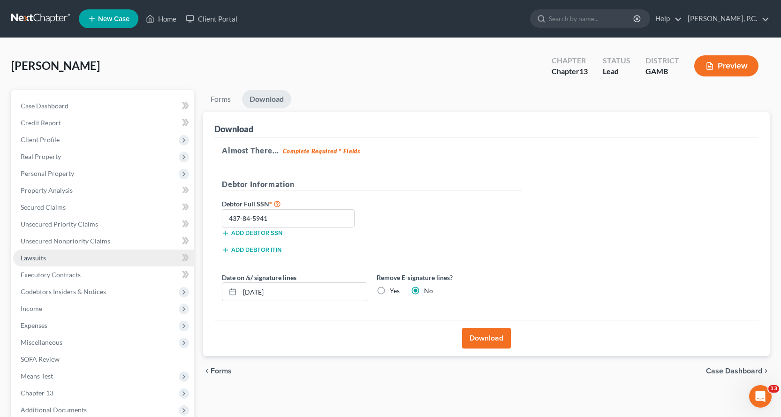
scroll to position [99, 0]
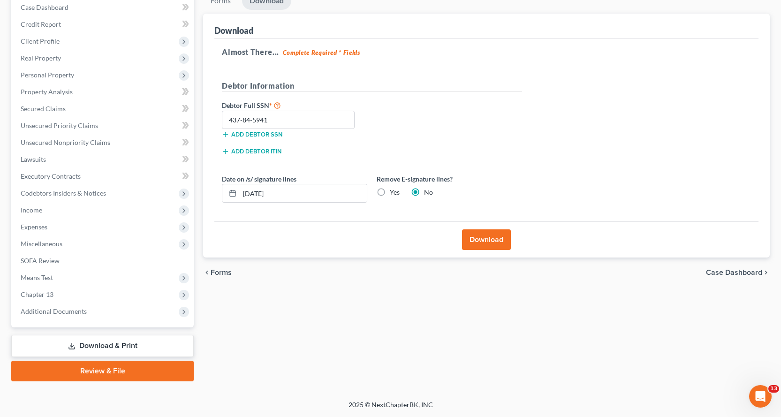
click at [94, 345] on link "Download & Print" at bounding box center [102, 346] width 183 height 22
click at [103, 373] on link "Review & File" at bounding box center [102, 371] width 183 height 21
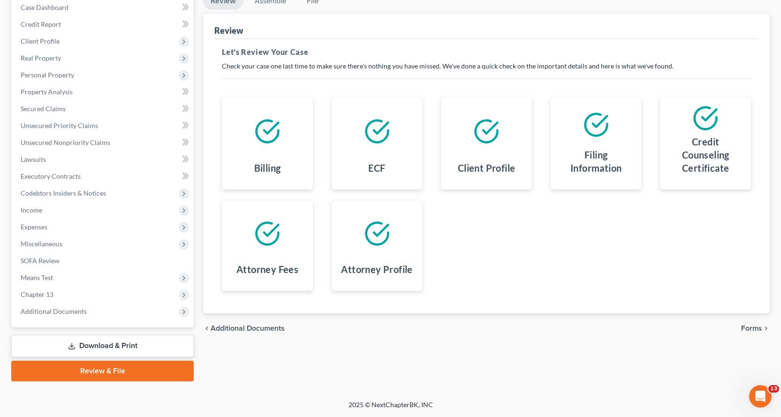
click at [122, 342] on link "Download & Print" at bounding box center [102, 346] width 183 height 22
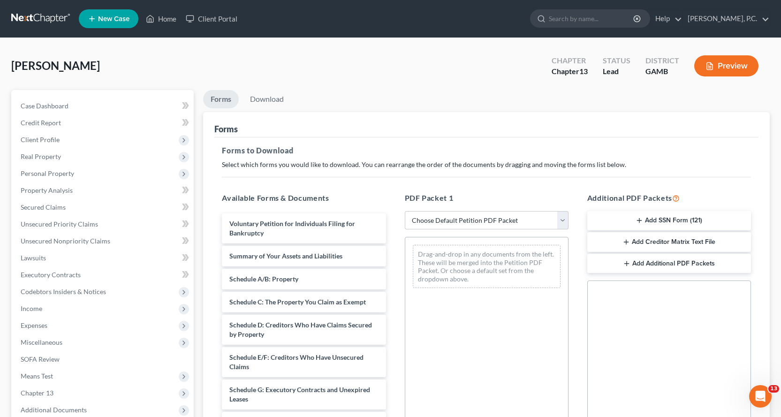
click at [666, 243] on button "Add Creditor Matrix Text File" at bounding box center [670, 242] width 164 height 20
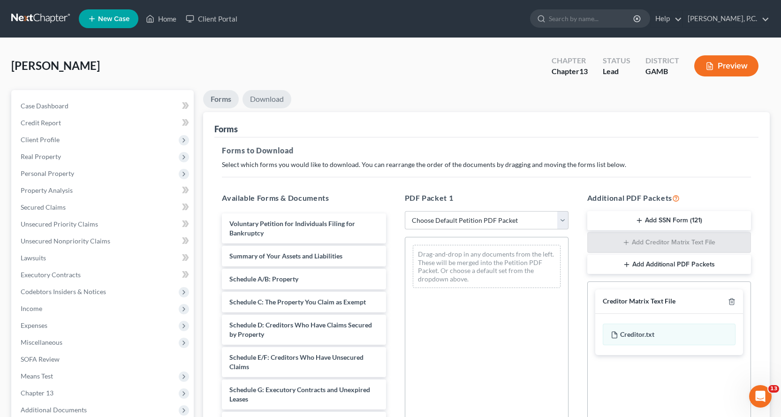
click at [267, 100] on link "Download" at bounding box center [267, 99] width 49 height 18
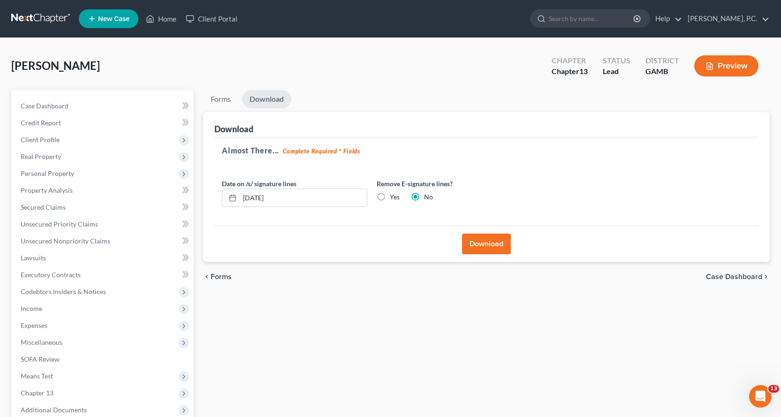
click at [491, 241] on button "Download" at bounding box center [486, 244] width 49 height 21
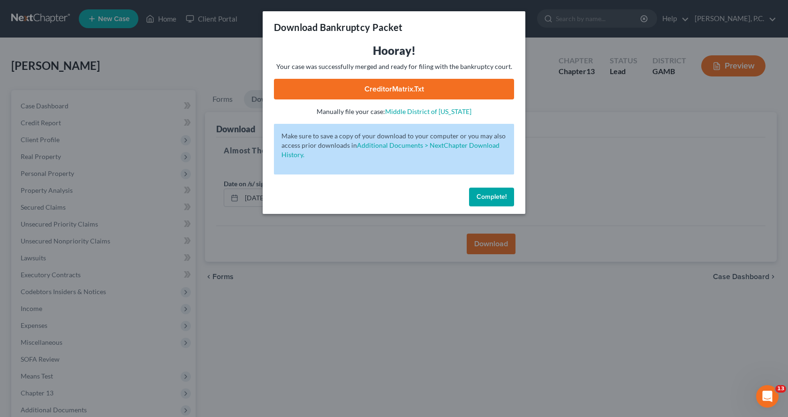
click at [382, 86] on link "CreditorMatrix.txt" at bounding box center [394, 89] width 240 height 21
click at [383, 80] on link "CreditorMatrix.txt" at bounding box center [394, 89] width 240 height 21
click at [344, 85] on link "CreditorMatrix.txt" at bounding box center [394, 89] width 240 height 21
click at [492, 195] on span "Complete!" at bounding box center [492, 197] width 30 height 8
